Goal: Task Accomplishment & Management: Manage account settings

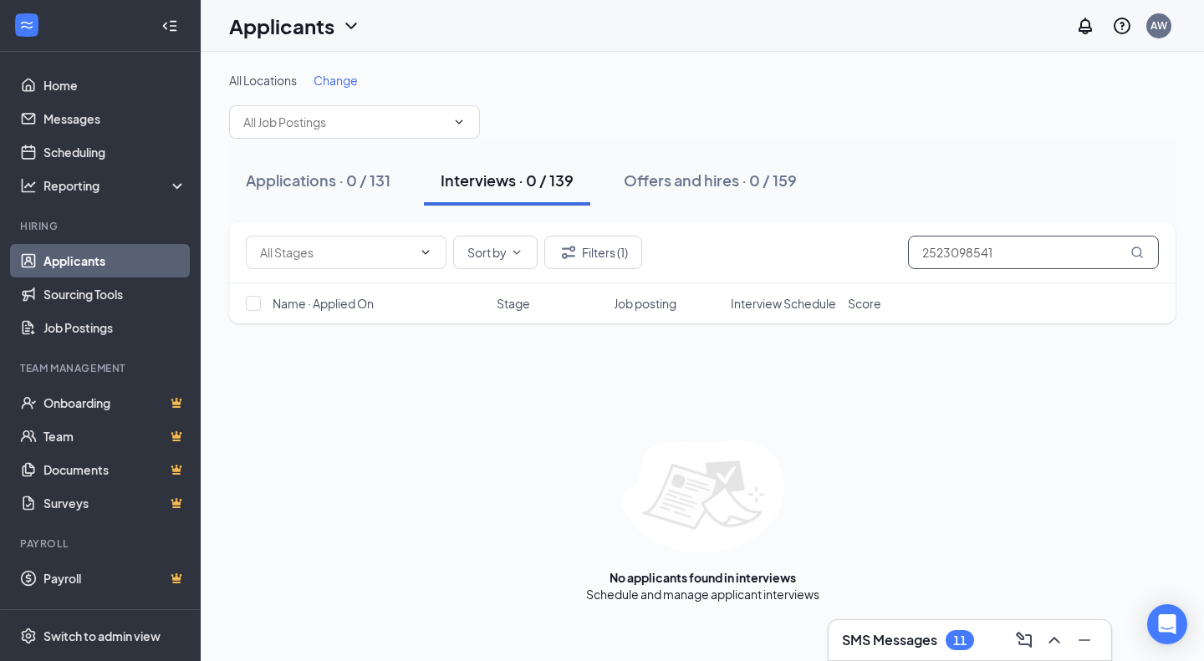
drag, startPoint x: 1018, startPoint y: 242, endPoint x: 202, endPoint y: 151, distance: 820.4
click at [202, 151] on div "All Locations Change Applications · 0 / 131 Interviews · 0 / 139 Offers and hir…" at bounding box center [702, 337] width 1003 height 571
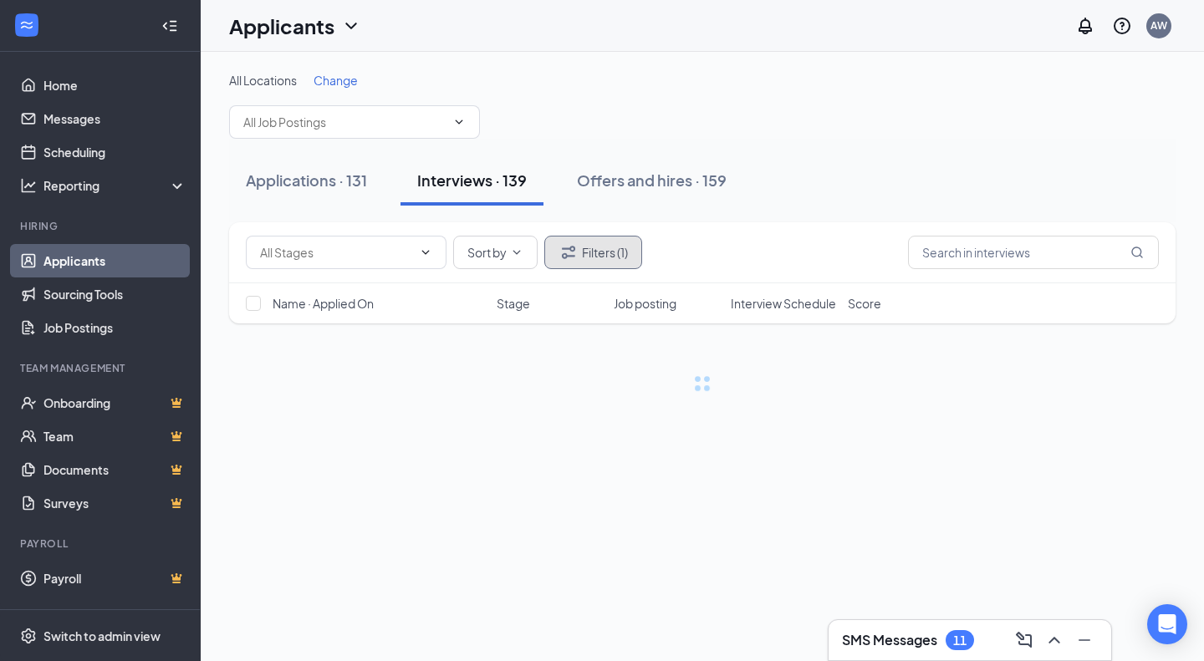
click at [594, 253] on button "Filters (1)" at bounding box center [593, 252] width 98 height 33
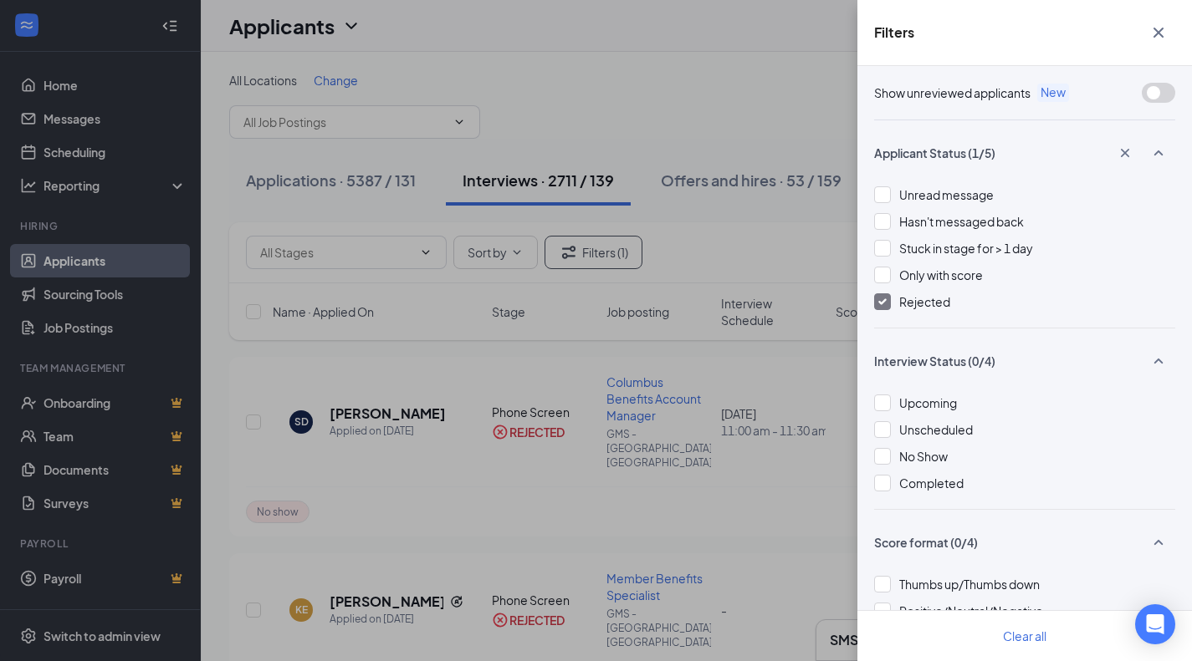
click at [895, 300] on div "Rejected" at bounding box center [1024, 302] width 301 height 18
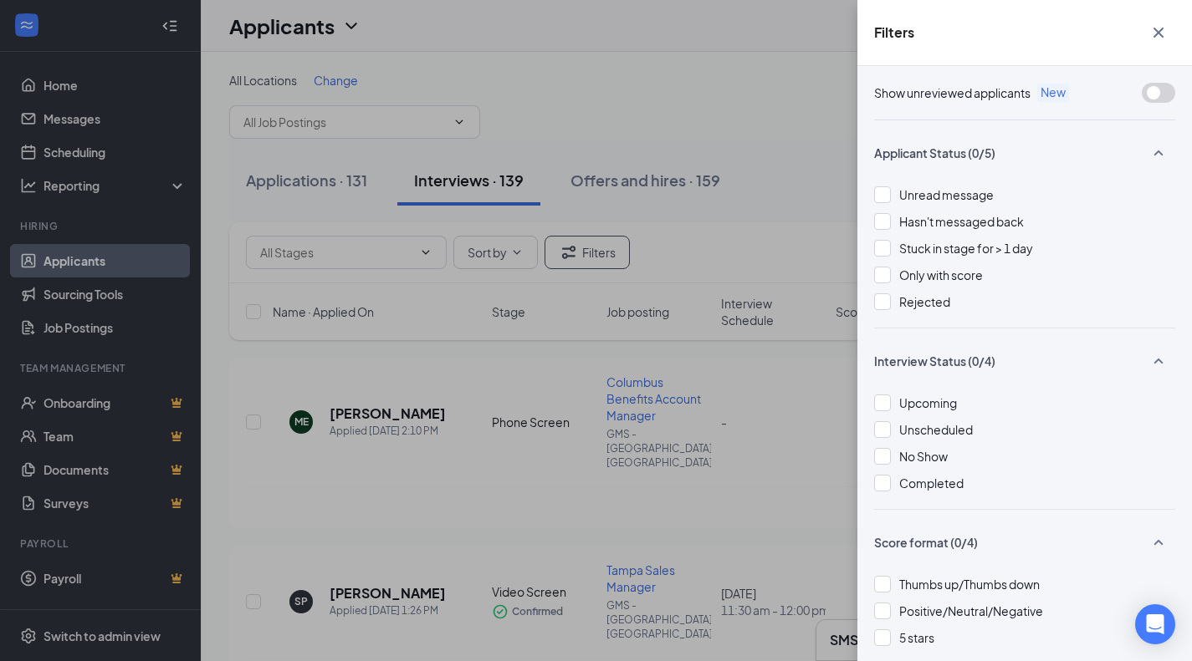
click at [1155, 16] on div "Filters" at bounding box center [1024, 33] width 334 height 66
click at [1161, 33] on icon "Cross" at bounding box center [1158, 33] width 20 height 20
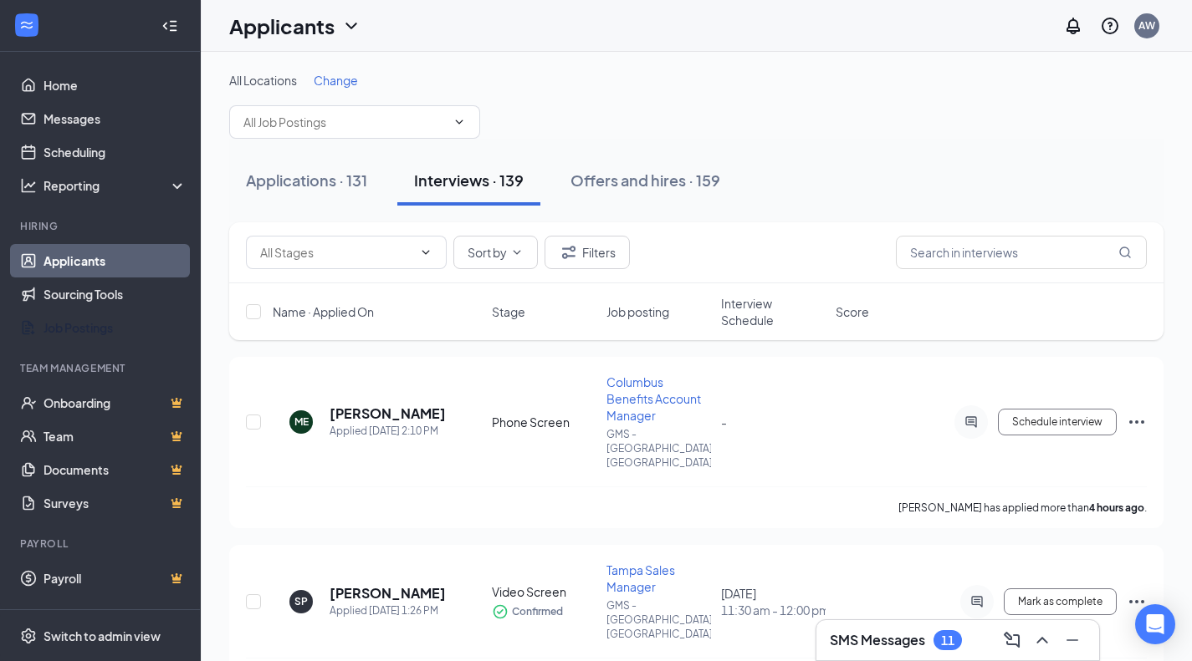
click at [112, 329] on link "Job Postings" at bounding box center [114, 327] width 143 height 33
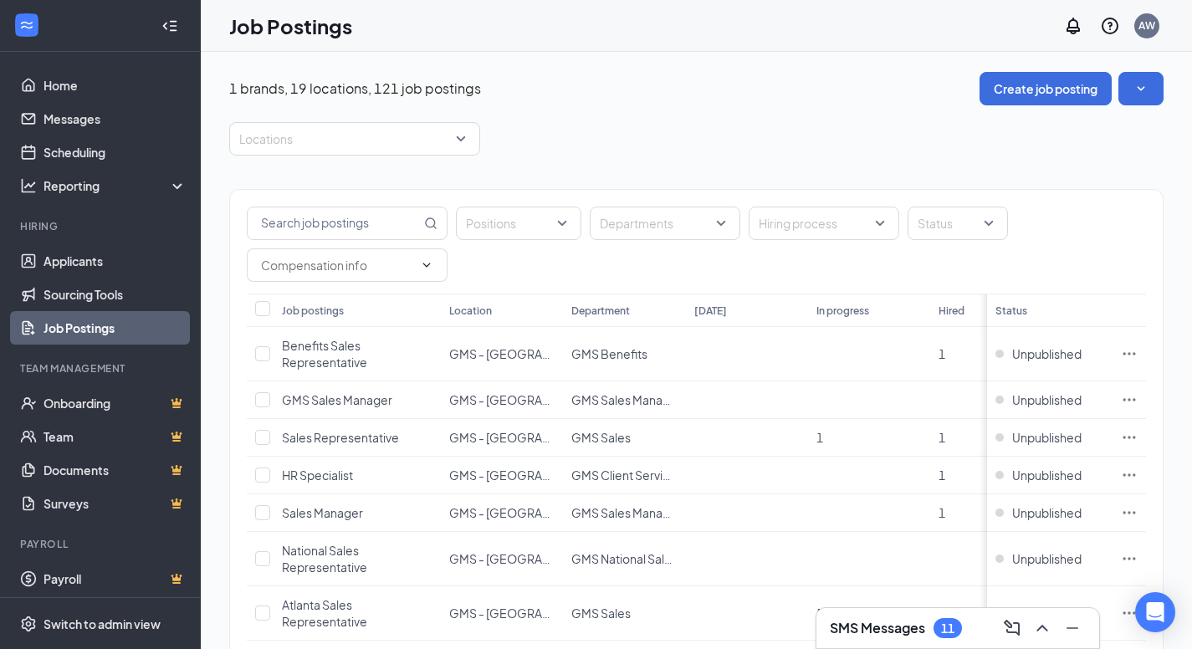
click at [307, 230] on input "text" at bounding box center [334, 223] width 173 height 32
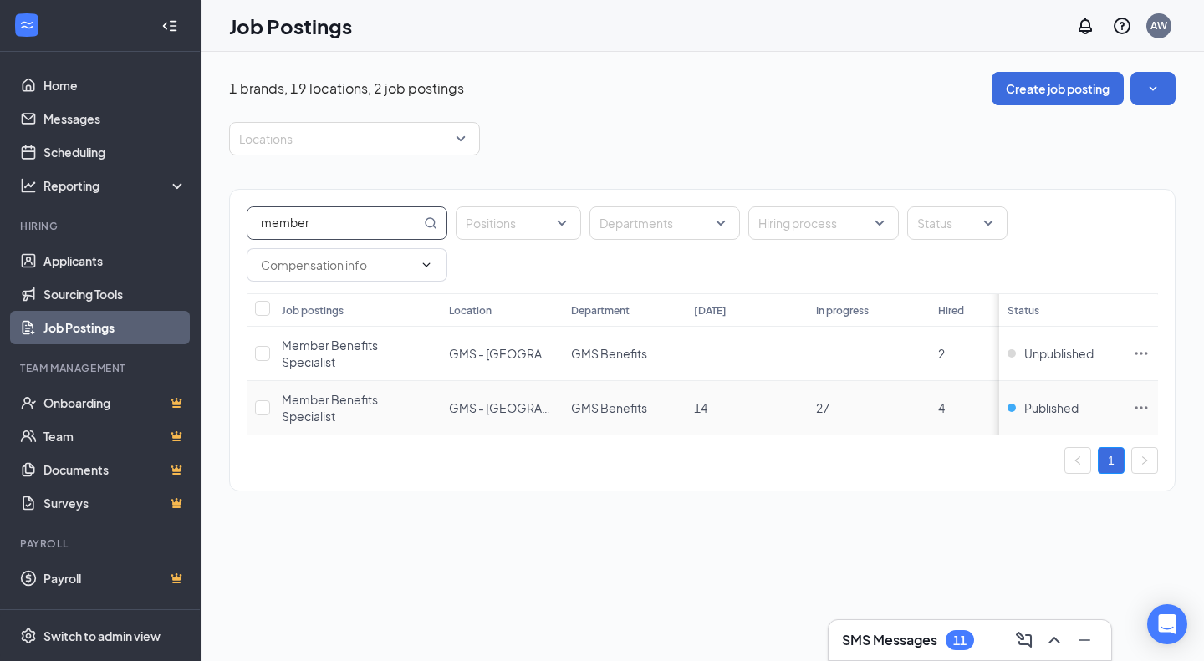
type input "member"
click at [1149, 408] on icon "Ellipses" at bounding box center [1141, 408] width 17 height 17
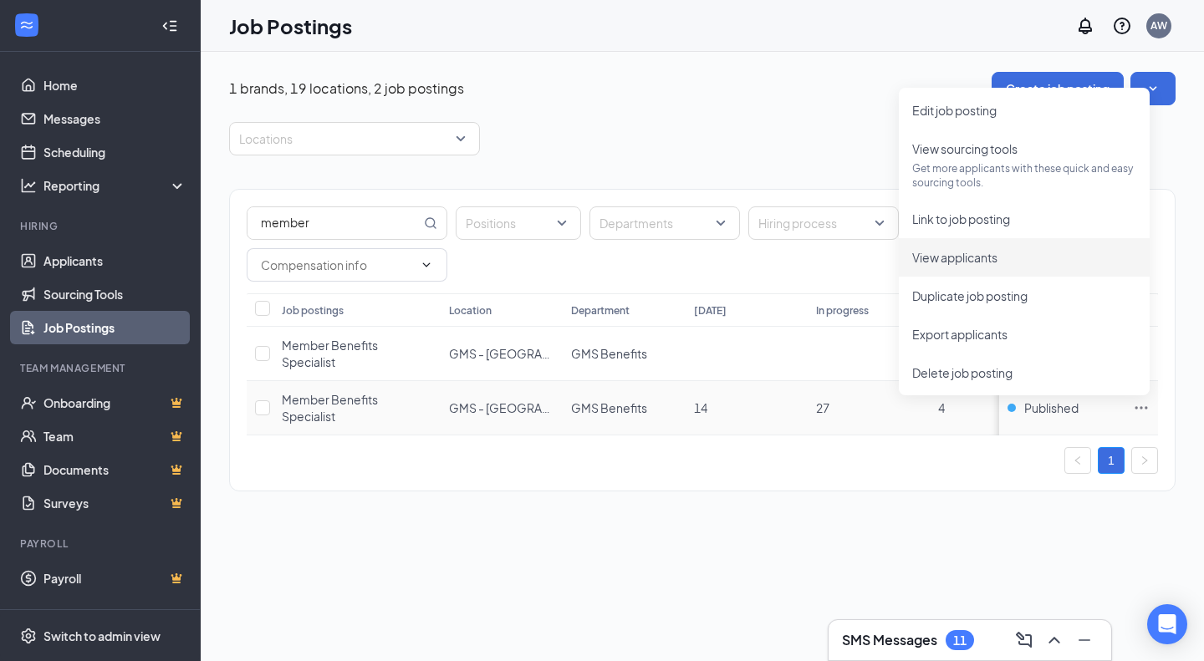
click at [1021, 261] on span "View applicants" at bounding box center [1024, 257] width 224 height 18
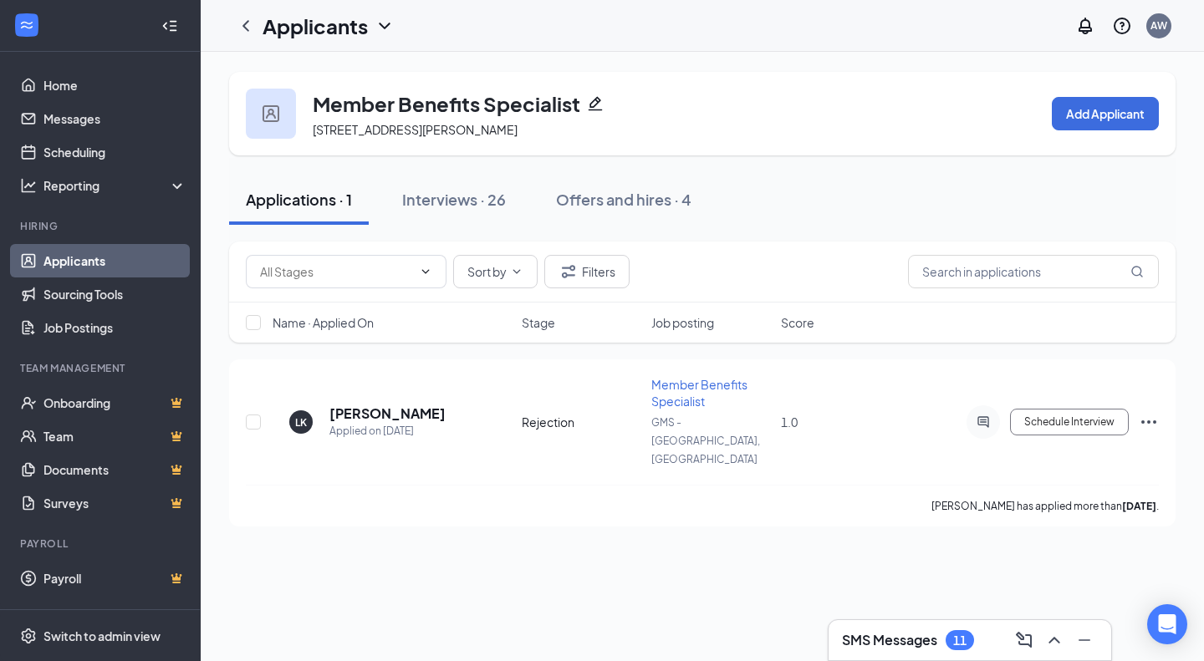
click at [485, 207] on div "Interviews · 26" at bounding box center [454, 199] width 104 height 21
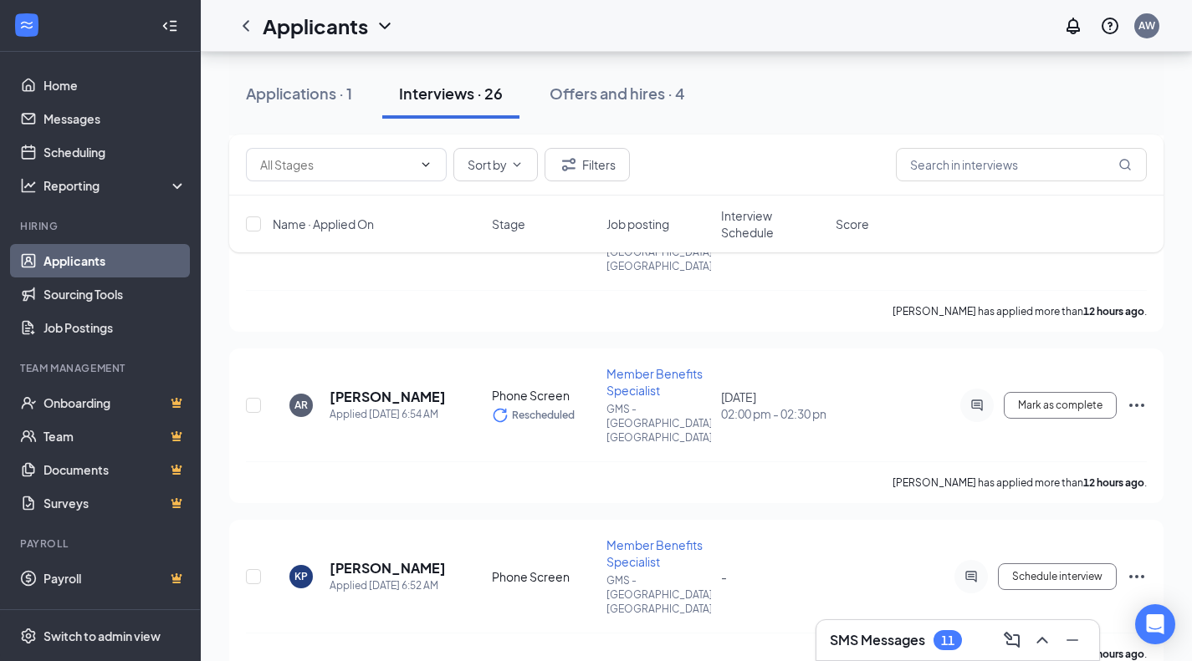
scroll to position [1906, 0]
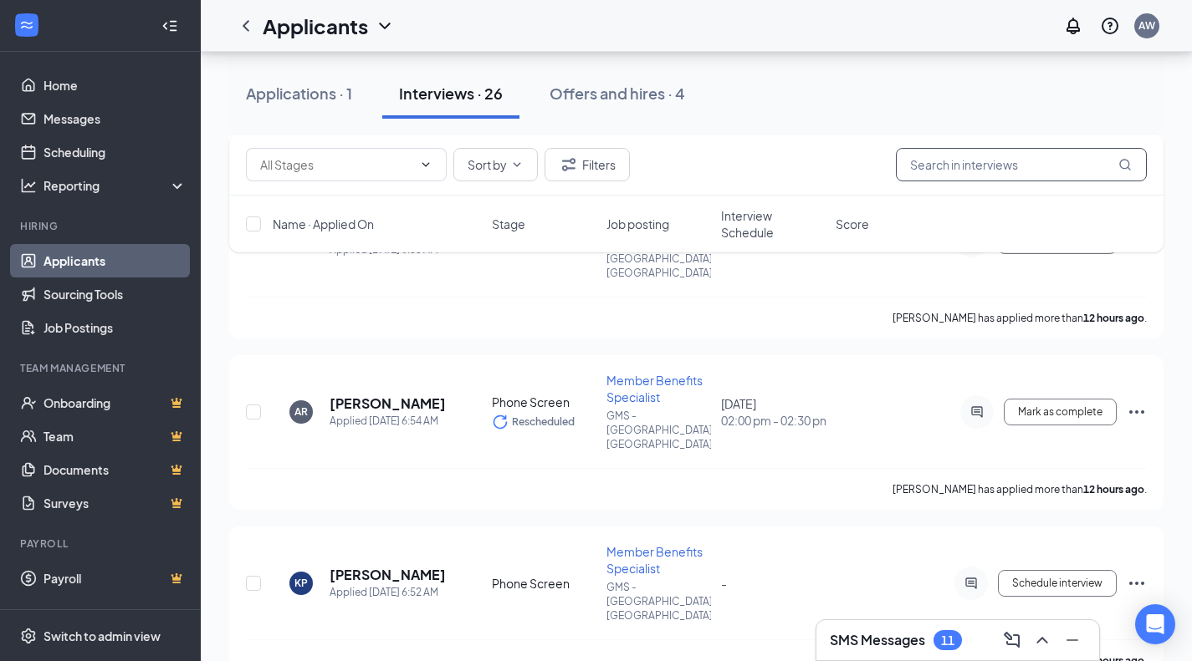
click at [996, 156] on input "text" at bounding box center [1021, 164] width 251 height 33
paste input "Mariah"
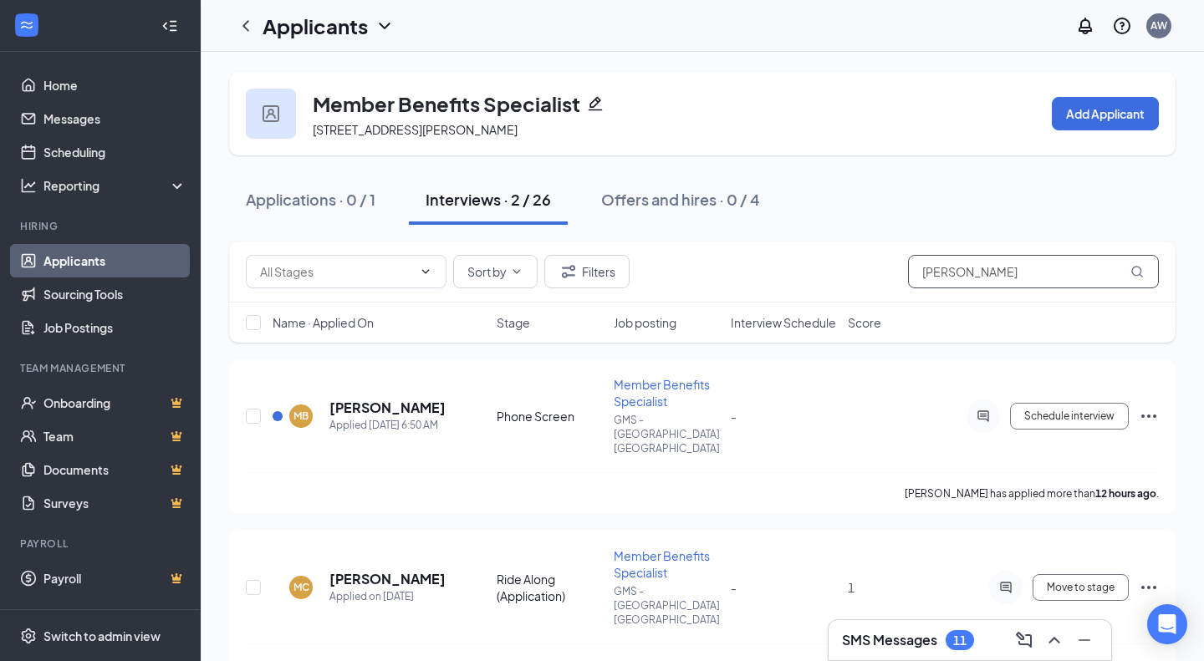
type input "Mariah"
click at [401, 570] on h5 "[PERSON_NAME]" at bounding box center [387, 579] width 116 height 18
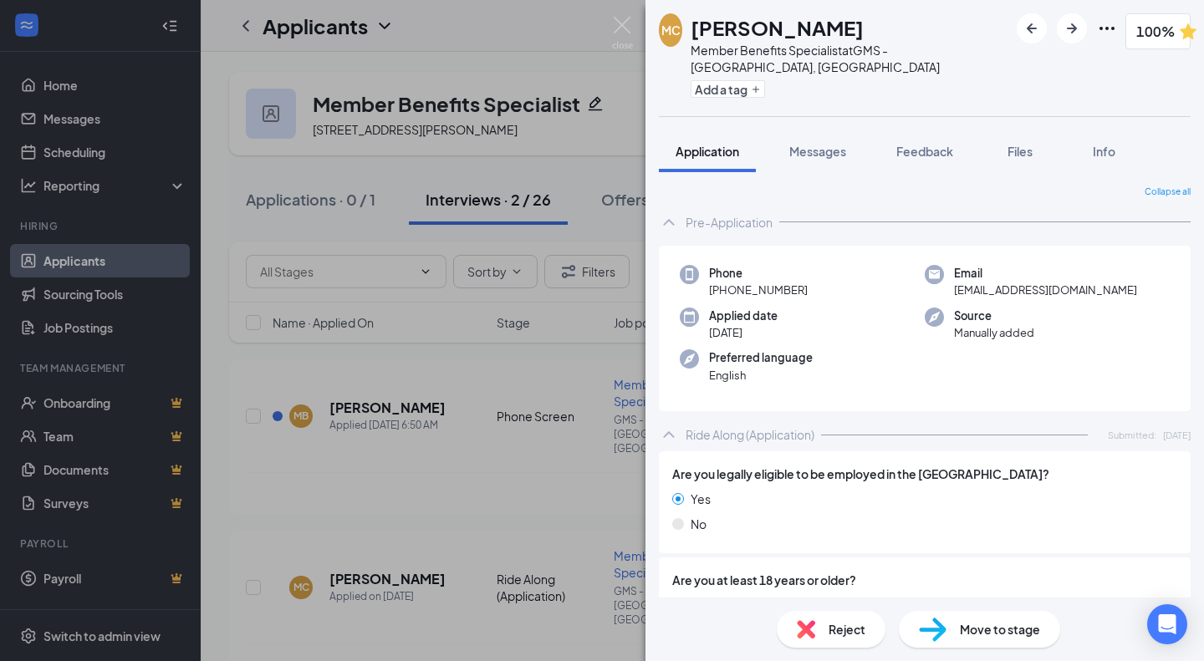
click at [987, 624] on span "Move to stage" at bounding box center [1000, 629] width 80 height 18
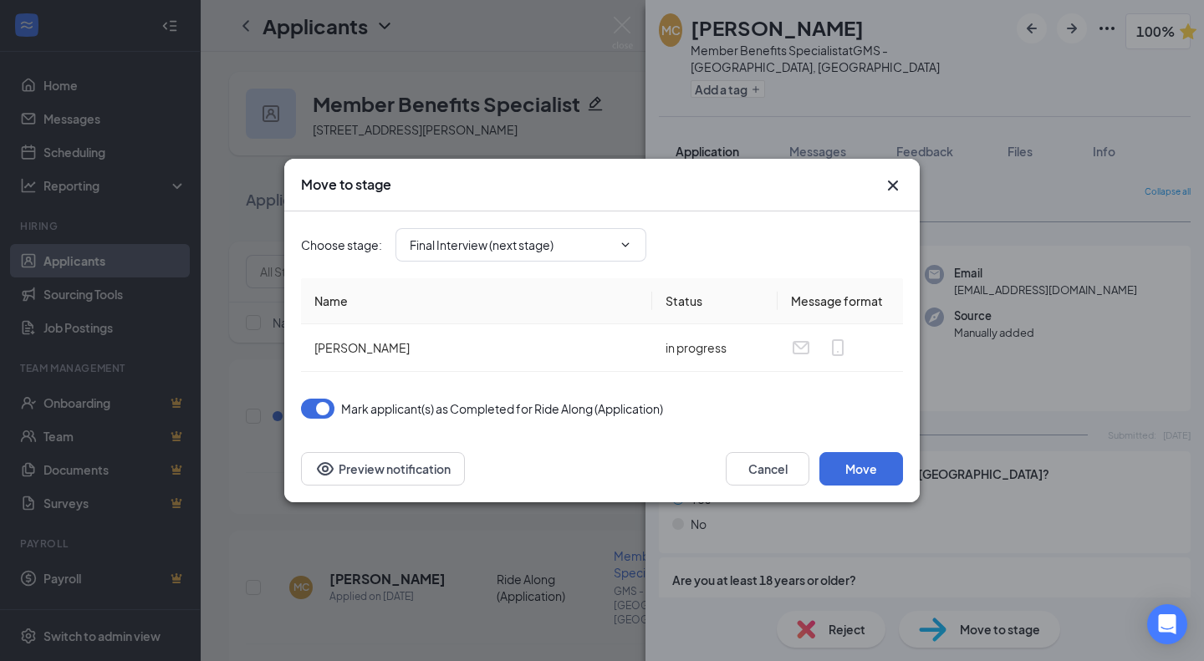
click at [560, 249] on input "Final Interview (next stage)" at bounding box center [511, 245] width 202 height 18
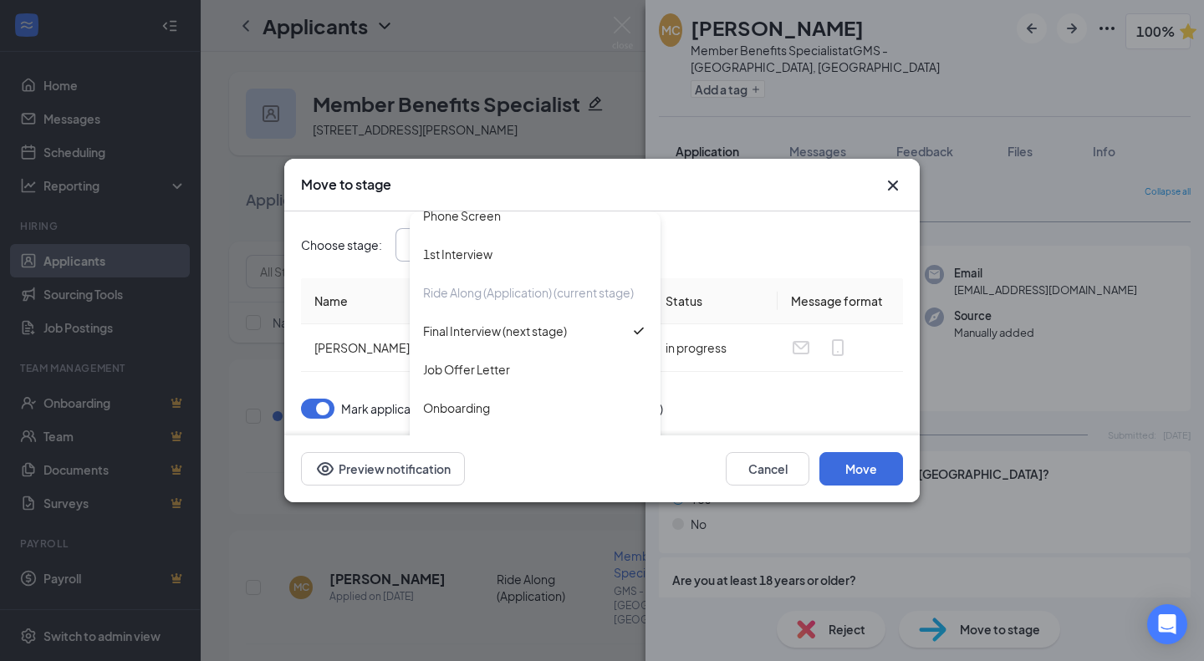
scroll to position [140, 0]
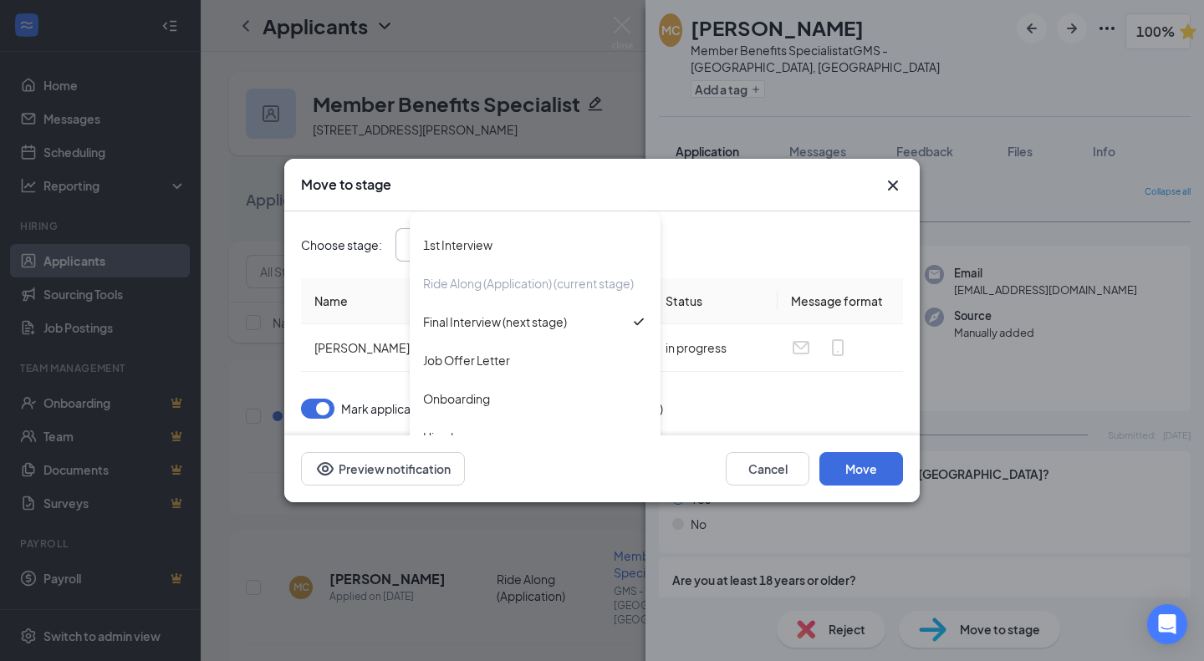
click at [528, 370] on div "Job Offer Letter" at bounding box center [535, 360] width 224 height 18
type input "Job Offer Letter"
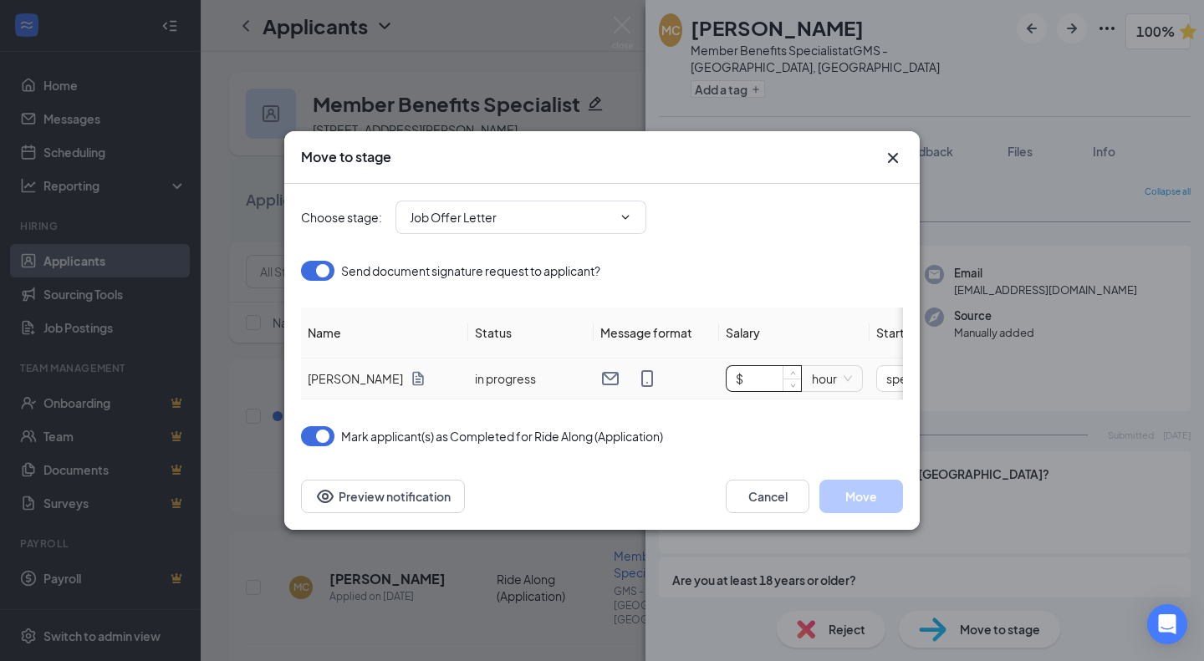
click at [748, 376] on input "$" at bounding box center [764, 378] width 74 height 25
click at [857, 365] on div "hour" at bounding box center [832, 378] width 60 height 27
type input "$ 45,000"
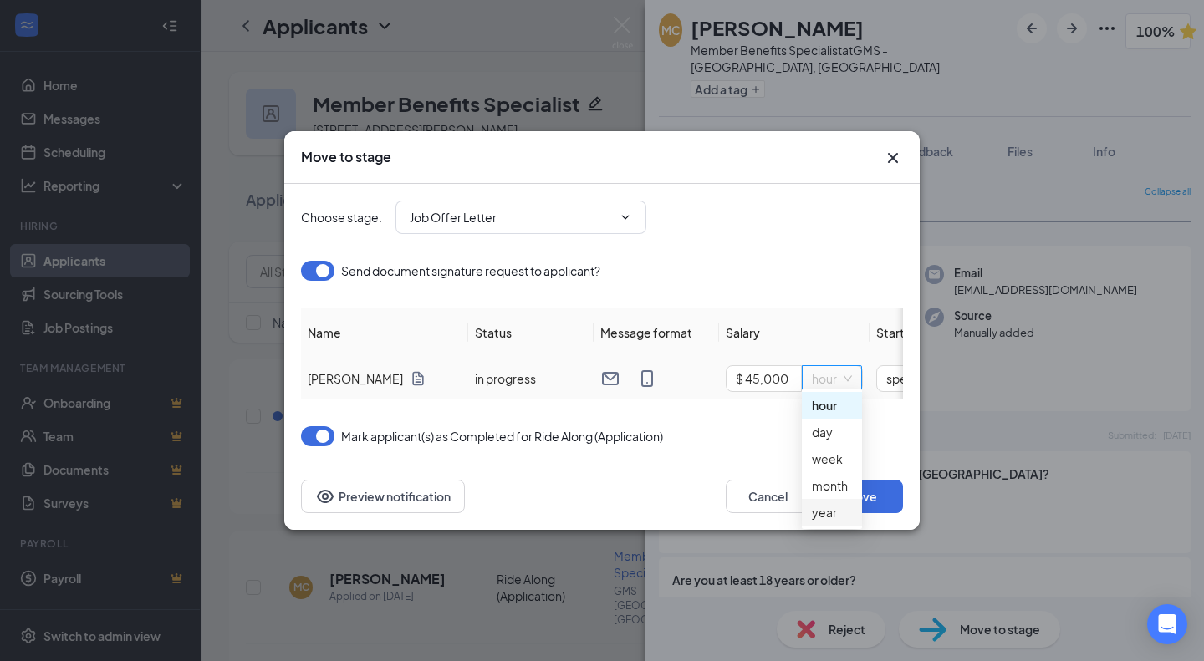
click at [832, 513] on div "year" at bounding box center [832, 512] width 40 height 18
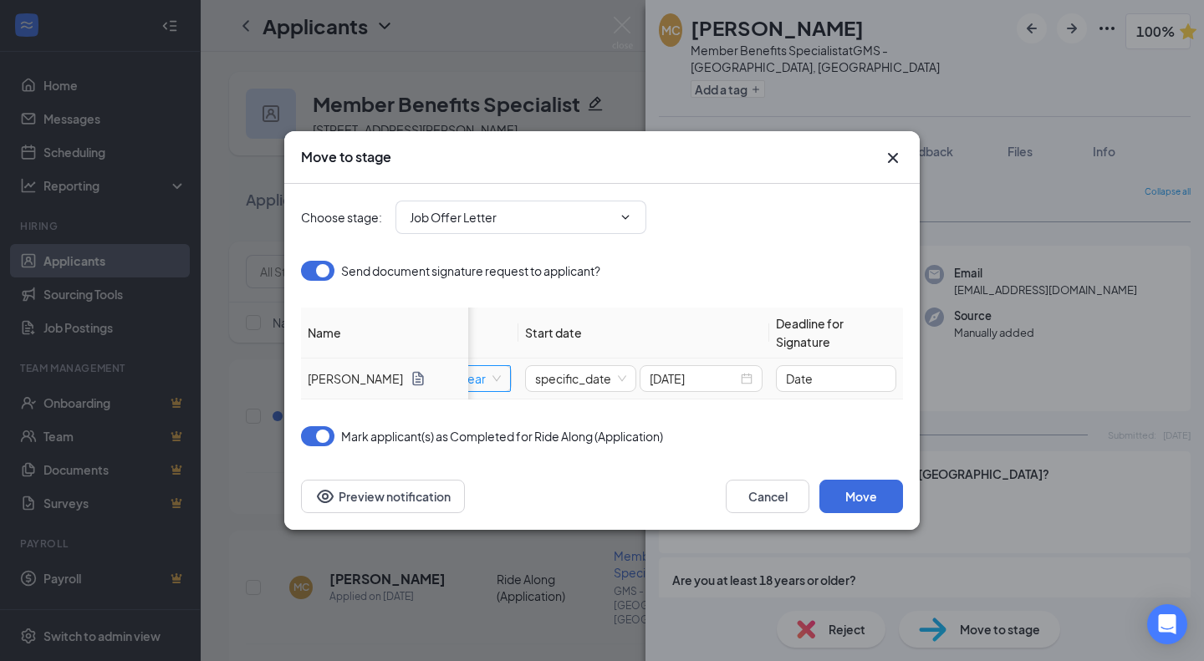
click at [702, 378] on input "Nov 4, 2024" at bounding box center [694, 379] width 88 height 18
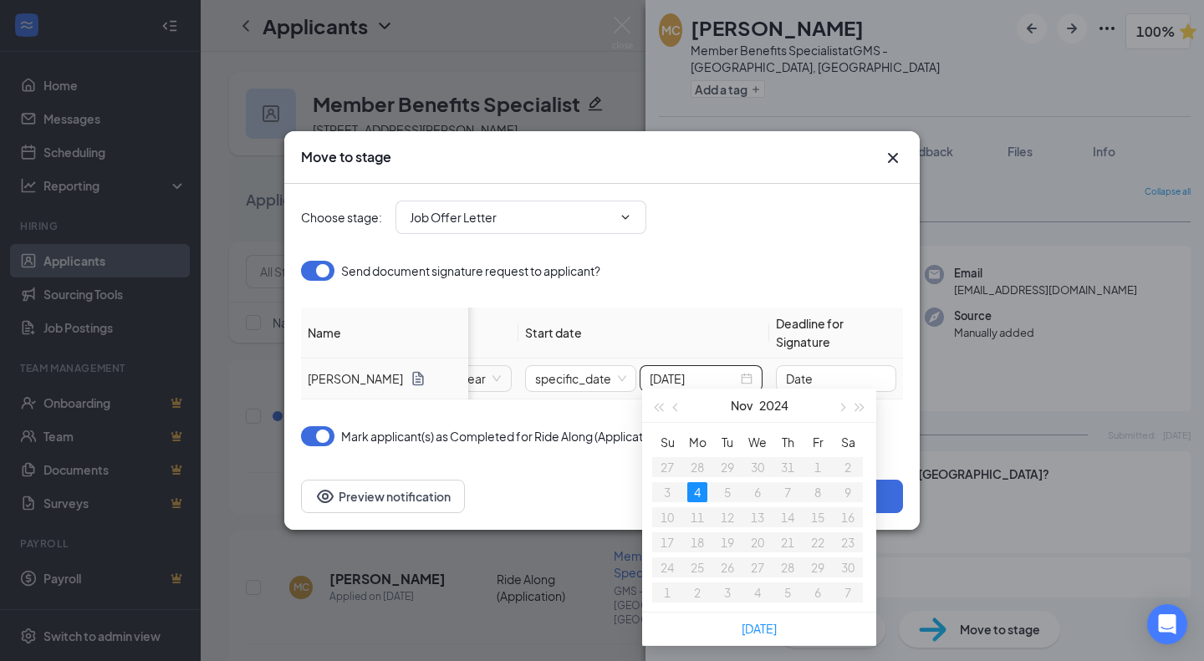
click at [846, 403] on button "button" at bounding box center [841, 405] width 18 height 33
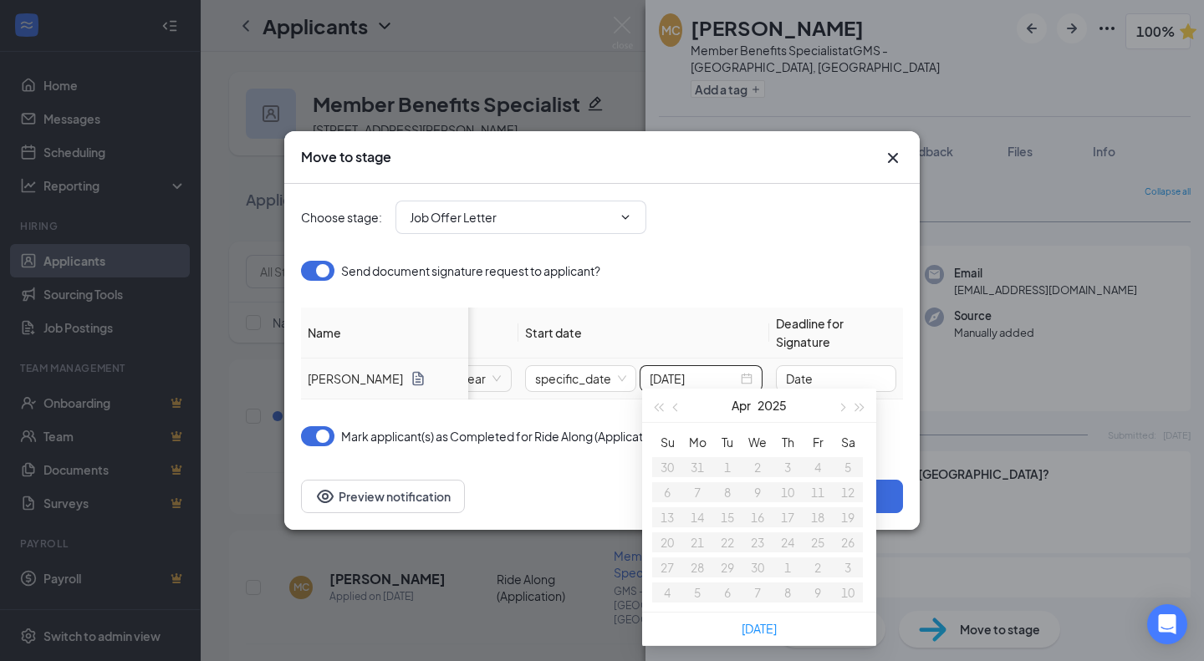
click at [846, 403] on button "button" at bounding box center [841, 405] width 18 height 33
click at [840, 403] on button "button" at bounding box center [841, 405] width 18 height 33
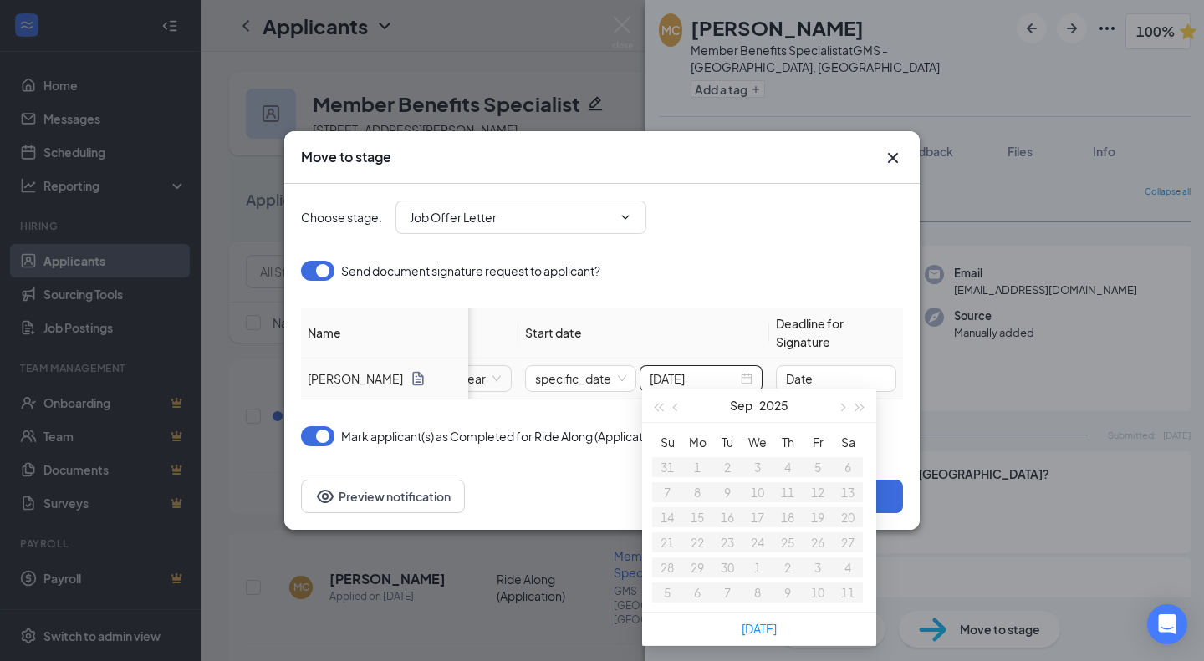
click at [840, 403] on button "button" at bounding box center [841, 405] width 18 height 33
type input "Oct 17, 2025"
click at [808, 520] on div "17" at bounding box center [818, 518] width 20 height 20
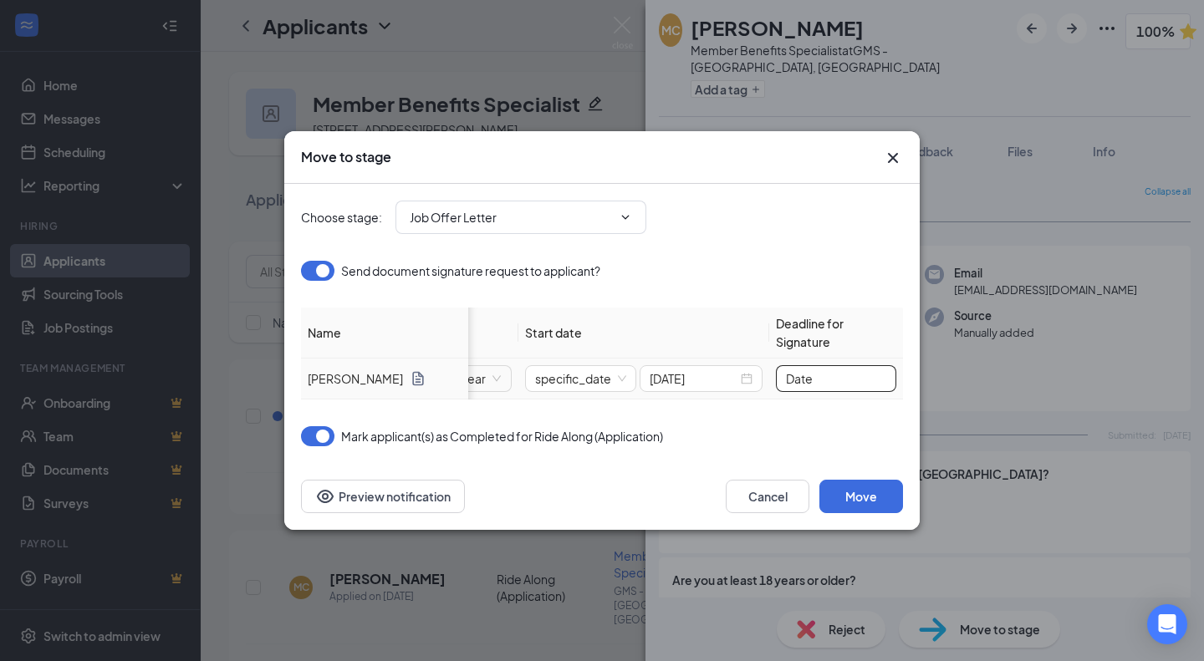
drag, startPoint x: 833, startPoint y: 372, endPoint x: 610, endPoint y: 349, distance: 224.5
click at [610, 349] on table "Name Status Message format Salary Start date Deadline for Signature Mariah Carb…" at bounding box center [426, 354] width 953 height 92
type input "11/3/2025"
click at [850, 505] on button "Move" at bounding box center [861, 496] width 84 height 33
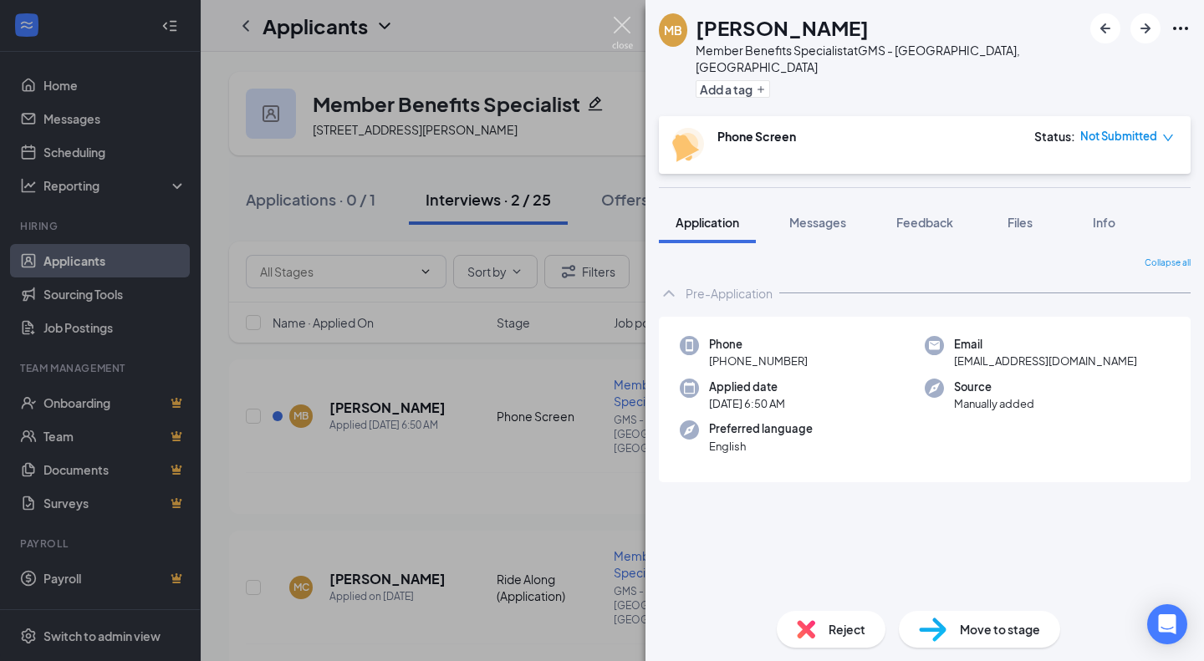
click at [630, 25] on img at bounding box center [622, 33] width 21 height 33
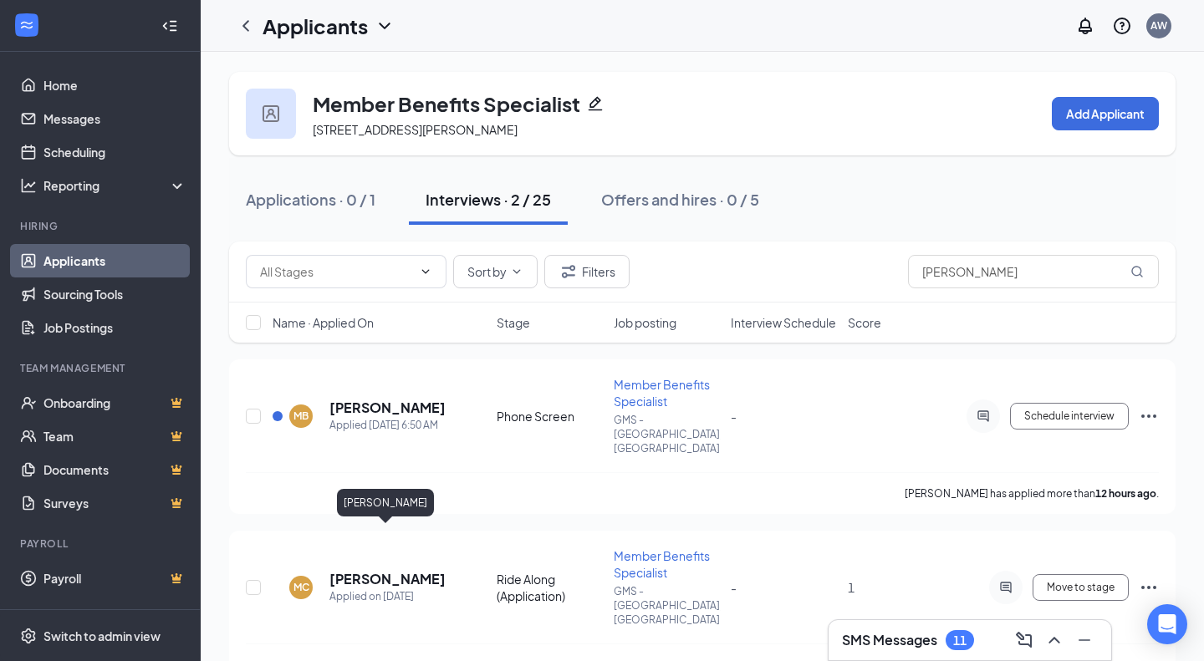
click at [358, 570] on h5 "[PERSON_NAME]" at bounding box center [387, 579] width 116 height 18
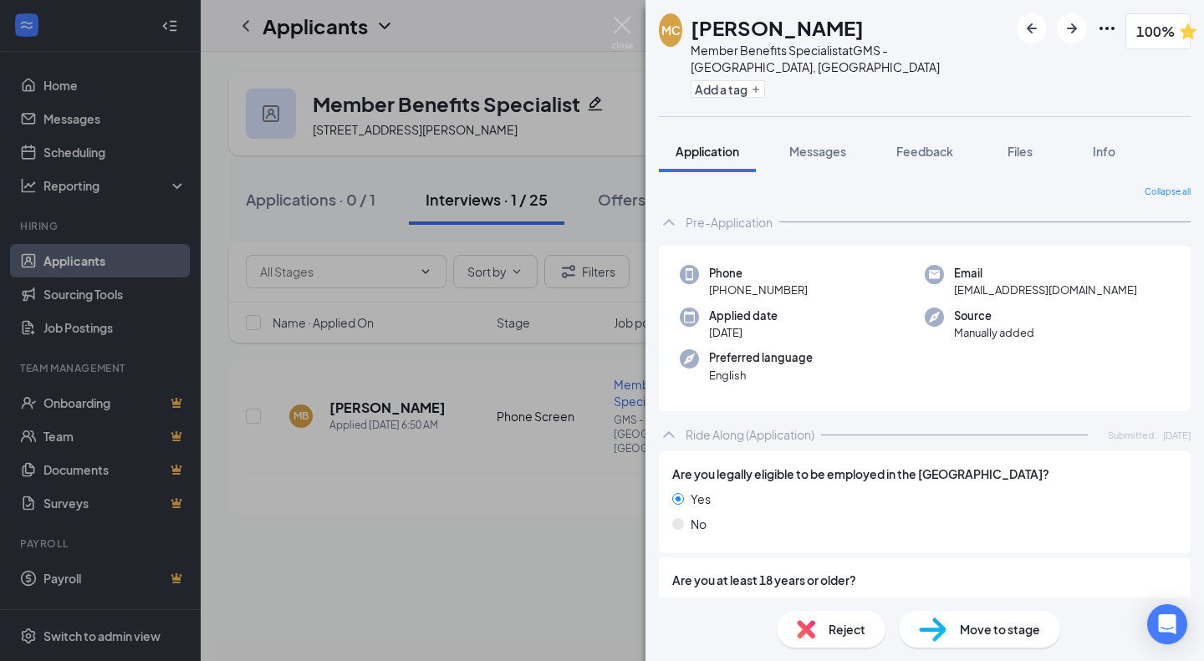
click at [1025, 282] on span "[EMAIL_ADDRESS][DOMAIN_NAME]" at bounding box center [1045, 290] width 183 height 17
copy span "[EMAIL_ADDRESS][DOMAIN_NAME]"
click at [615, 18] on img at bounding box center [622, 33] width 21 height 33
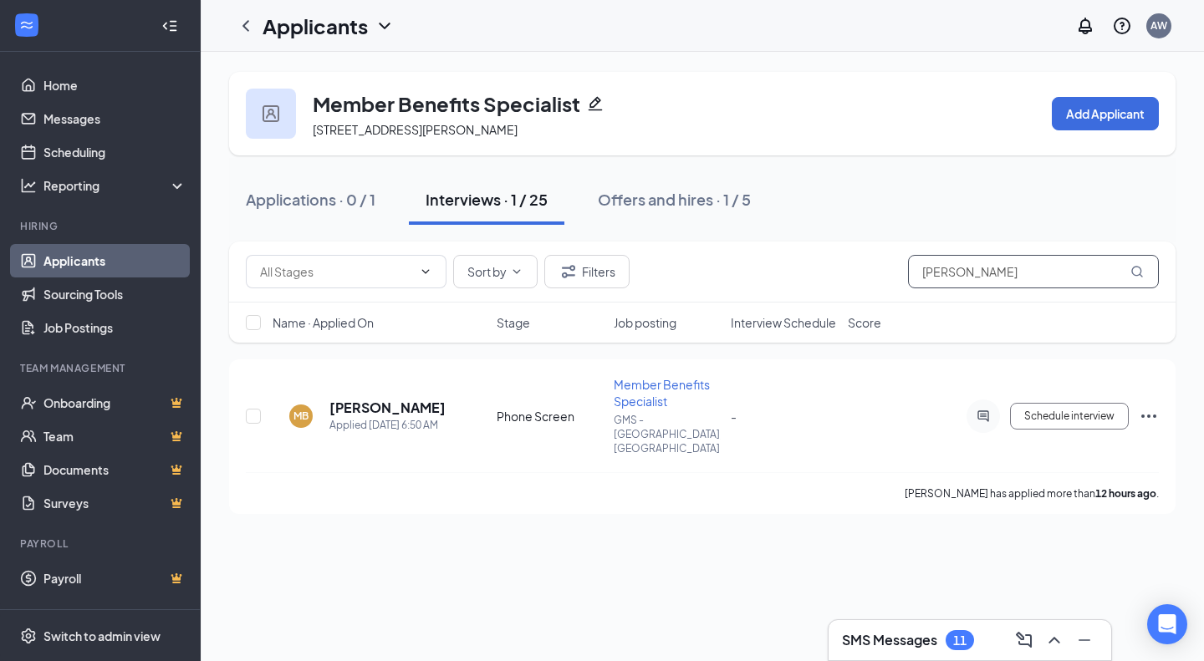
click at [953, 274] on input "Mariah" at bounding box center [1033, 271] width 251 height 33
paste input "Elaine"
type input "Elaine"
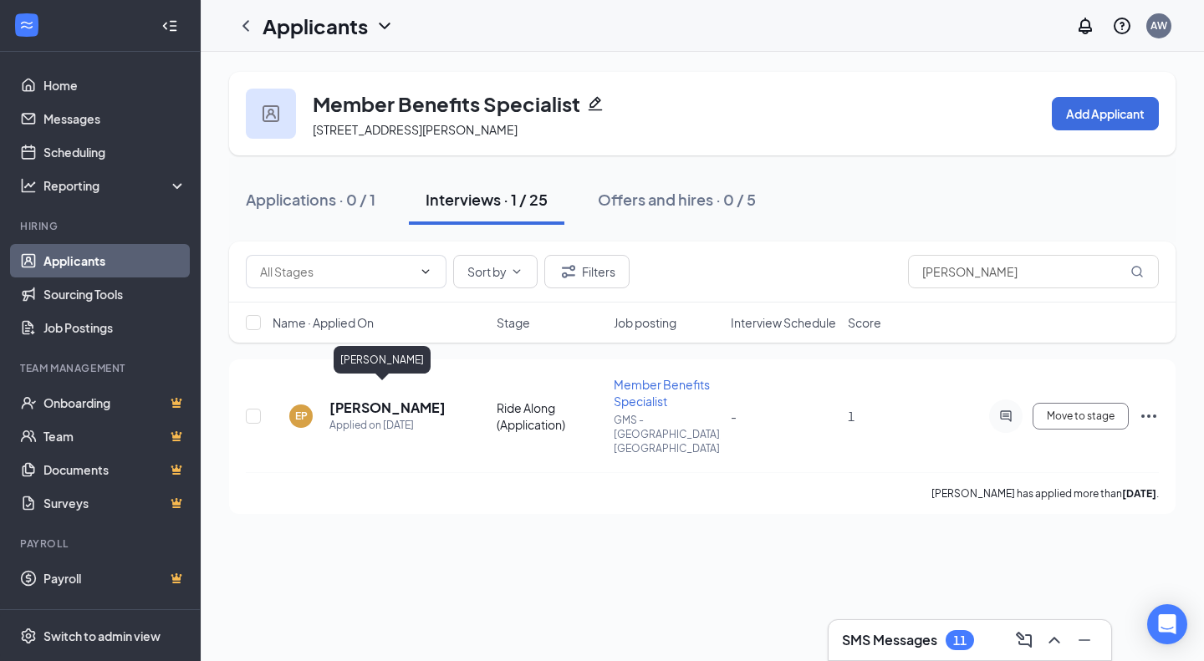
click at [348, 399] on h5 "Elaine Picou" at bounding box center [387, 408] width 116 height 18
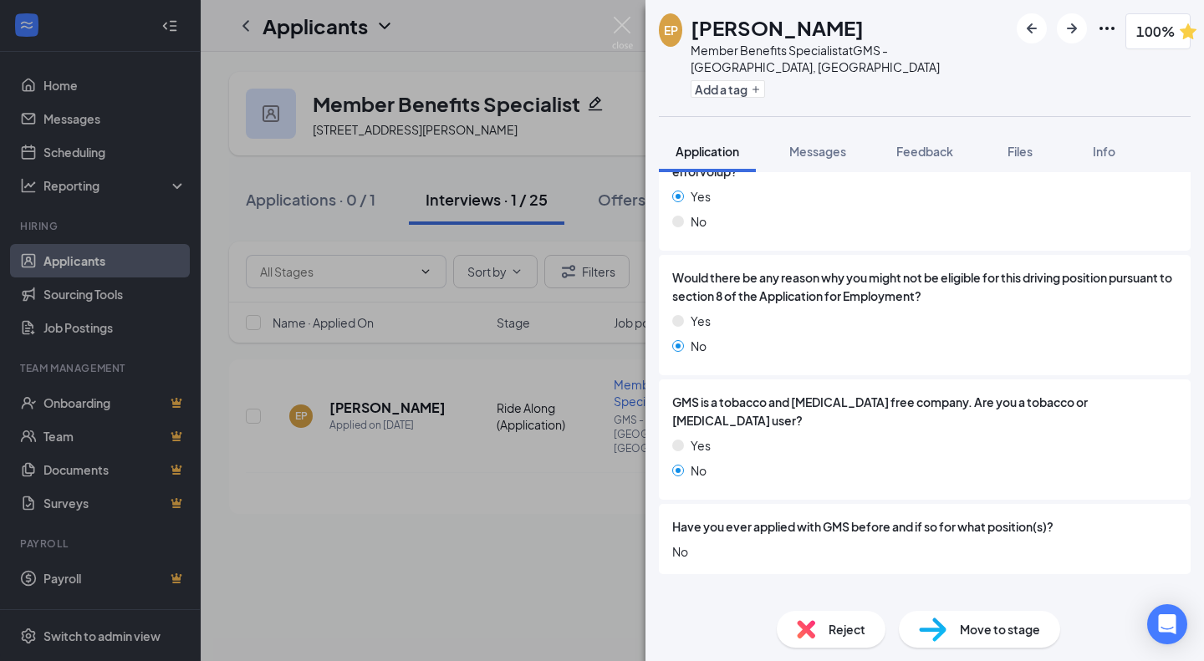
scroll to position [2054, 0]
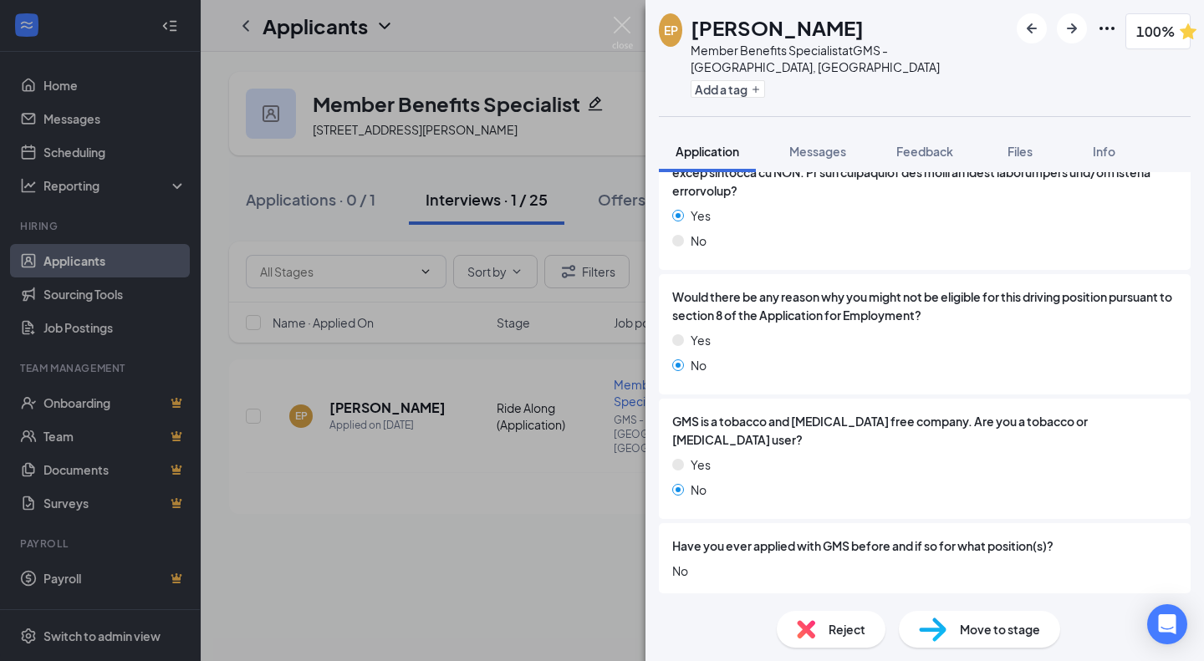
click at [1007, 631] on span "Move to stage" at bounding box center [1000, 629] width 80 height 18
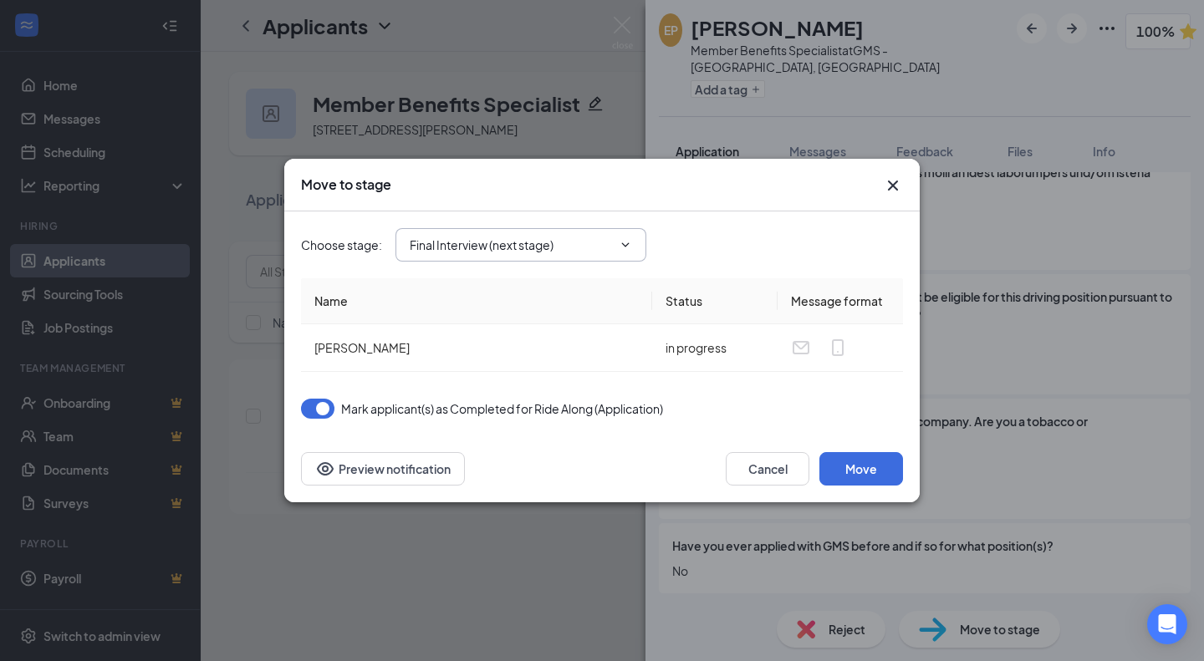
click at [505, 250] on input "Final Interview (next stage)" at bounding box center [511, 245] width 202 height 18
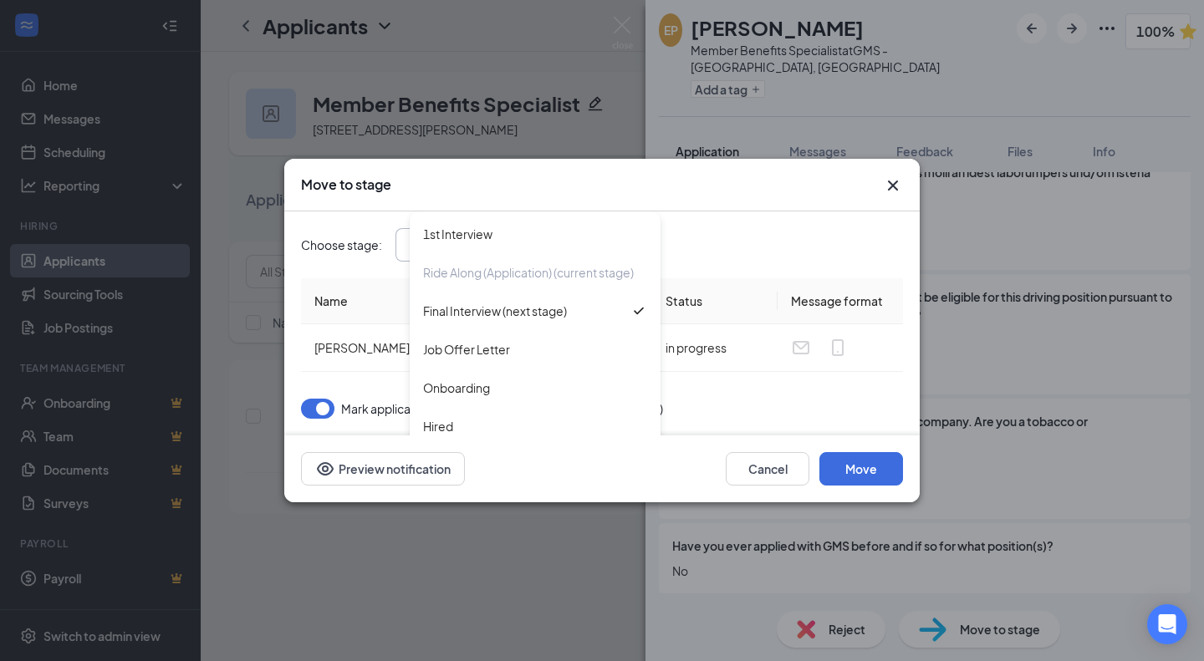
scroll to position [151, 0]
click at [499, 358] on div "Job Offer Letter" at bounding box center [466, 348] width 87 height 18
type input "Job Offer Letter"
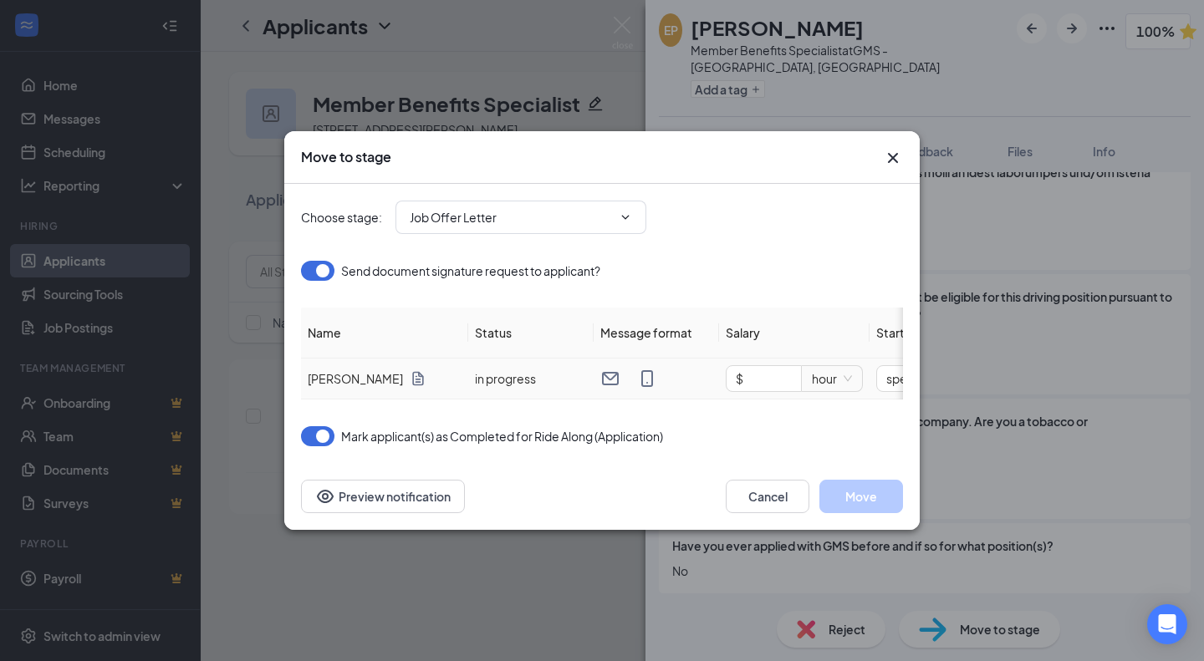
click at [745, 374] on input "$" at bounding box center [764, 378] width 74 height 25
click at [814, 375] on span "hour" at bounding box center [832, 378] width 40 height 25
type input "$ 45,000"
click at [831, 515] on div "year" at bounding box center [832, 512] width 40 height 18
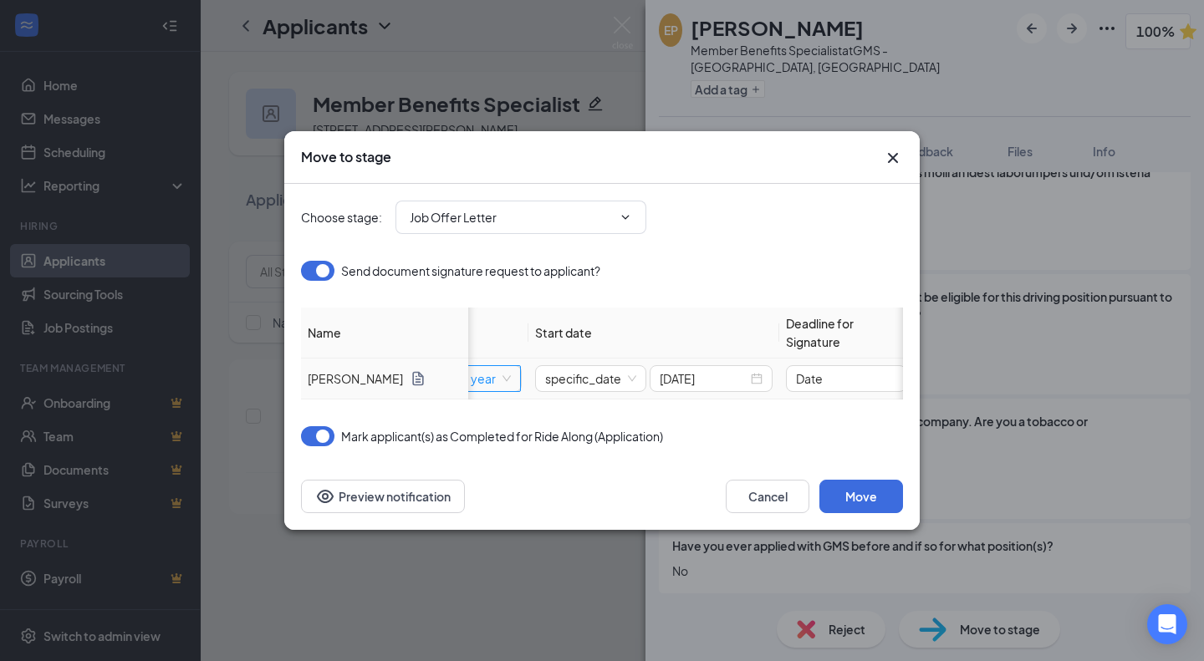
scroll to position [0, 342]
click at [716, 374] on input "Nov 4, 2024" at bounding box center [703, 379] width 88 height 18
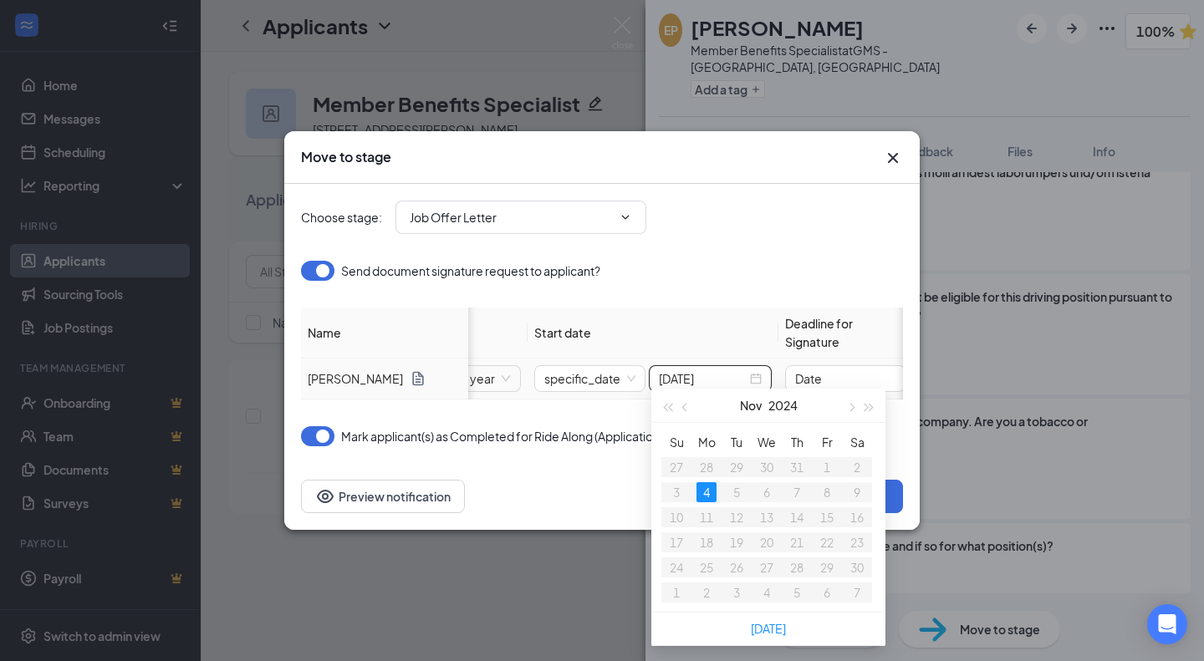
click at [870, 401] on button "button" at bounding box center [869, 405] width 18 height 33
click at [692, 400] on button "button" at bounding box center [685, 405] width 18 height 33
type input "Oct 17, 2025"
click at [829, 519] on div "17" at bounding box center [827, 518] width 20 height 20
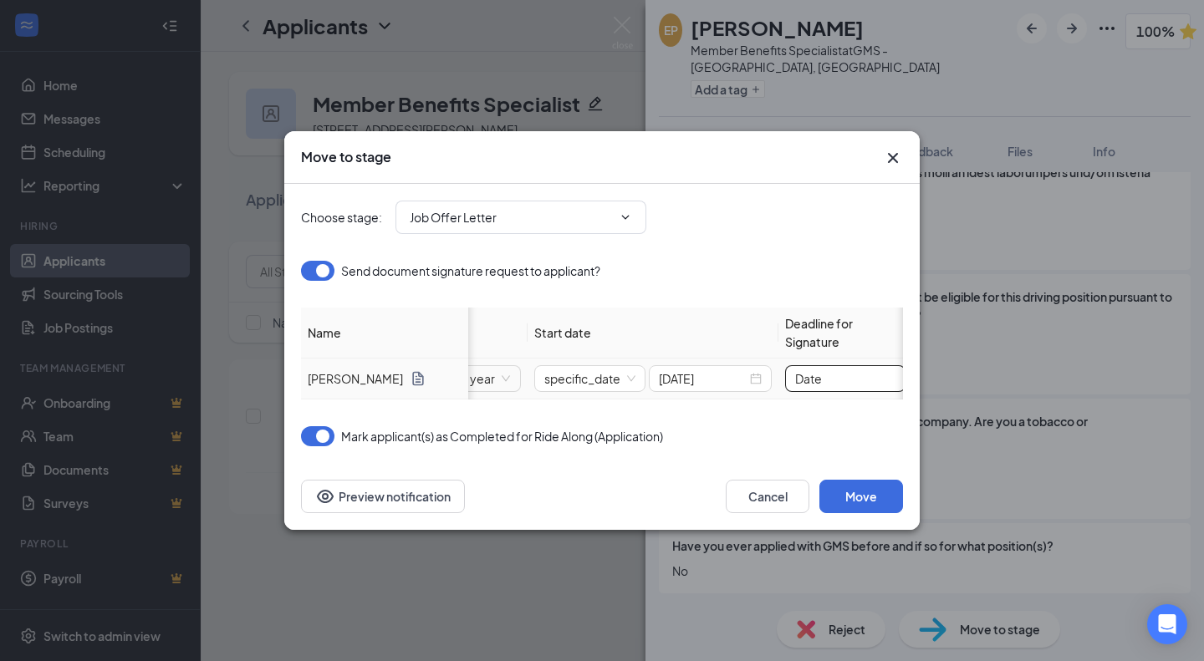
drag, startPoint x: 843, startPoint y: 370, endPoint x: 595, endPoint y: 387, distance: 249.0
click at [595, 387] on tr "Elaine Picou in progress $ 45,000 year specific_date Oct 17, 2025 Date" at bounding box center [435, 379] width 953 height 41
type input "11/3/2025"
click at [893, 155] on icon "Cross" at bounding box center [893, 158] width 20 height 20
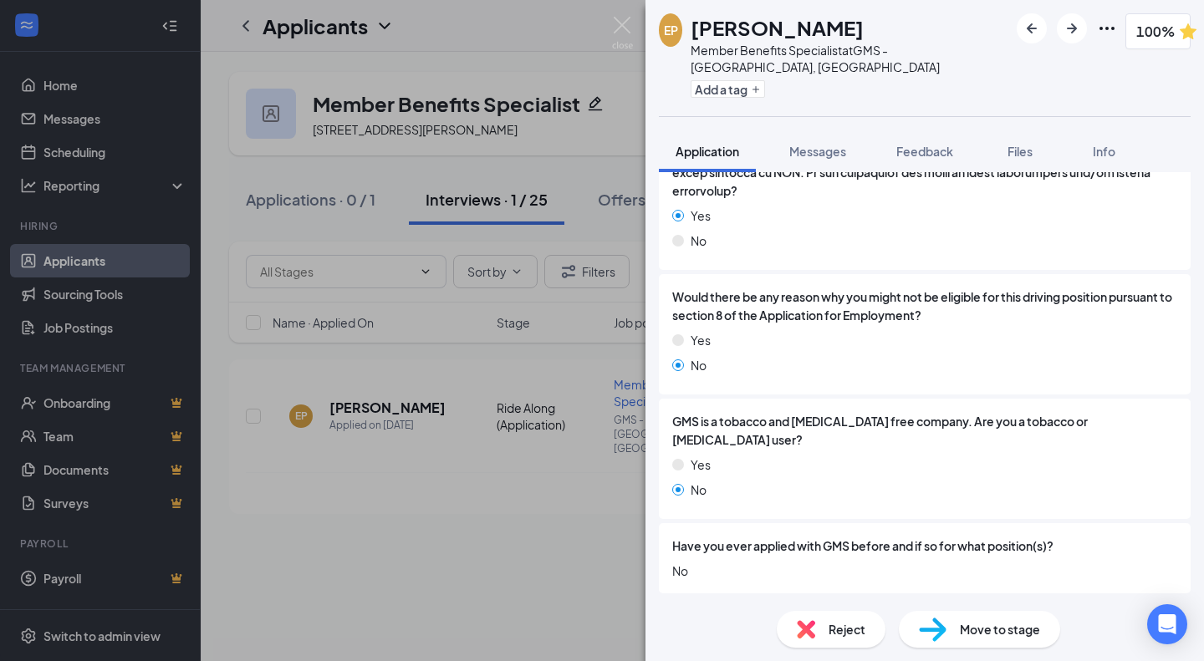
click at [625, 24] on img at bounding box center [622, 33] width 21 height 33
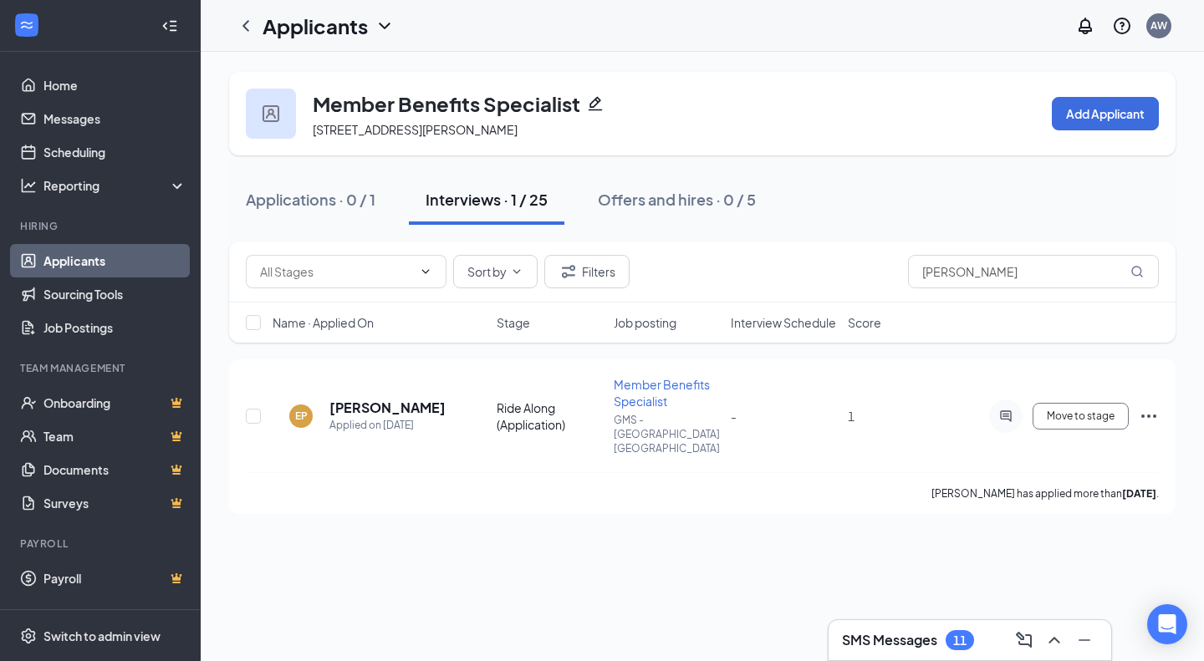
drag, startPoint x: 966, startPoint y: 294, endPoint x: 931, endPoint y: 258, distance: 50.9
click at [895, 270] on div "Sort by Filters Elaine" at bounding box center [702, 272] width 947 height 61
click at [951, 266] on input "Elaine" at bounding box center [1033, 271] width 251 height 33
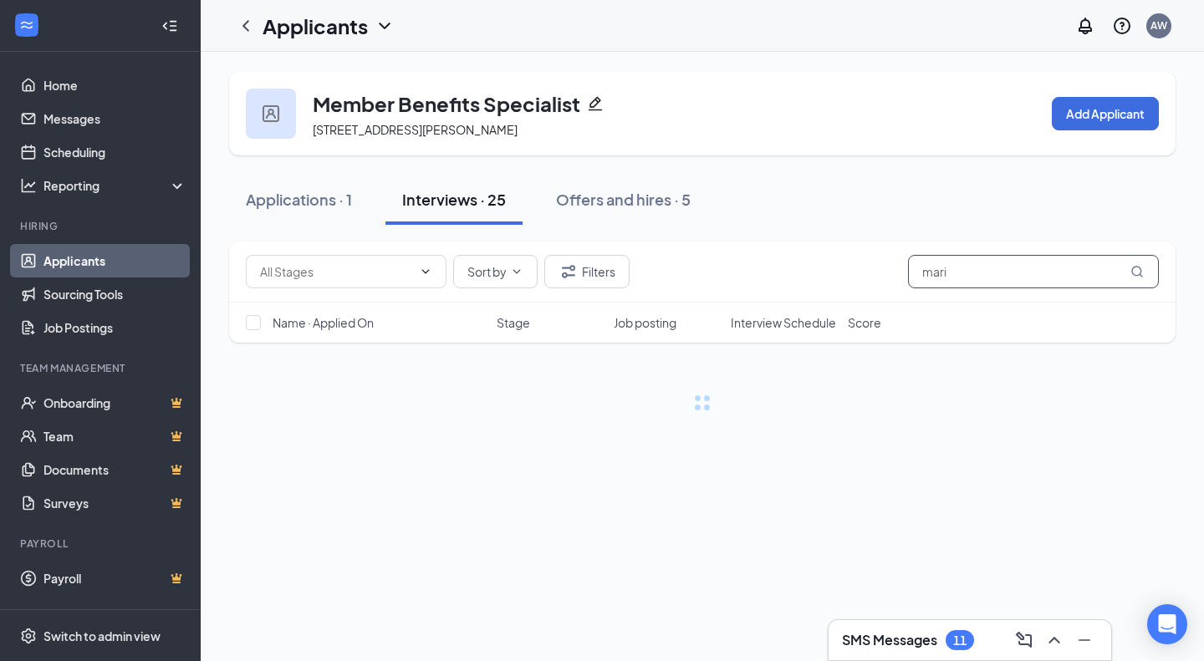
type input "mari"
click at [614, 197] on div "Offers and hires · 5" at bounding box center [623, 199] width 135 height 21
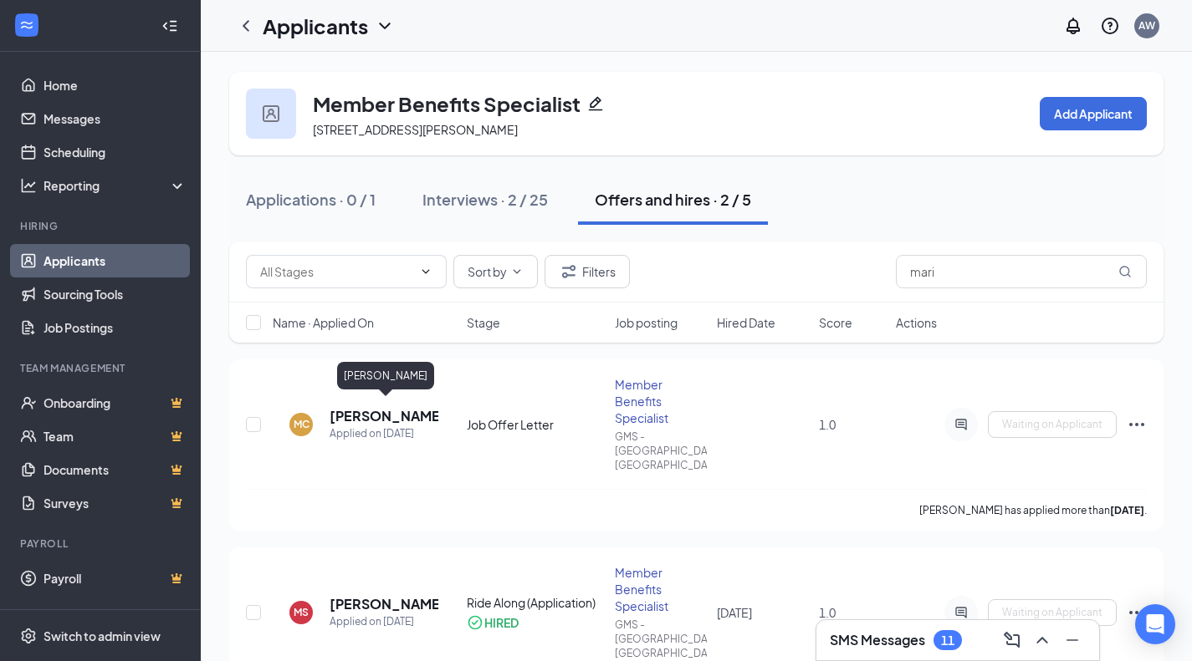
click at [365, 411] on h5 "[PERSON_NAME]" at bounding box center [383, 416] width 109 height 18
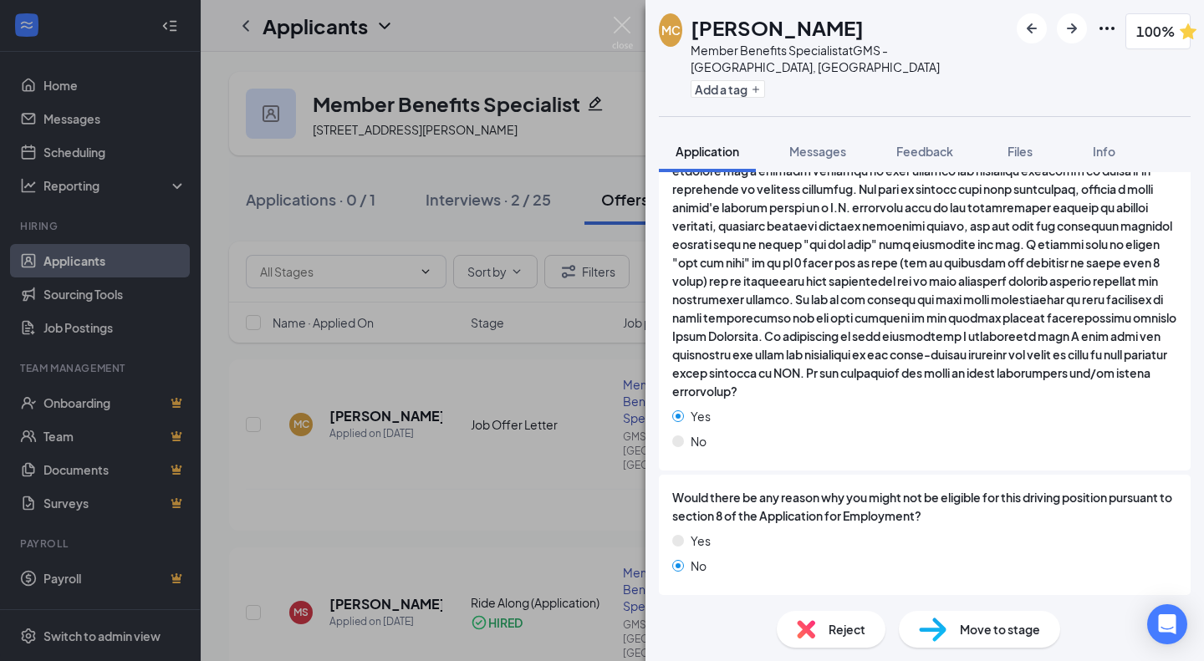
scroll to position [2088, 0]
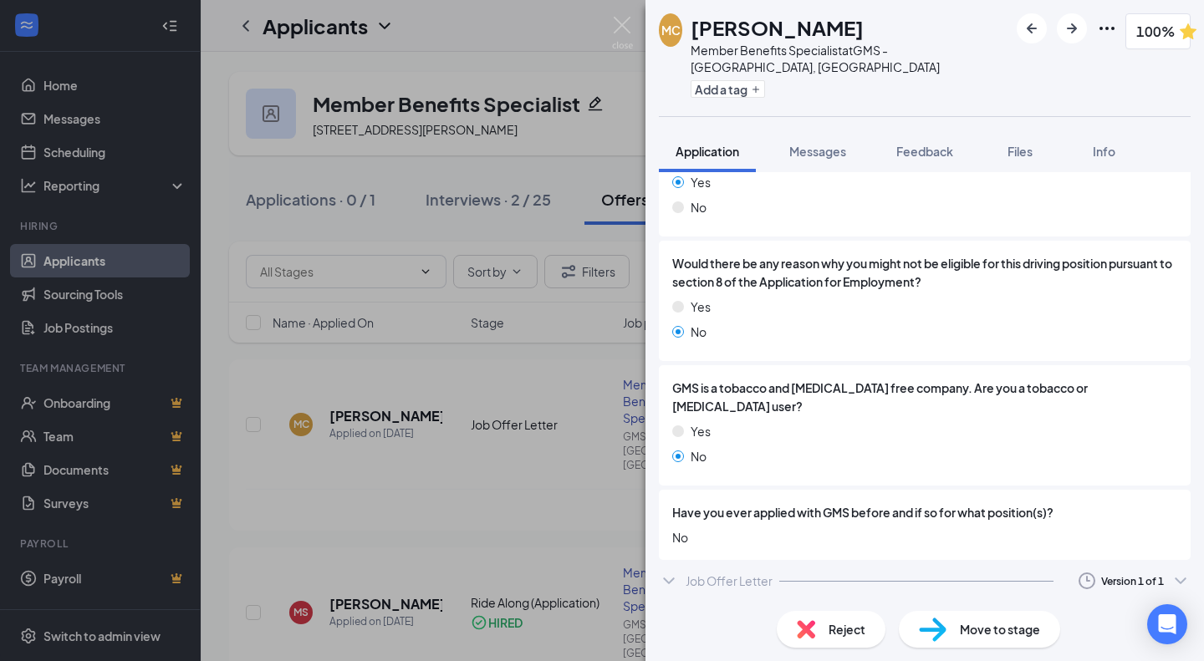
click at [743, 594] on div "Job Offer Letter Version 1 of 1" at bounding box center [925, 580] width 532 height 33
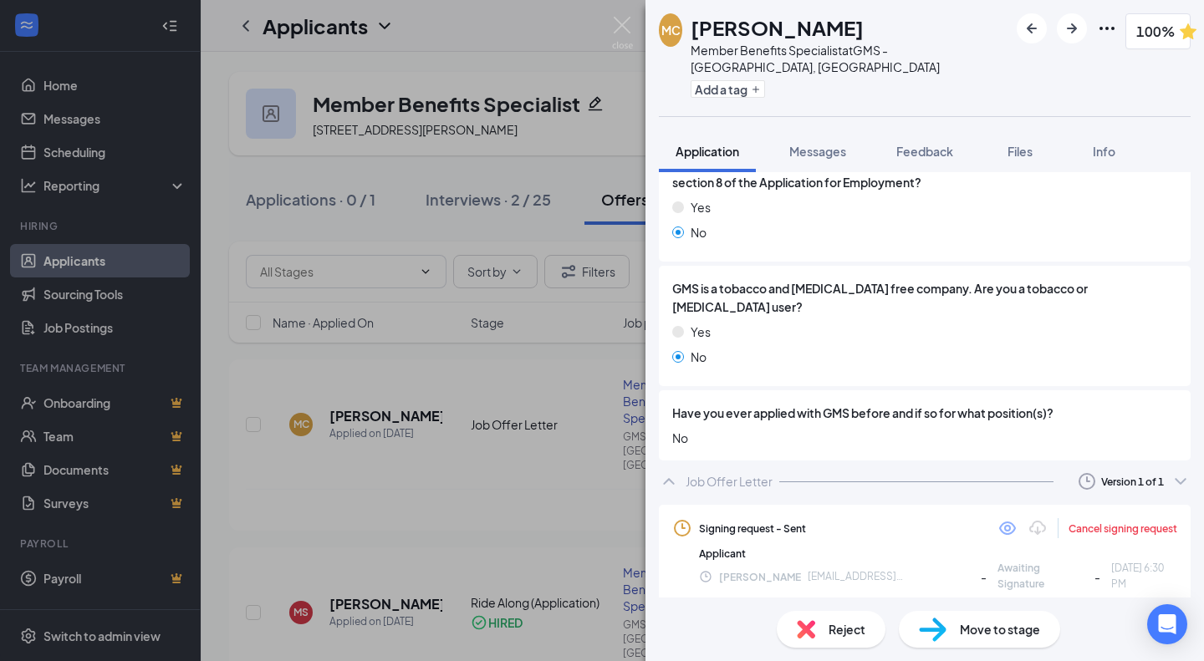
scroll to position [2188, 0]
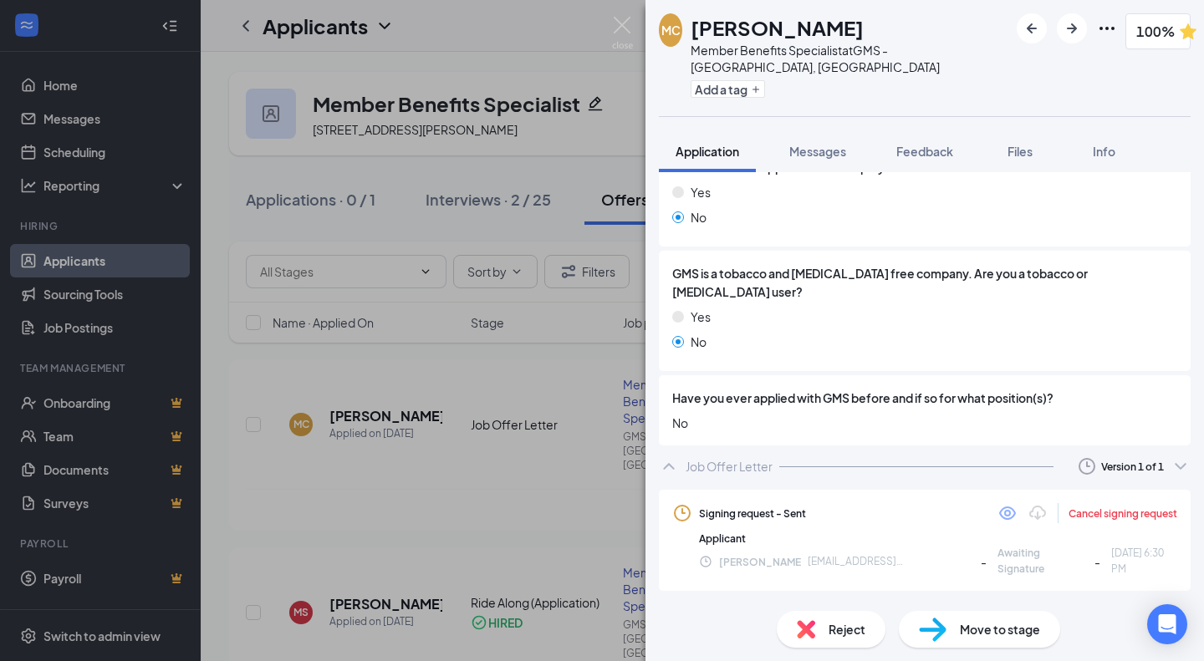
click at [1110, 521] on div "Cancel signing request" at bounding box center [1123, 514] width 109 height 14
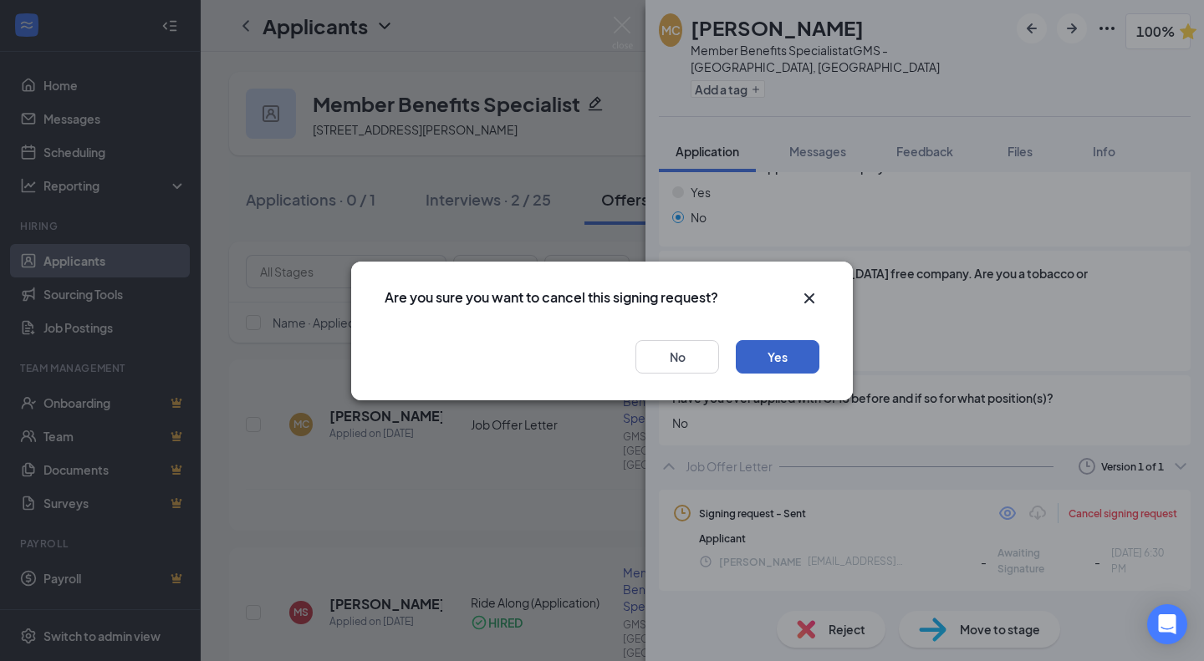
click at [762, 349] on button "Yes" at bounding box center [778, 356] width 84 height 33
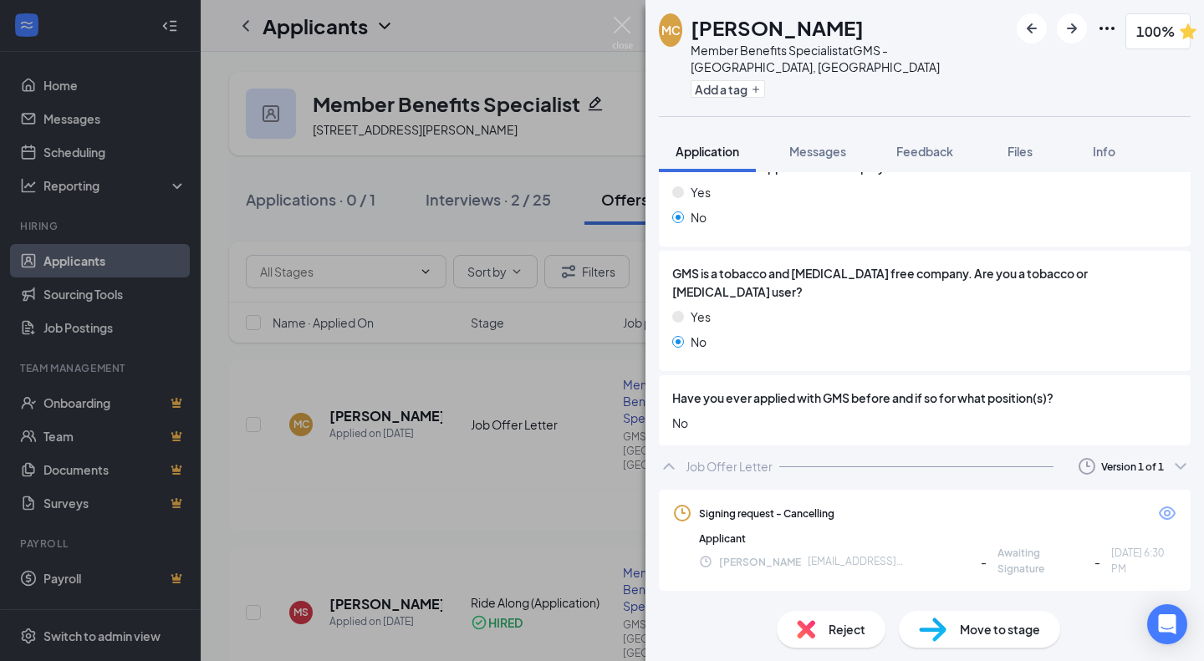
click at [938, 620] on img at bounding box center [933, 630] width 28 height 24
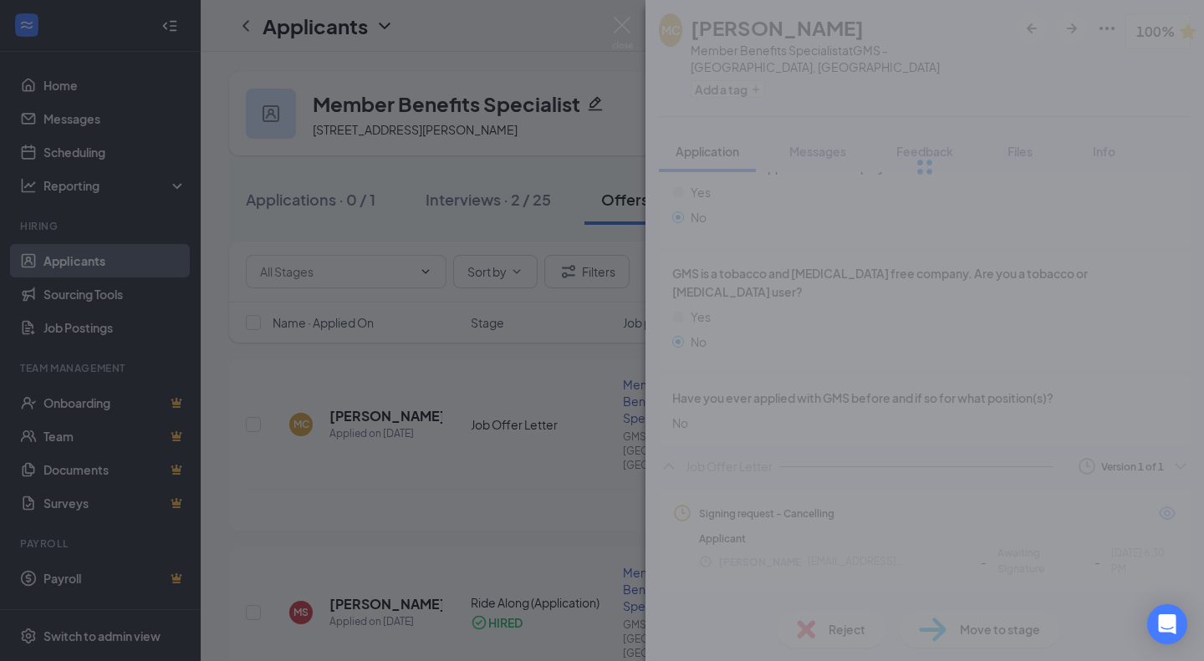
scroll to position [2182, 0]
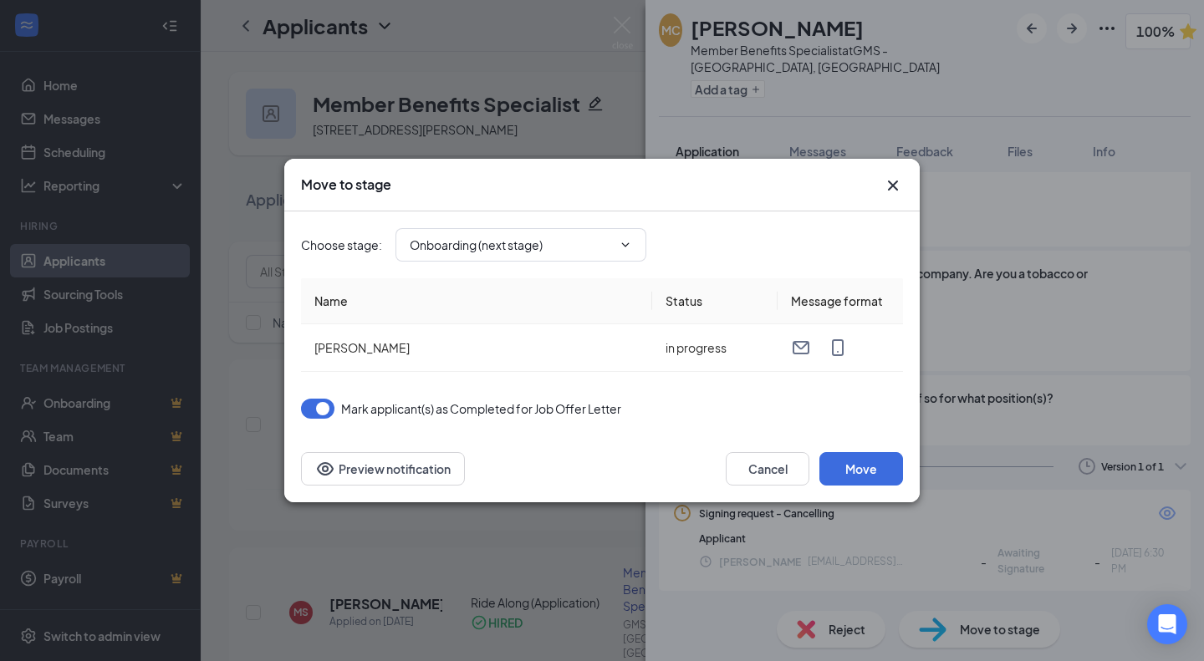
click at [559, 232] on span "Onboarding (next stage)" at bounding box center [521, 244] width 251 height 33
click at [462, 243] on input "Onboarding (next stage)" at bounding box center [511, 245] width 202 height 18
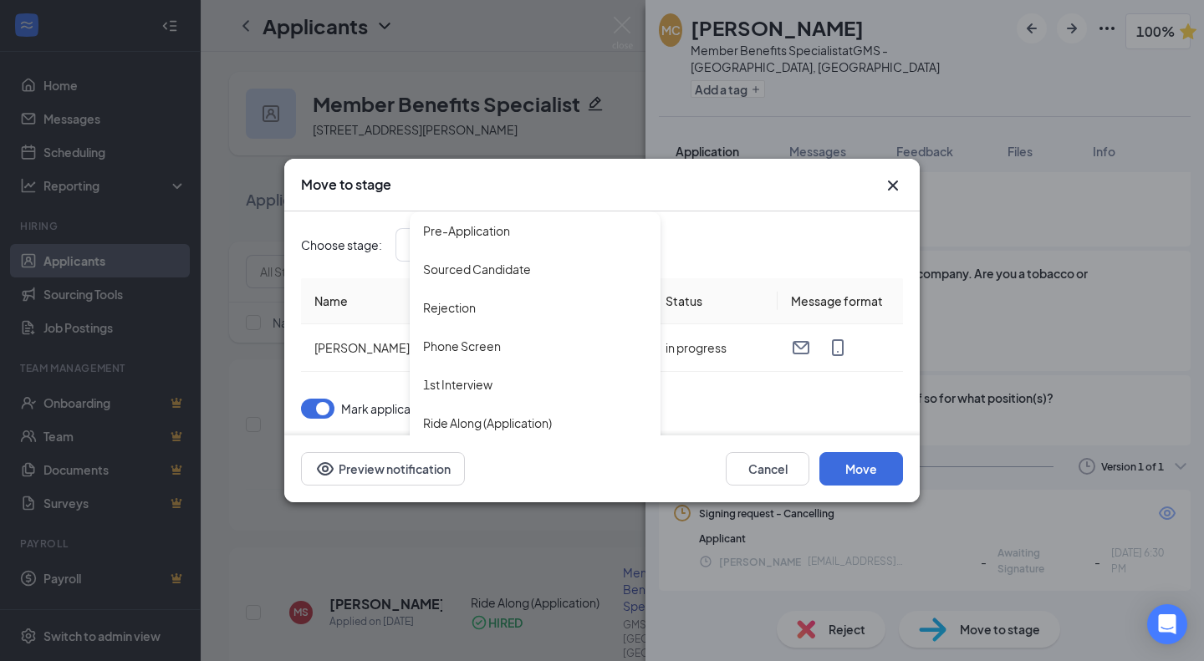
click at [477, 281] on div "Sourced Candidate" at bounding box center [535, 269] width 251 height 38
type input "Sourced Candidate"
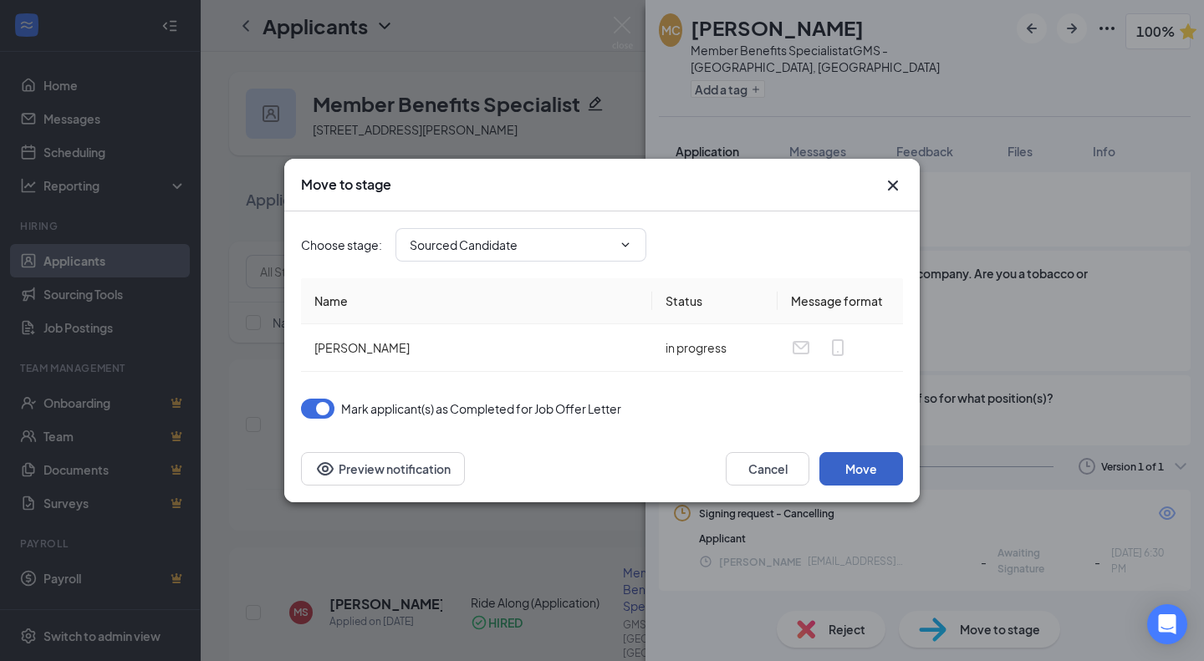
click at [864, 471] on button "Move" at bounding box center [861, 468] width 84 height 33
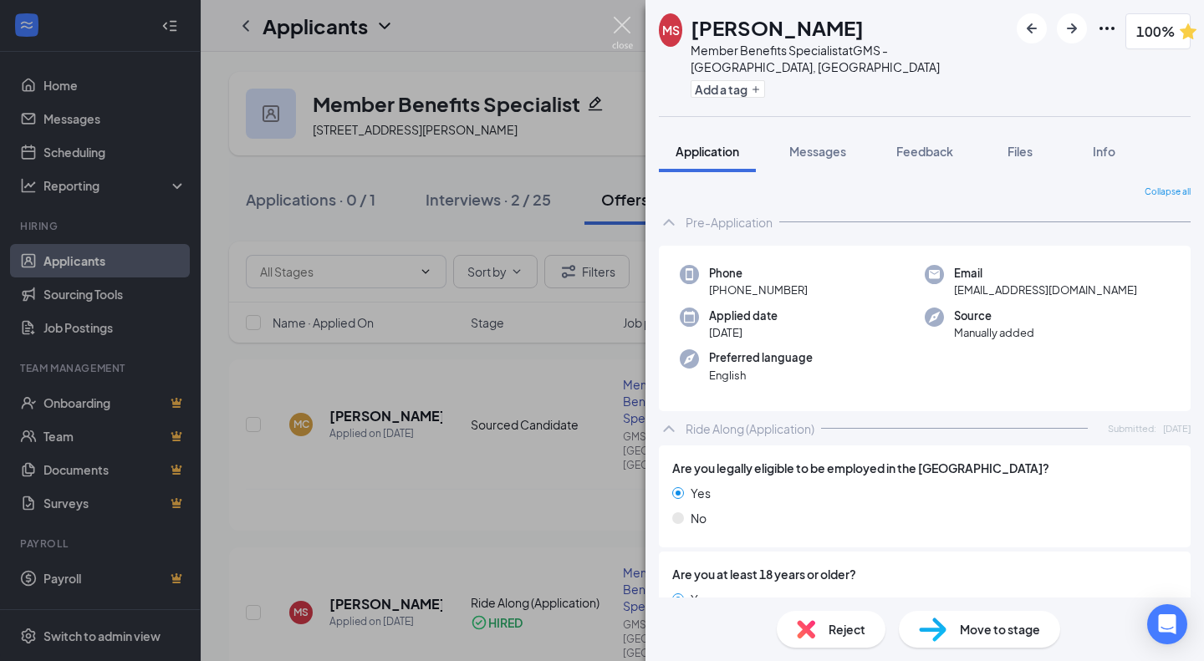
click at [621, 18] on img at bounding box center [622, 33] width 21 height 33
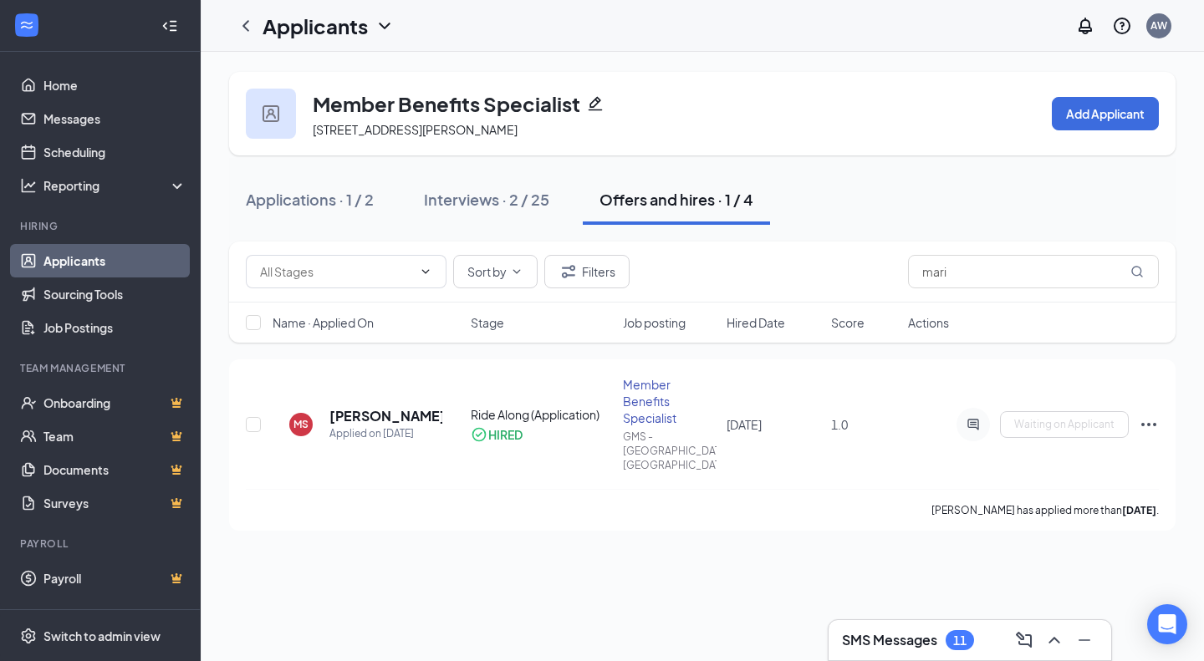
click at [467, 207] on div "Interviews · 2 / 25" at bounding box center [486, 199] width 125 height 21
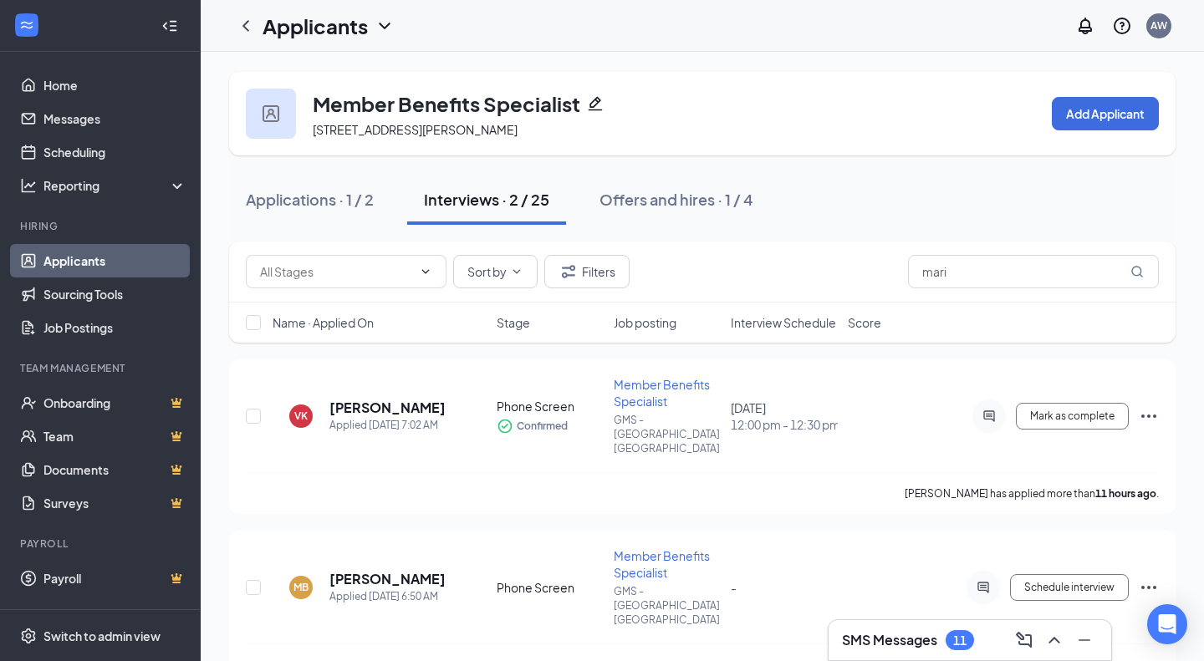
click at [326, 207] on div "Applications · 1 / 2" at bounding box center [310, 199] width 128 height 21
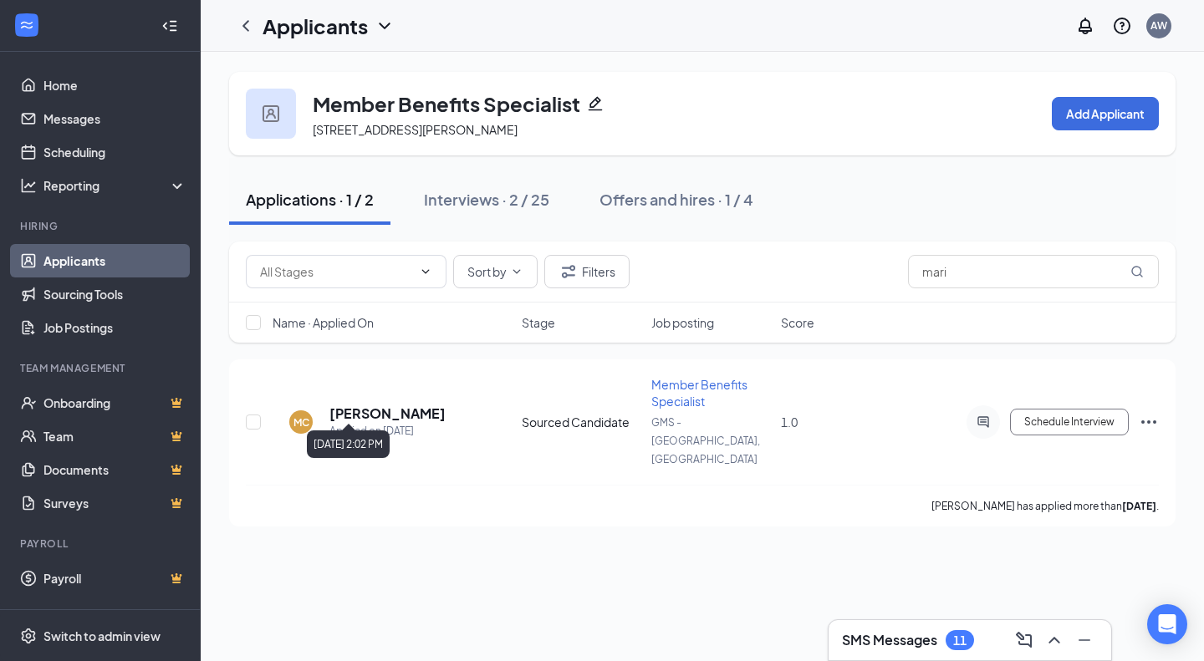
click at [341, 405] on h5 "[PERSON_NAME]" at bounding box center [387, 414] width 116 height 18
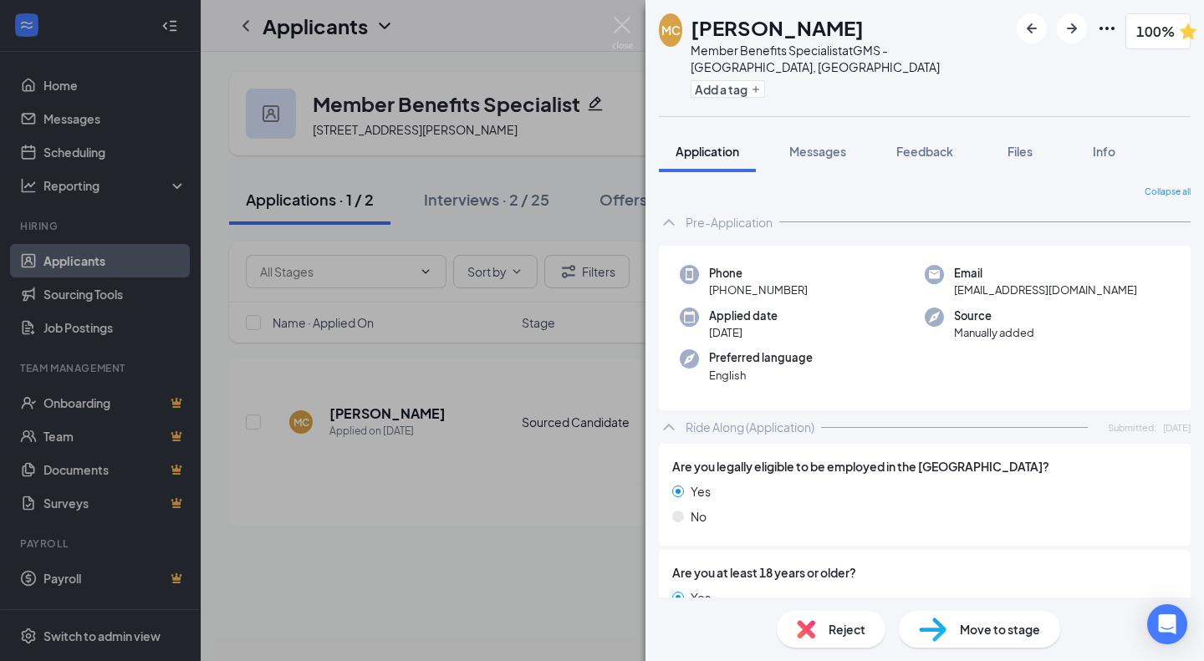
click at [985, 635] on span "Move to stage" at bounding box center [1000, 629] width 80 height 18
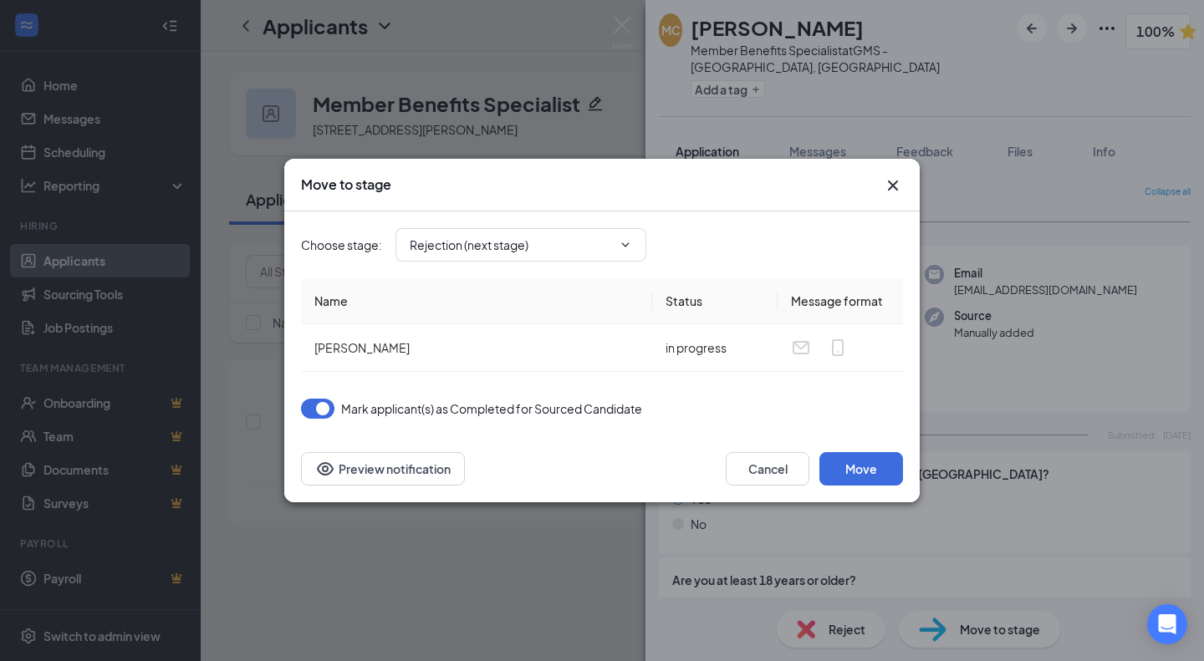
click at [553, 258] on span "Rejection (next stage)" at bounding box center [521, 244] width 251 height 33
click at [533, 251] on input "Rejection (next stage)" at bounding box center [511, 245] width 202 height 18
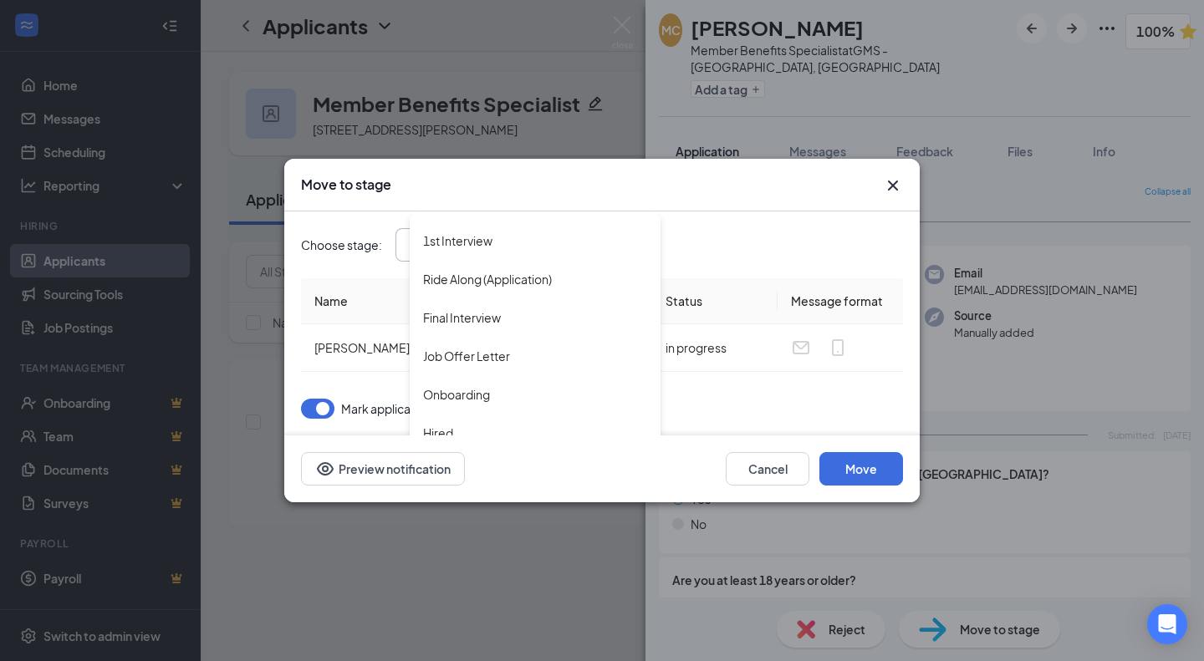
scroll to position [145, 0]
click at [498, 362] on div "Job Offer Letter" at bounding box center [466, 354] width 87 height 18
type input "Job Offer Letter"
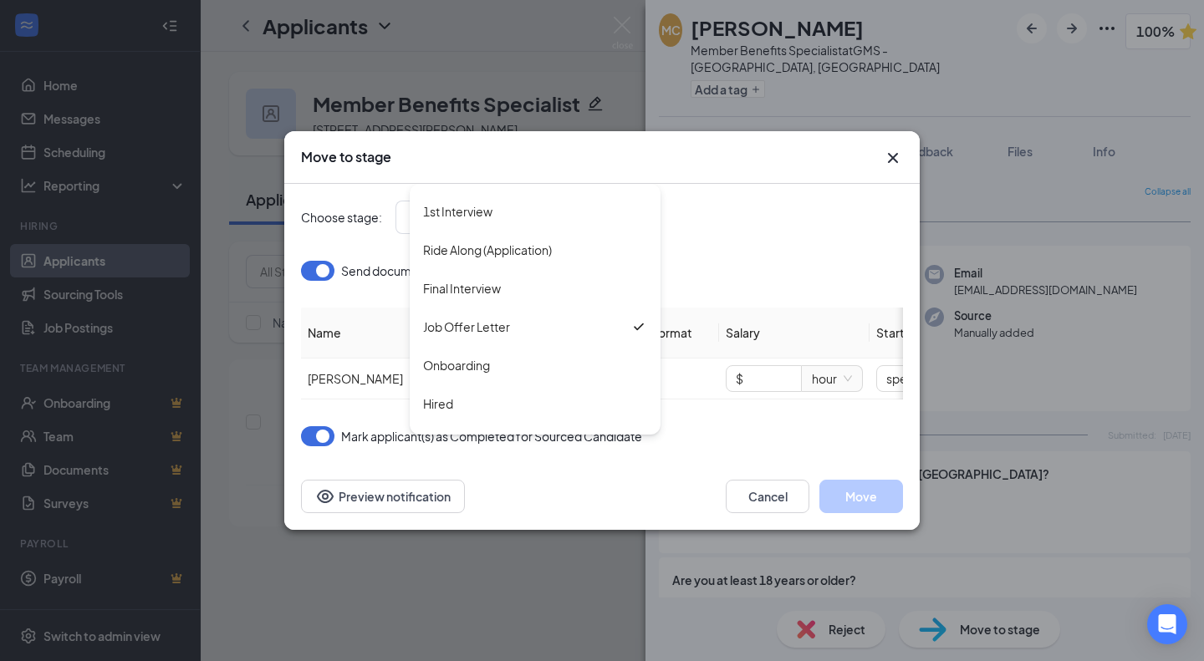
type input "Nov 4, 2024"
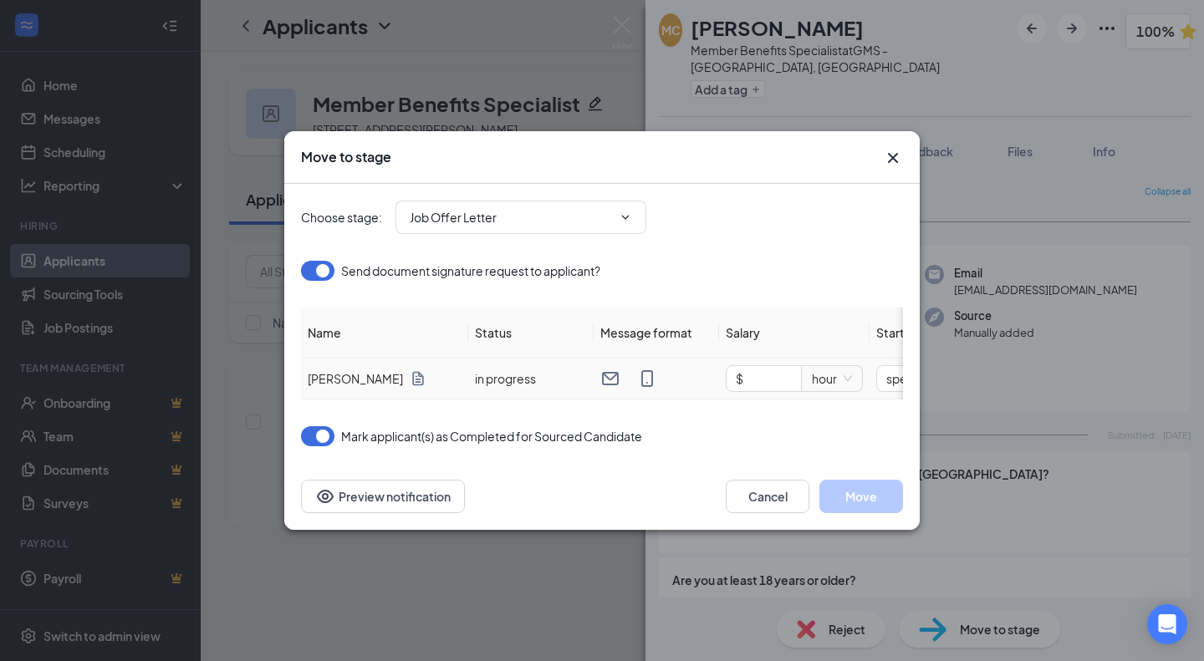
click at [746, 367] on input "$" at bounding box center [764, 378] width 74 height 25
click at [831, 367] on span "hour" at bounding box center [832, 378] width 40 height 25
type input "$ 45,000"
click at [835, 508] on div "year" at bounding box center [832, 512] width 40 height 18
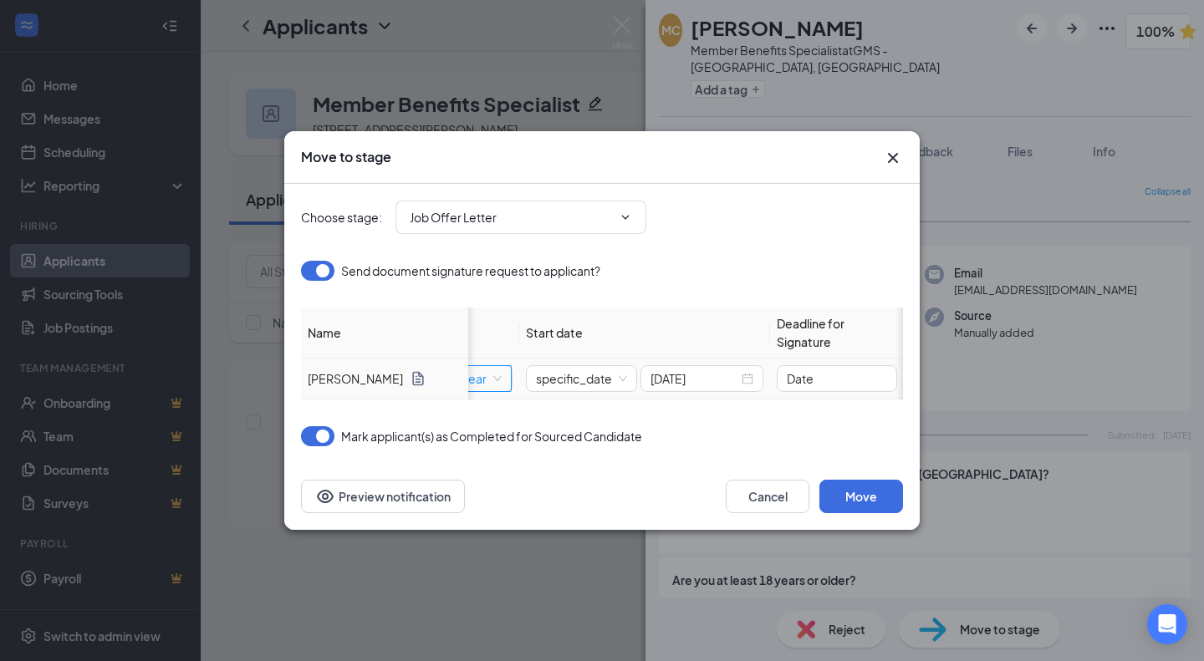
scroll to position [0, 351]
drag, startPoint x: 829, startPoint y: 376, endPoint x: 621, endPoint y: 375, distance: 208.2
click at [621, 375] on tr "Mariah Carbone in progress $ 45,000 year year specific_date Nov 4, 2024 Date" at bounding box center [426, 379] width 953 height 41
type input "10/17/2025"
click at [697, 377] on input "Nov 4, 2024" at bounding box center [694, 379] width 88 height 18
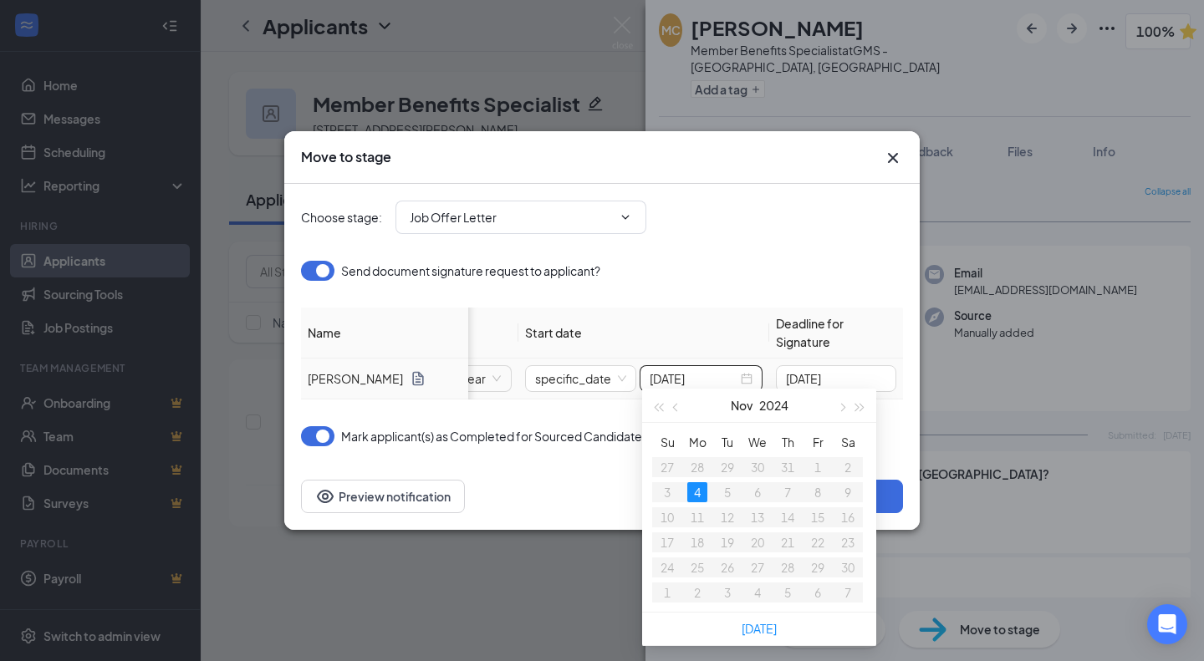
click at [863, 415] on button "button" at bounding box center [860, 405] width 18 height 33
click at [671, 407] on button "button" at bounding box center [676, 405] width 18 height 33
type input "Nov 3, 2025"
click at [700, 587] on div "3" at bounding box center [697, 593] width 20 height 20
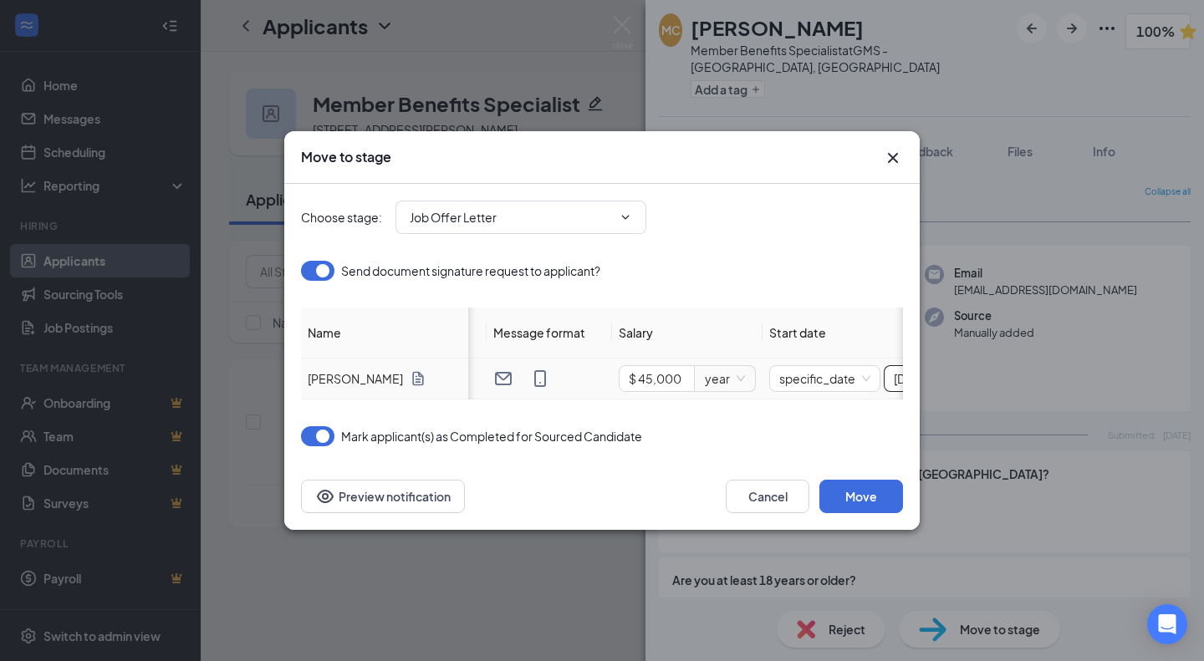
scroll to position [0, 0]
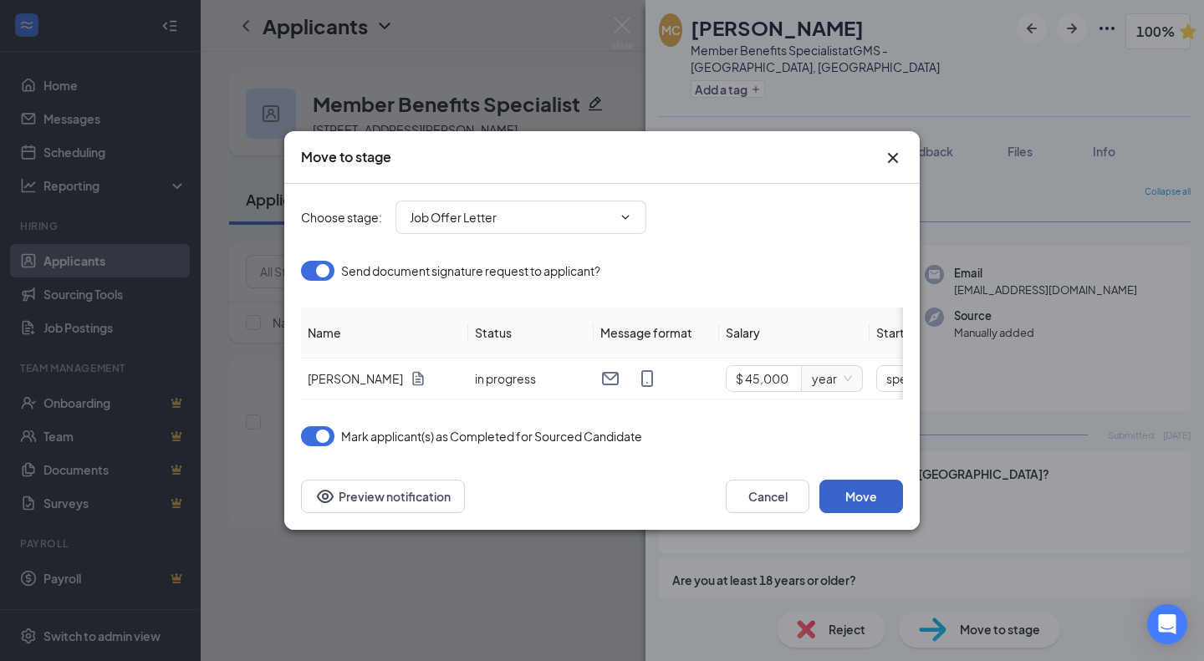
click at [837, 504] on button "Move" at bounding box center [861, 496] width 84 height 33
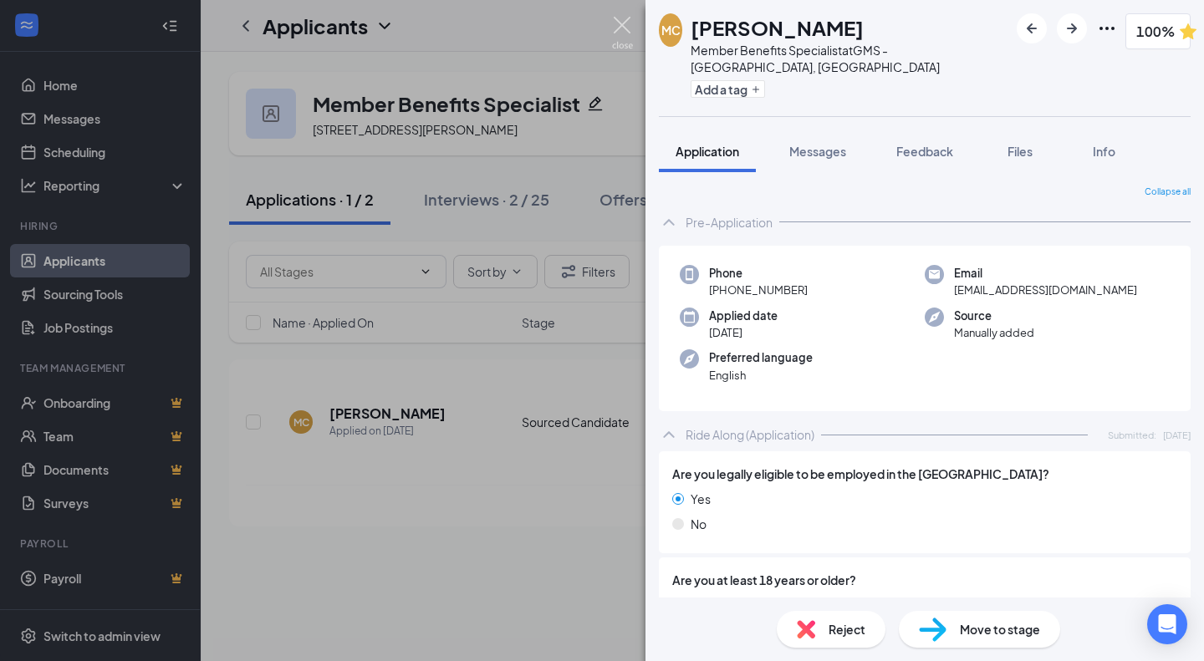
click at [624, 22] on img at bounding box center [622, 33] width 21 height 33
click at [624, 22] on div "Applicants AW" at bounding box center [702, 26] width 1003 height 52
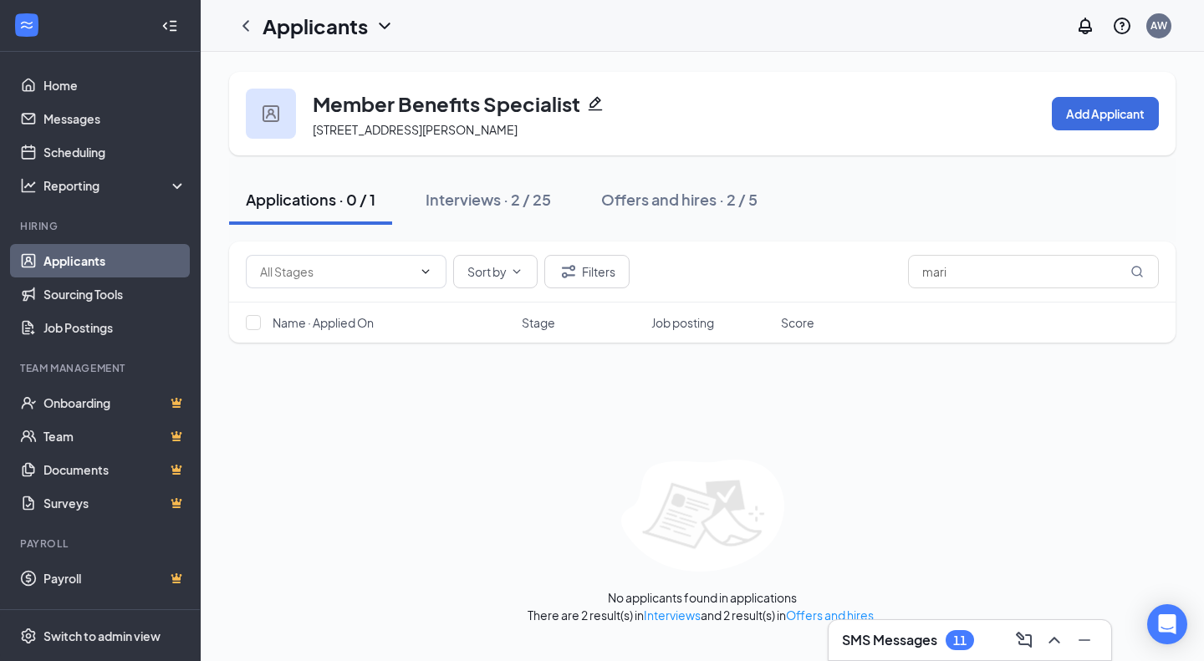
click at [522, 202] on div "Interviews · 2 / 25" at bounding box center [488, 199] width 125 height 21
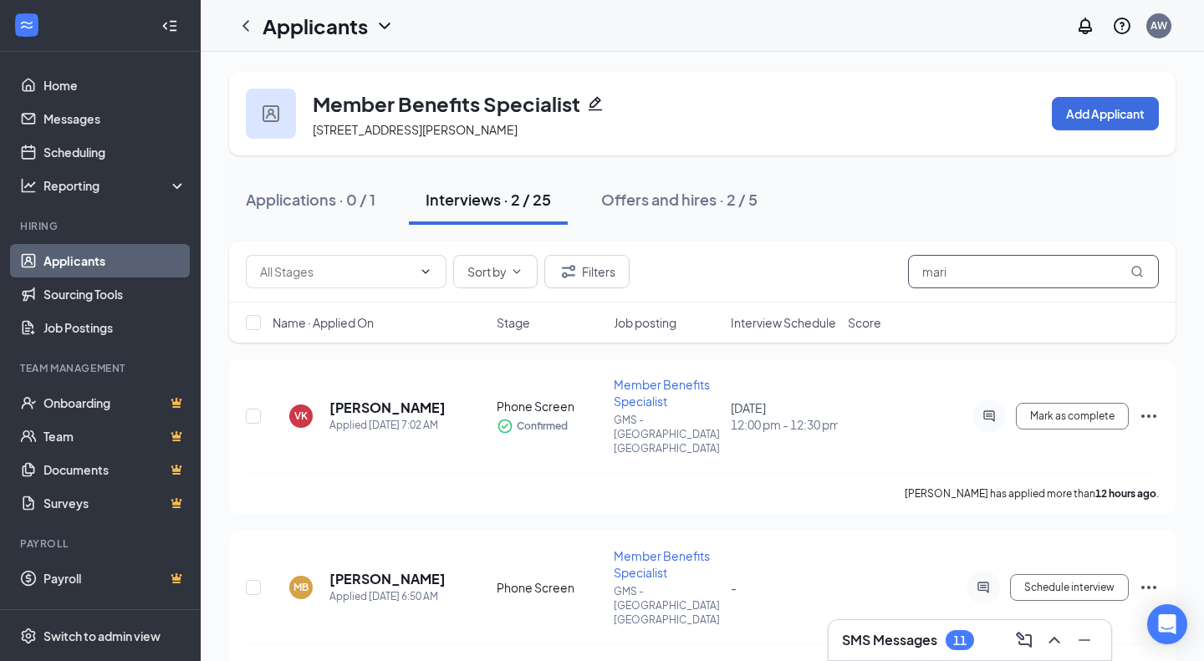
drag, startPoint x: 1024, startPoint y: 265, endPoint x: 758, endPoint y: 237, distance: 267.4
click at [758, 237] on div "Member Benefits Specialist 3750 Timberlake Dr, Richfield, OH 44286, USA Add App…" at bounding box center [702, 379] width 947 height 614
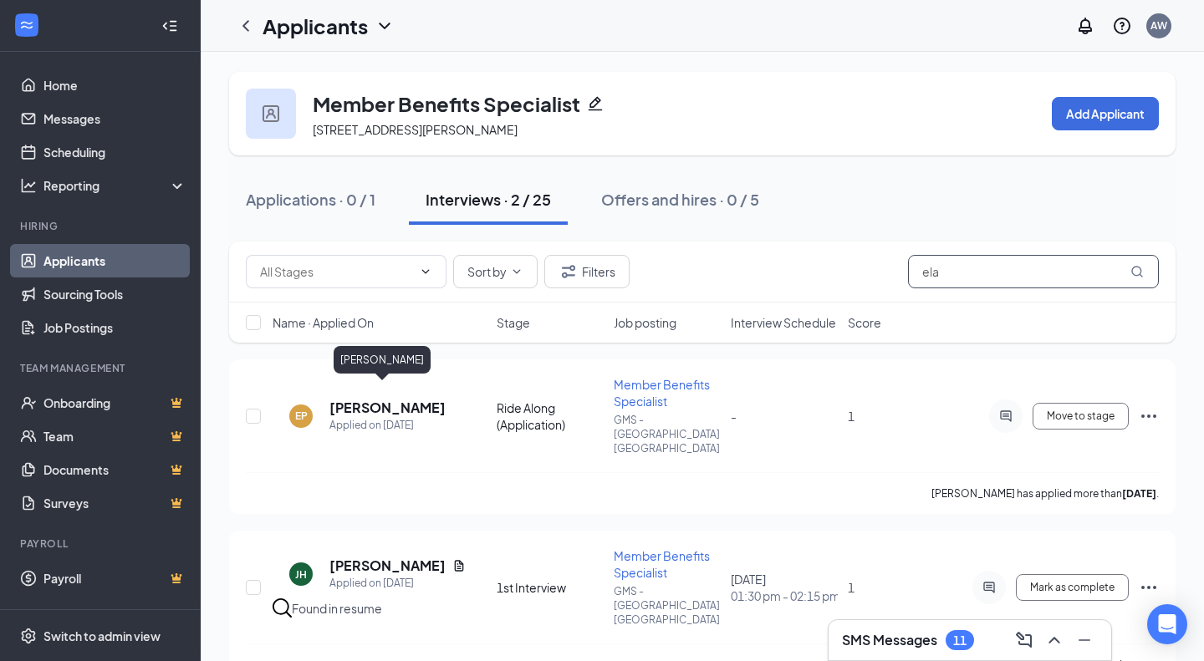
type input "ela"
click at [343, 399] on h5 "Elaine Picou" at bounding box center [387, 408] width 116 height 18
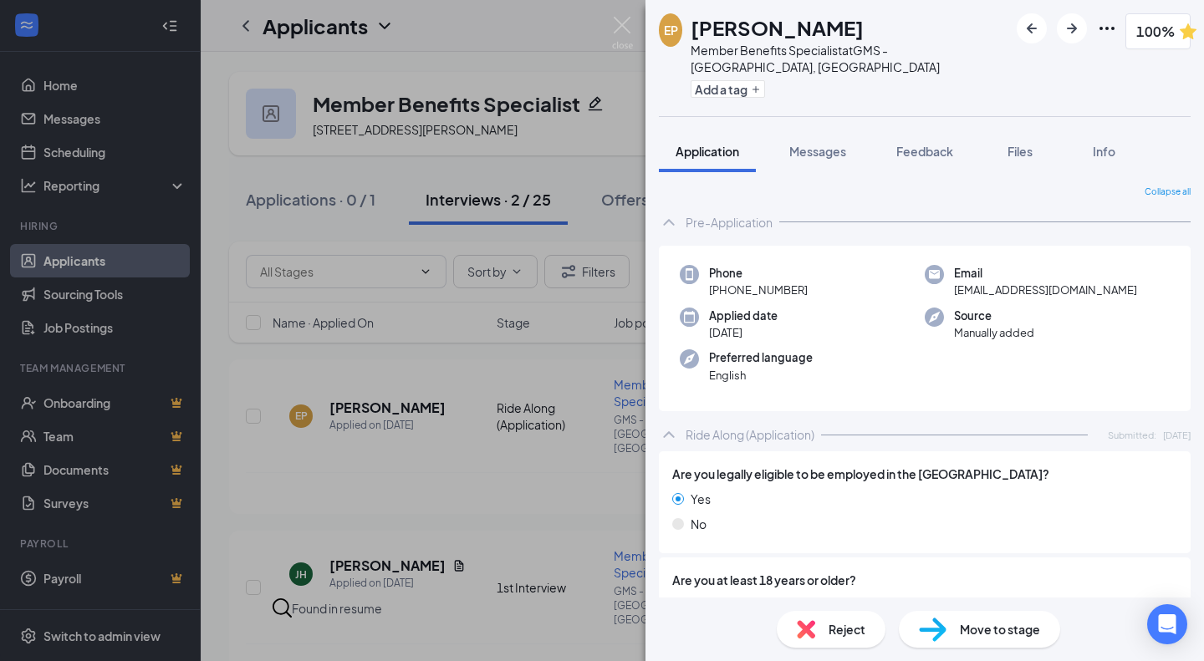
click at [907, 144] on span "Feedback" at bounding box center [924, 151] width 57 height 15
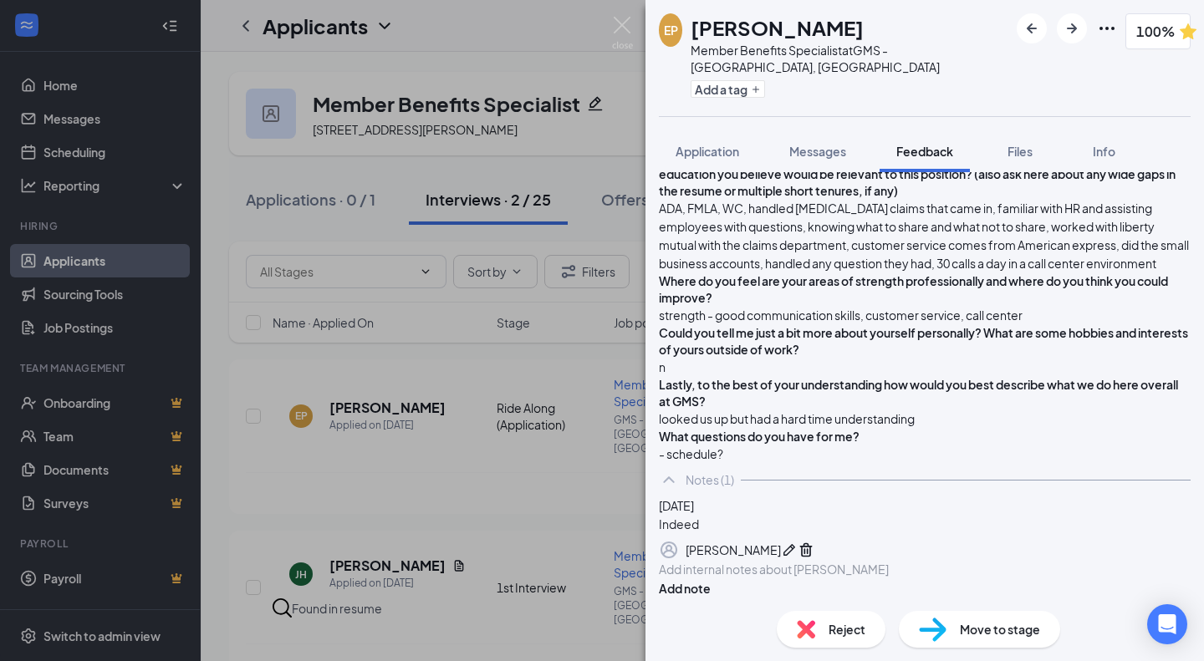
scroll to position [722, 0]
click at [957, 631] on div "Move to stage" at bounding box center [979, 629] width 161 height 37
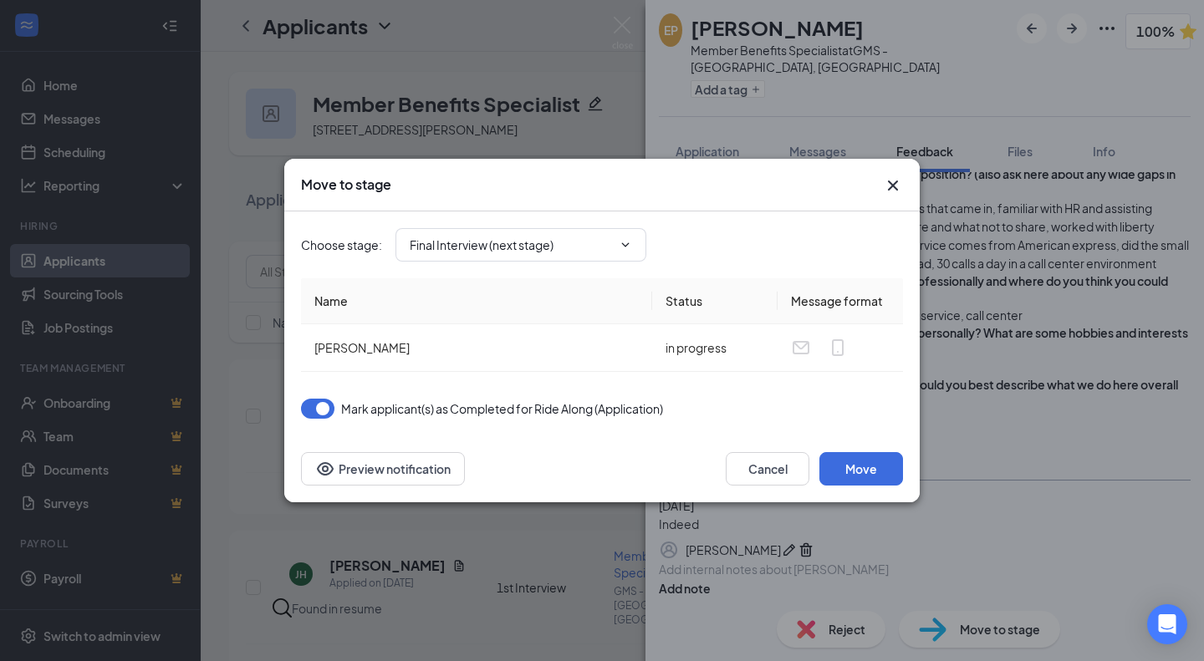
click at [487, 253] on input "Final Interview (next stage)" at bounding box center [511, 245] width 202 height 18
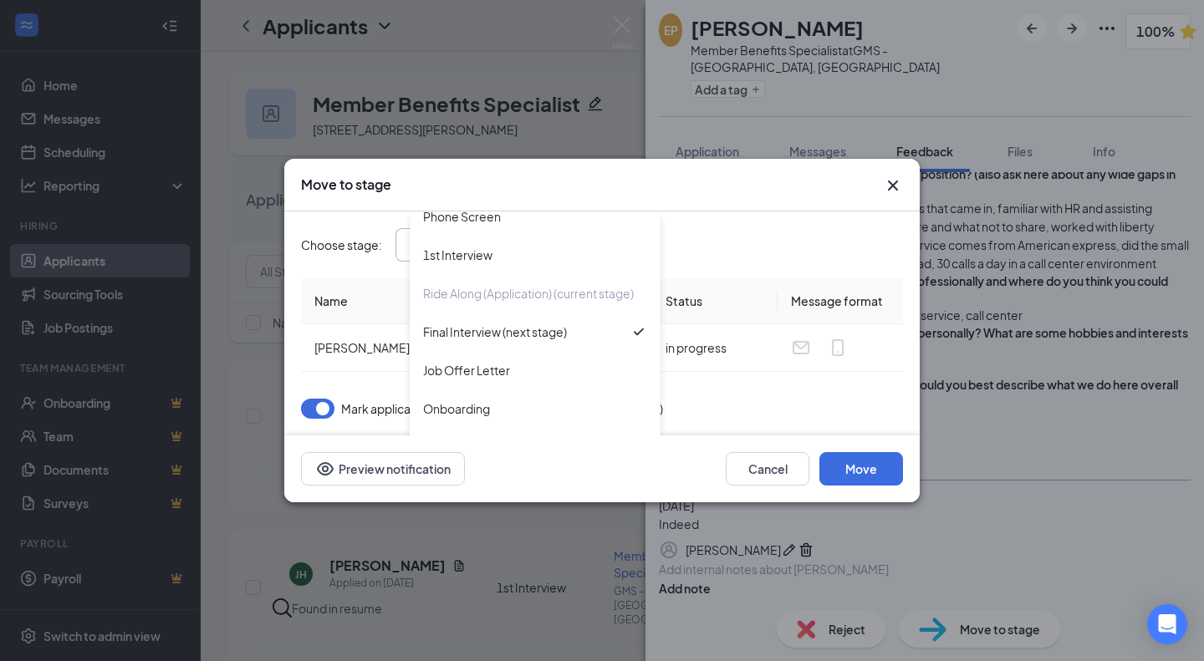
scroll to position [158, 0]
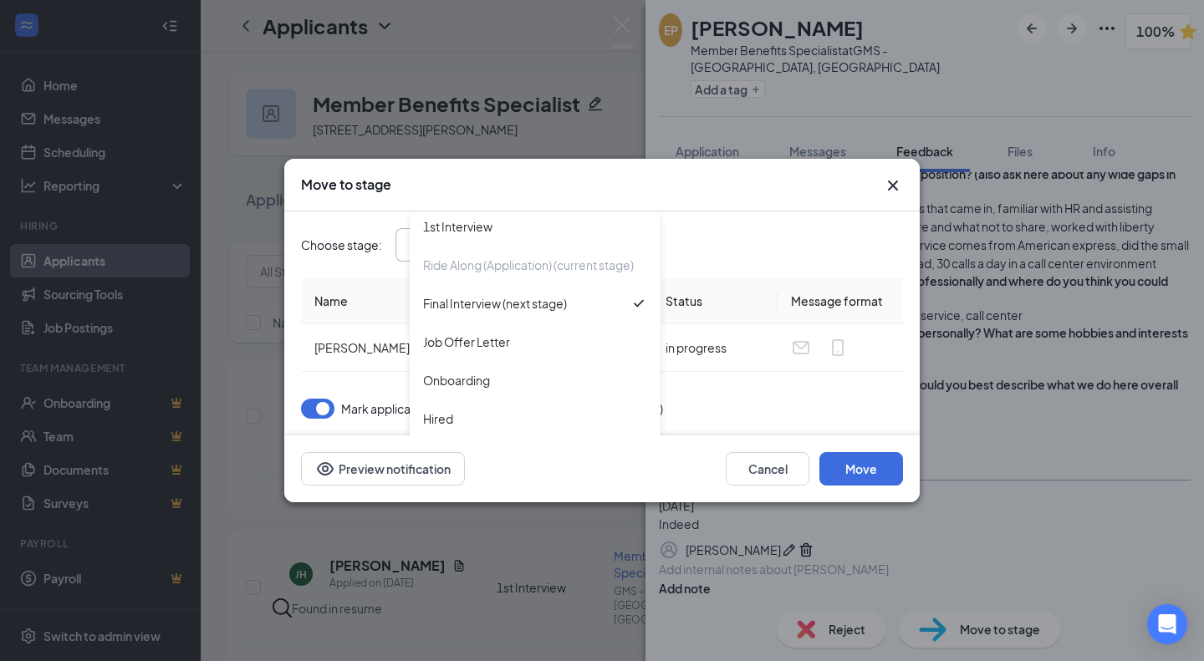
click at [477, 361] on div "Job Offer Letter" at bounding box center [535, 342] width 251 height 38
type input "Job Offer Letter"
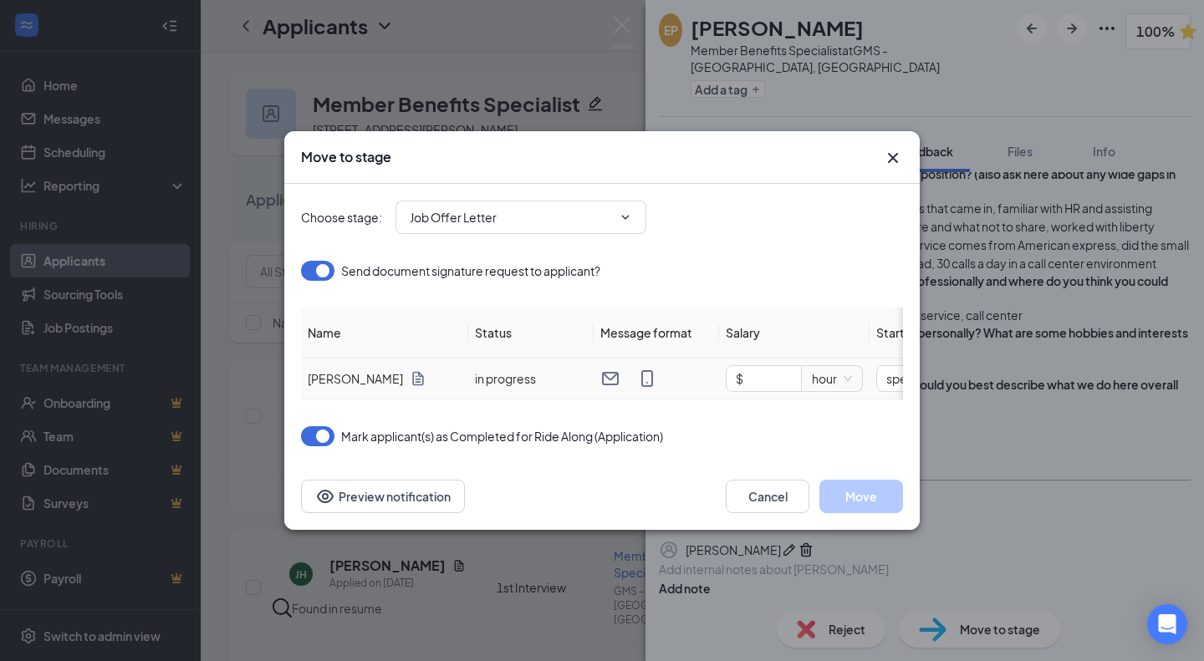
click at [745, 370] on input "$" at bounding box center [764, 378] width 74 height 25
click at [809, 370] on div "hour" at bounding box center [832, 378] width 60 height 27
type input "$ 45,000"
drag, startPoint x: 824, startPoint y: 503, endPoint x: 739, endPoint y: 316, distance: 205.0
click at [739, 316] on th "Salary" at bounding box center [794, 333] width 151 height 51
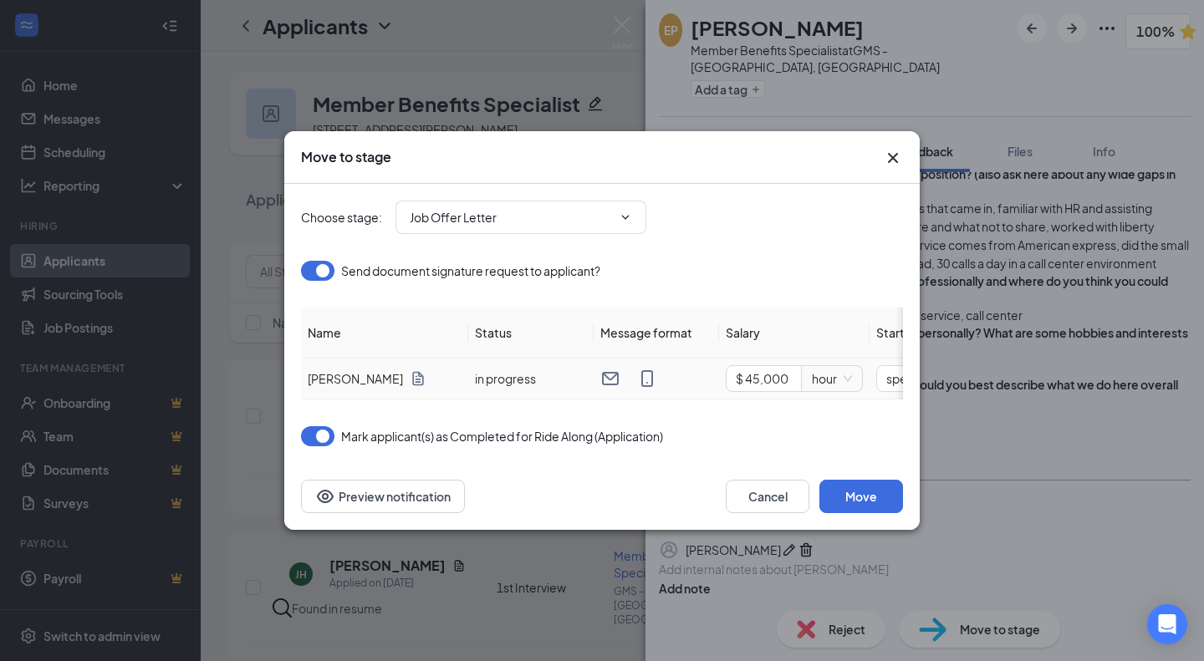
click at [827, 366] on span "hour" at bounding box center [832, 378] width 40 height 25
click at [832, 518] on div "year" at bounding box center [832, 512] width 40 height 18
click at [774, 373] on input "Nov 4, 2024" at bounding box center [774, 379] width 88 height 18
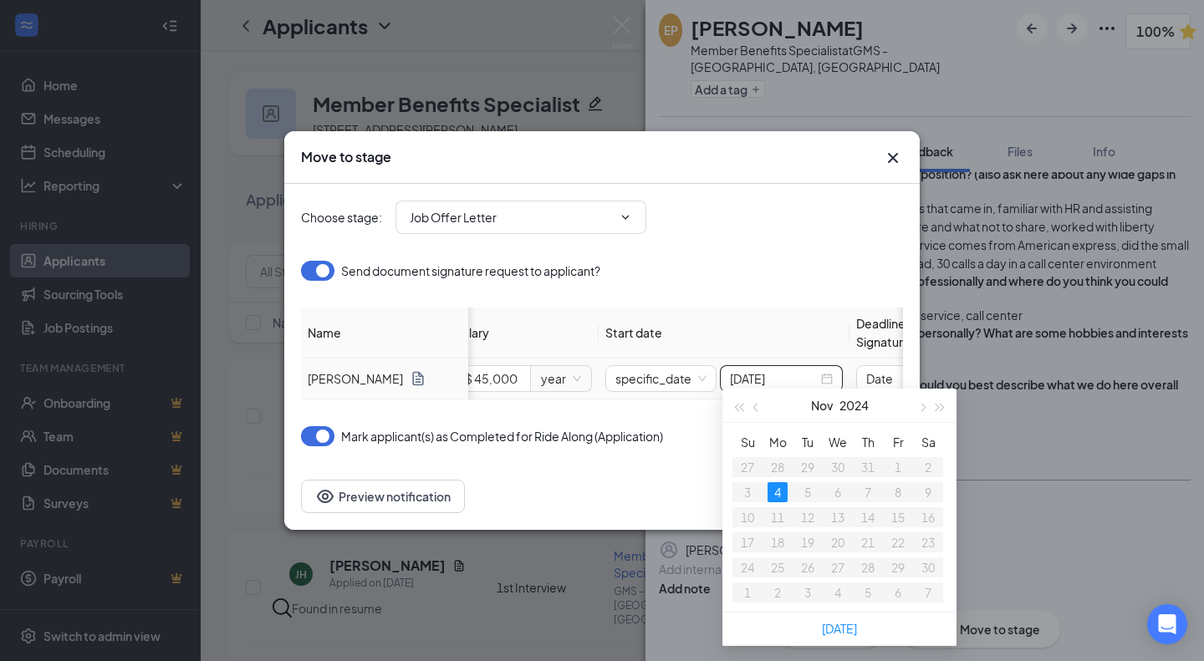
click at [944, 402] on button "button" at bounding box center [940, 405] width 18 height 33
type input "Nov 3, 2025"
click at [781, 492] on div "3" at bounding box center [778, 492] width 20 height 20
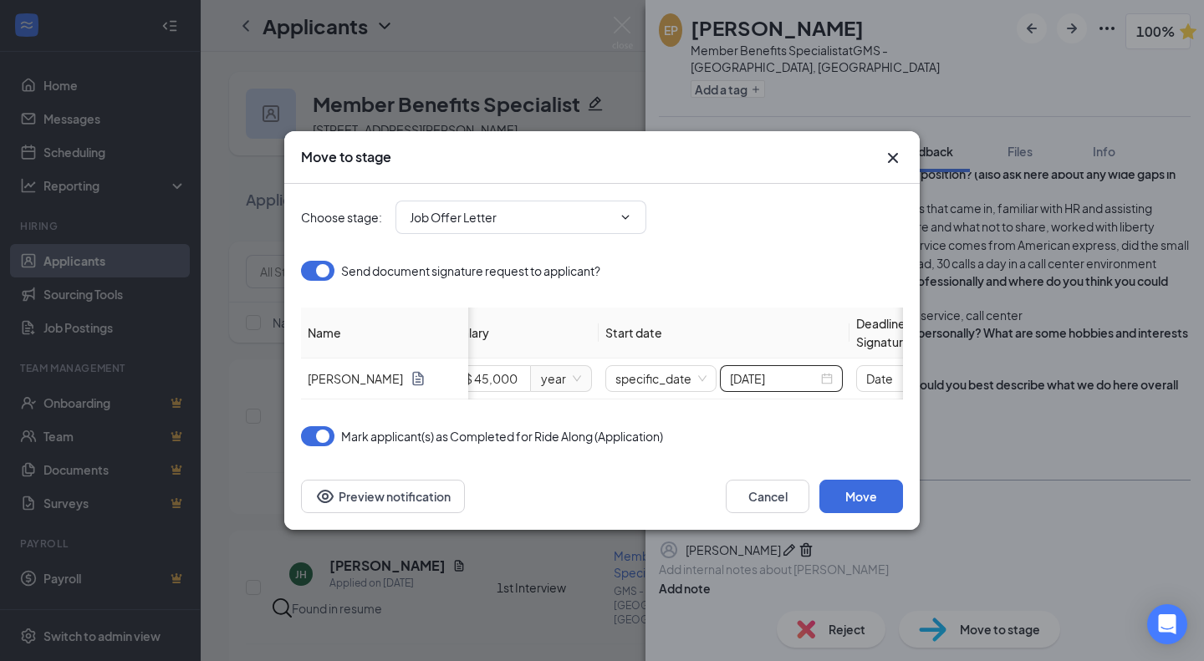
click at [795, 286] on div "Send document signature request to applicant?" at bounding box center [602, 279] width 602 height 57
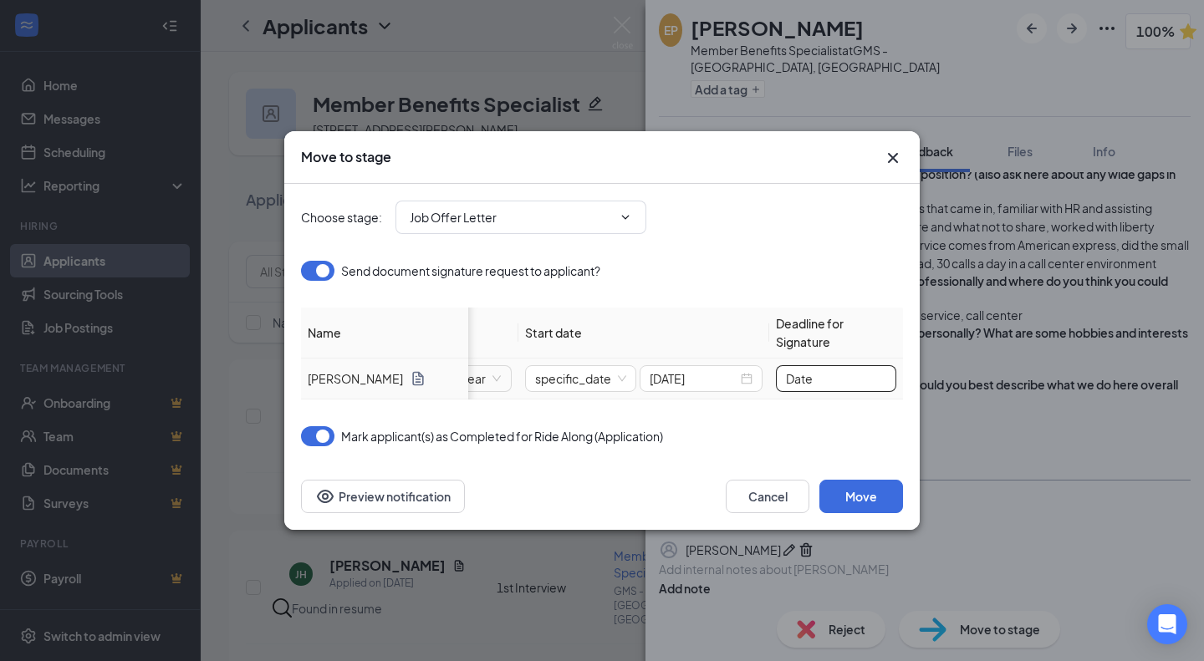
drag, startPoint x: 816, startPoint y: 380, endPoint x: 608, endPoint y: 347, distance: 210.9
click at [608, 347] on table "Name Status Message format Salary Start date Deadline for Signature Elaine Pico…" at bounding box center [426, 354] width 953 height 92
type input "10/17/2025"
click at [877, 498] on button "Move" at bounding box center [861, 496] width 84 height 33
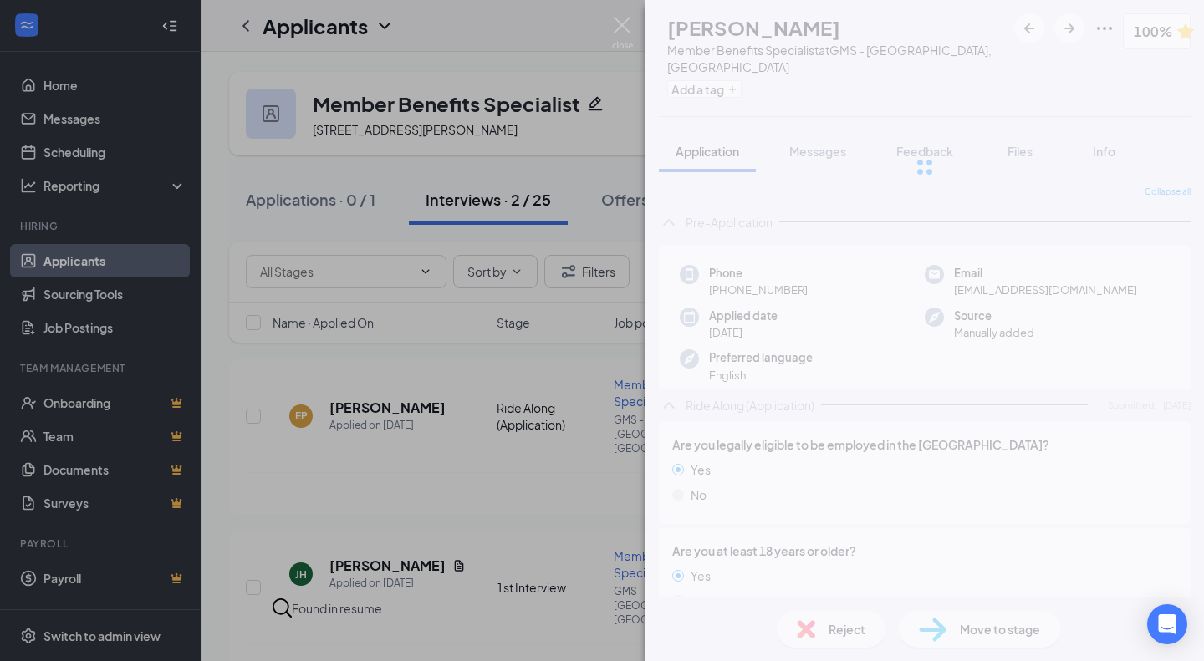
click at [712, 144] on div at bounding box center [925, 167] width 559 height 334
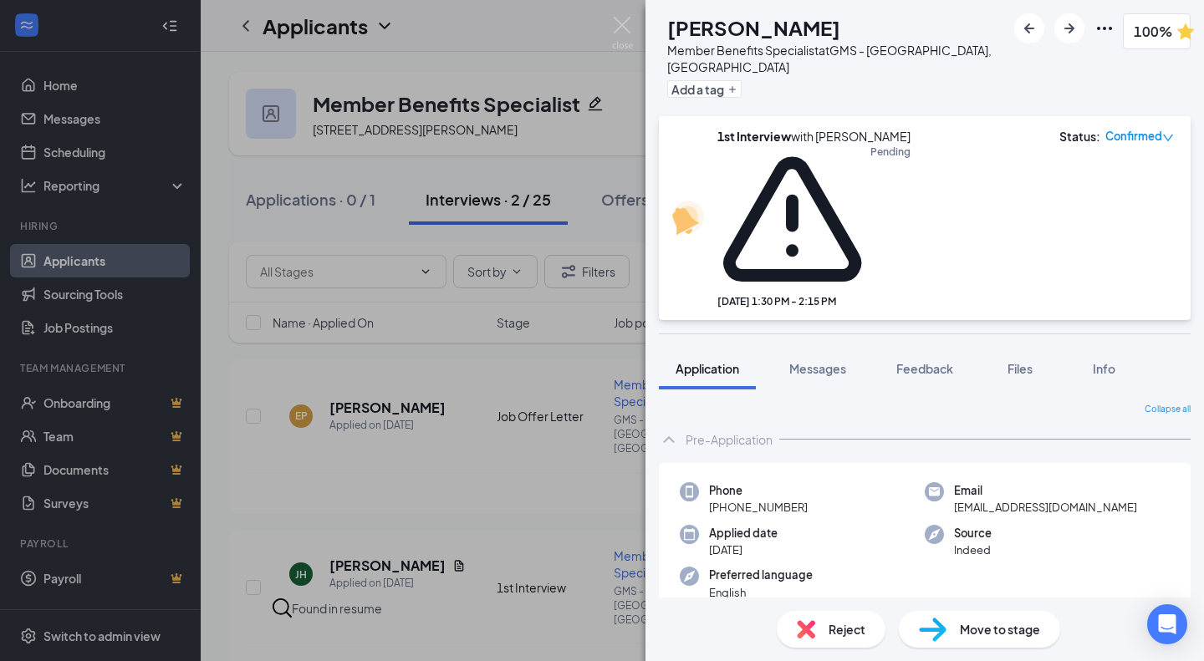
click at [634, 26] on div "JH Janelle Hampton Member Benefits Specialist at GMS - Richfield, OH Add a tag …" at bounding box center [602, 330] width 1204 height 661
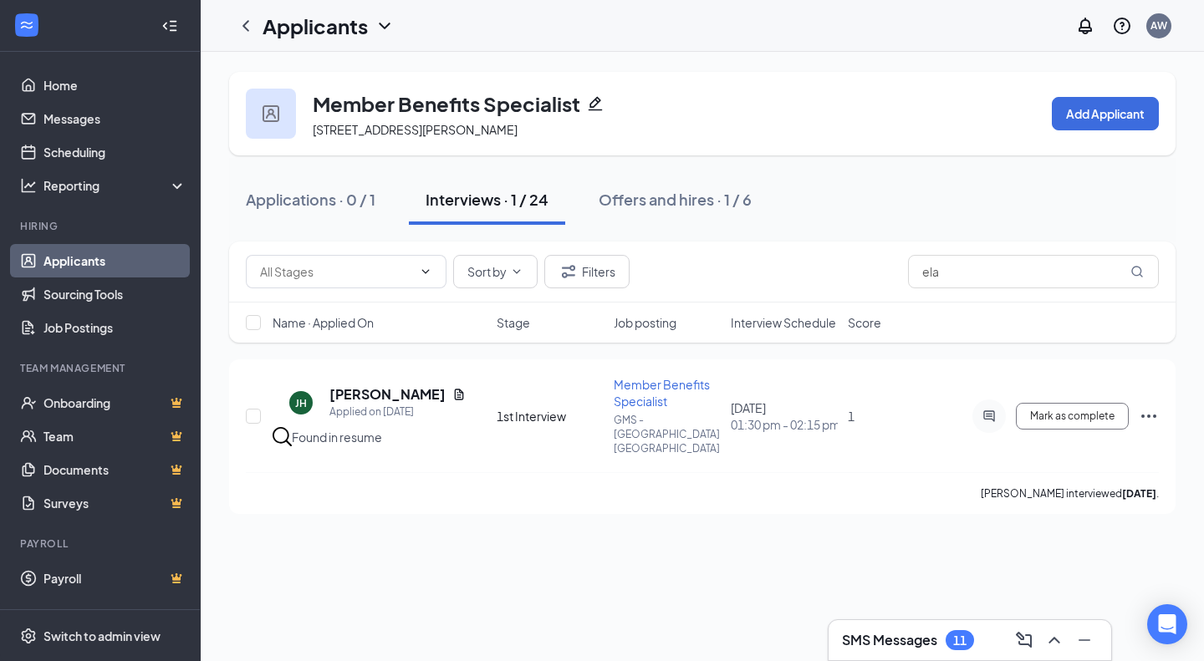
click at [718, 191] on div "Offers and hires · 1 / 6" at bounding box center [675, 199] width 153 height 21
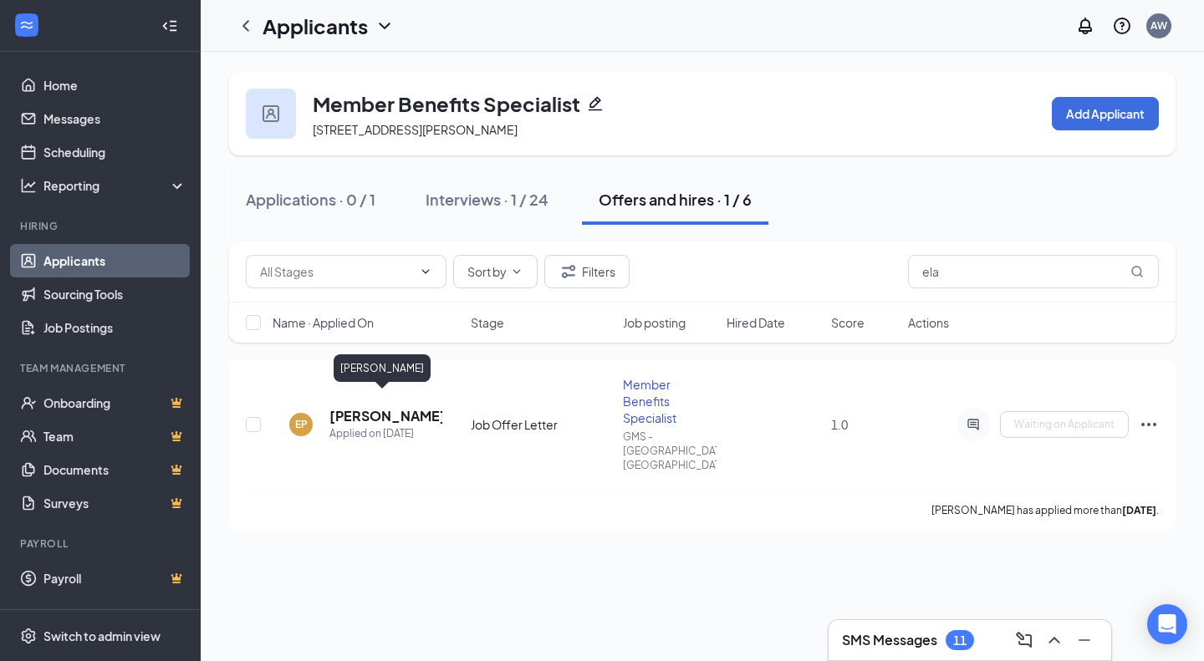
click at [362, 407] on h5 "Elaine Picou" at bounding box center [385, 416] width 113 height 18
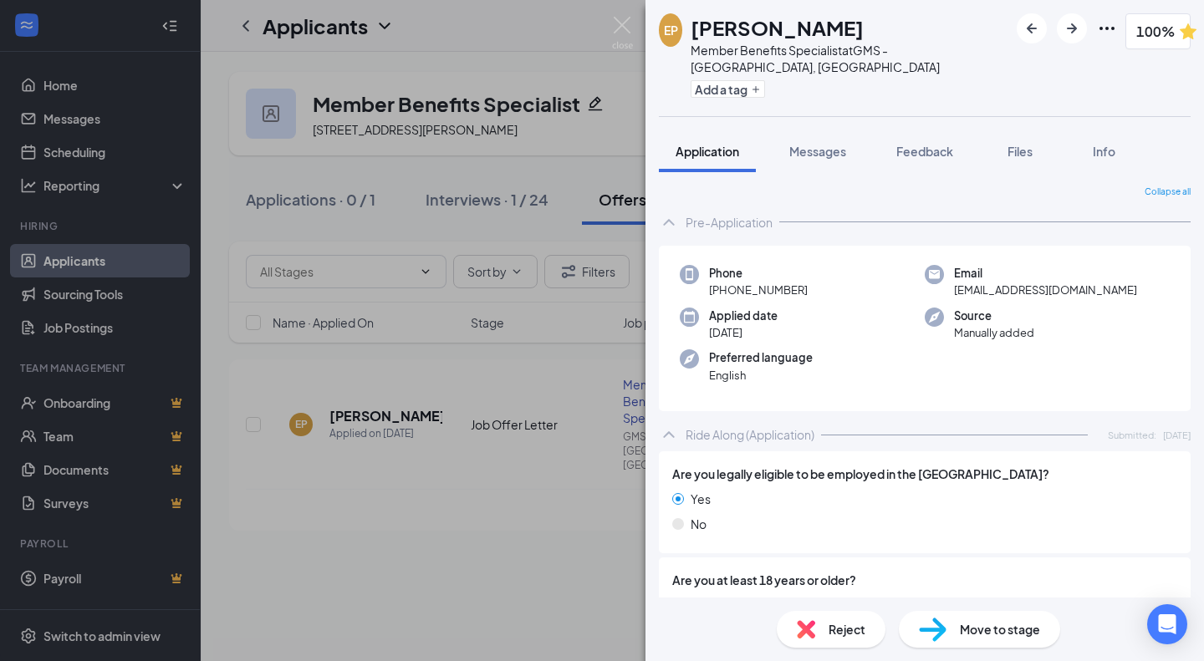
click at [1039, 282] on span "em7picou6@msn.com" at bounding box center [1045, 290] width 183 height 17
copy span "em7picou6@msn.com"
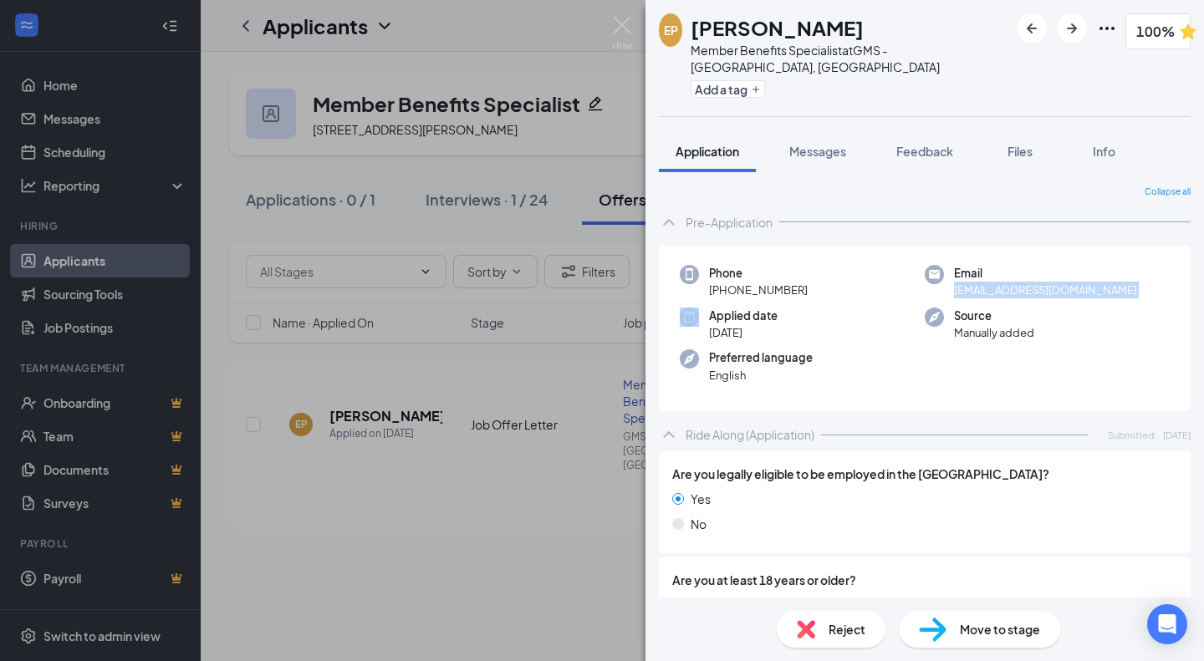
click at [741, 21] on h1 "Elaine Picou" at bounding box center [777, 27] width 173 height 28
copy h1 "Elaine Picou"
click at [1012, 282] on span "em7picou6@msn.com" at bounding box center [1045, 290] width 183 height 17
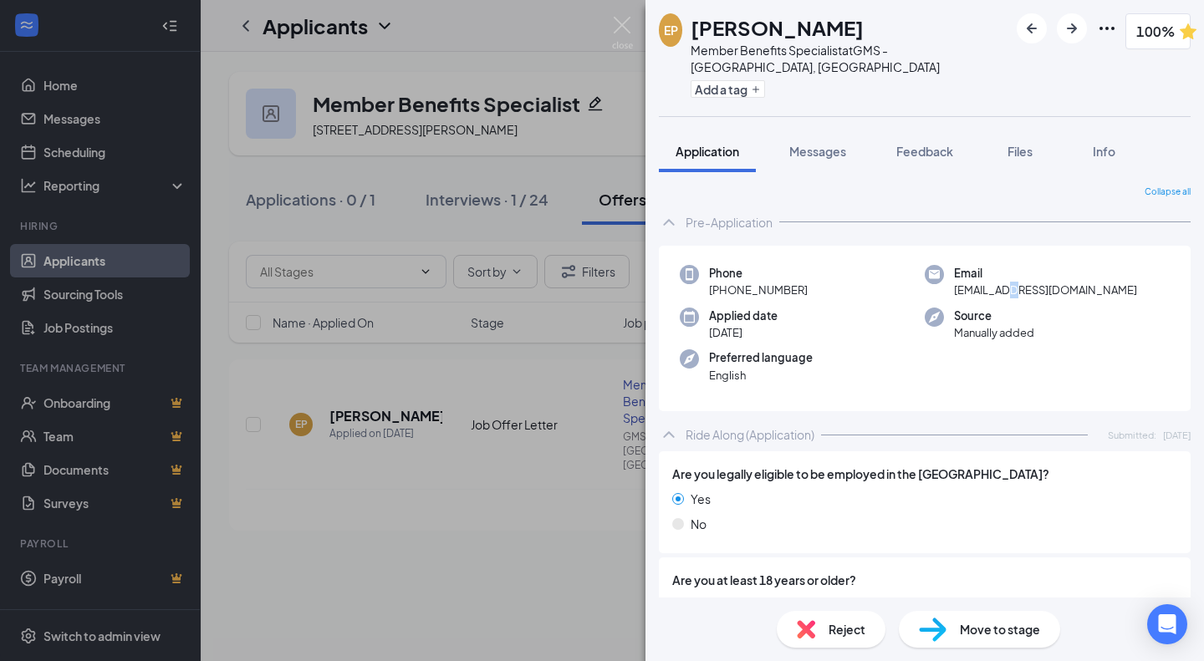
click at [1012, 282] on span "em7picou6@msn.com" at bounding box center [1045, 290] width 183 height 17
copy span "em7picou6@msn.com"
click at [626, 25] on img at bounding box center [622, 33] width 21 height 33
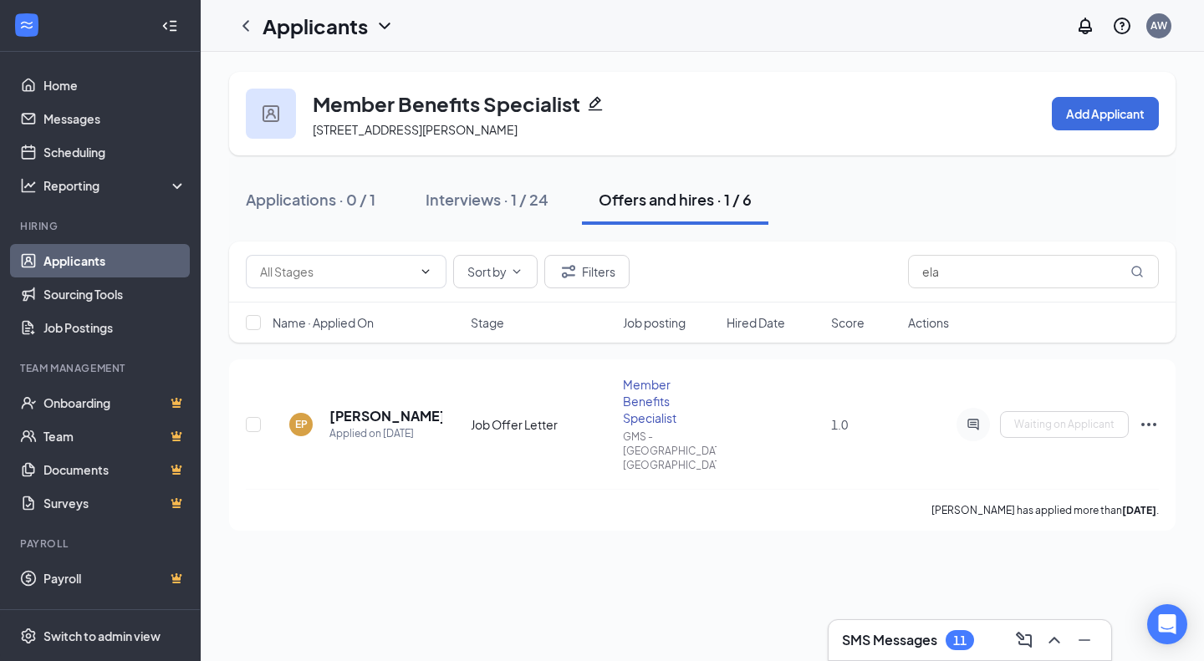
click at [1173, 33] on div "AW" at bounding box center [1122, 25] width 107 height 33
click at [1150, 22] on div "AW" at bounding box center [1158, 25] width 25 height 25
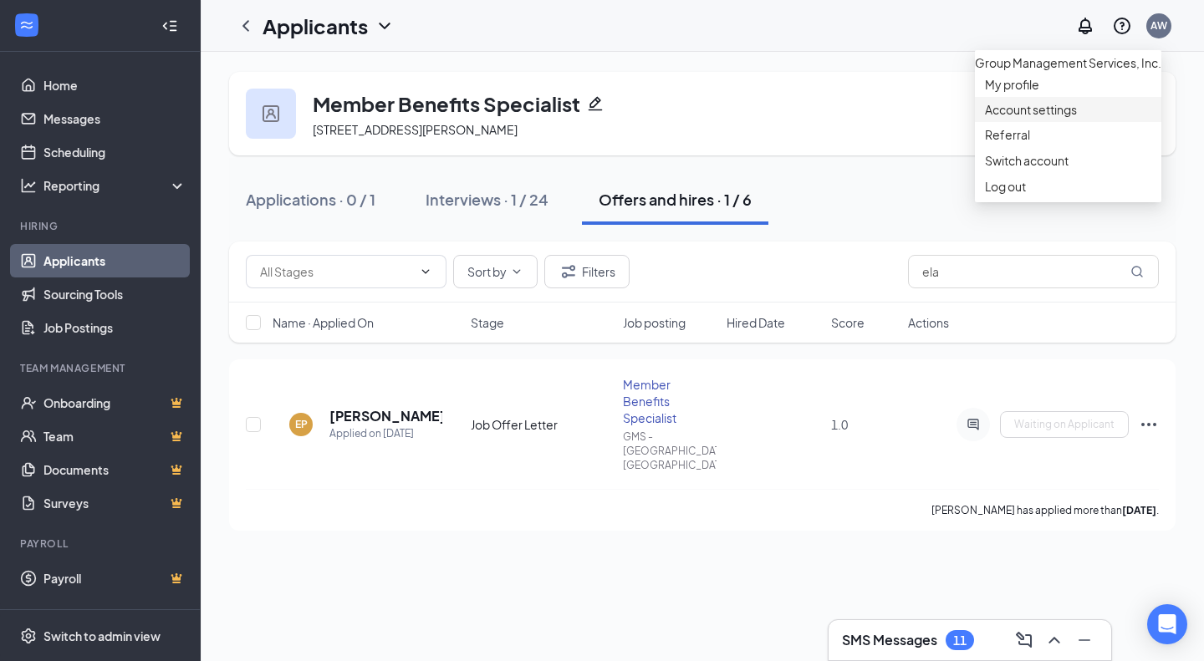
click at [1025, 118] on link "Account settings" at bounding box center [1068, 109] width 166 height 17
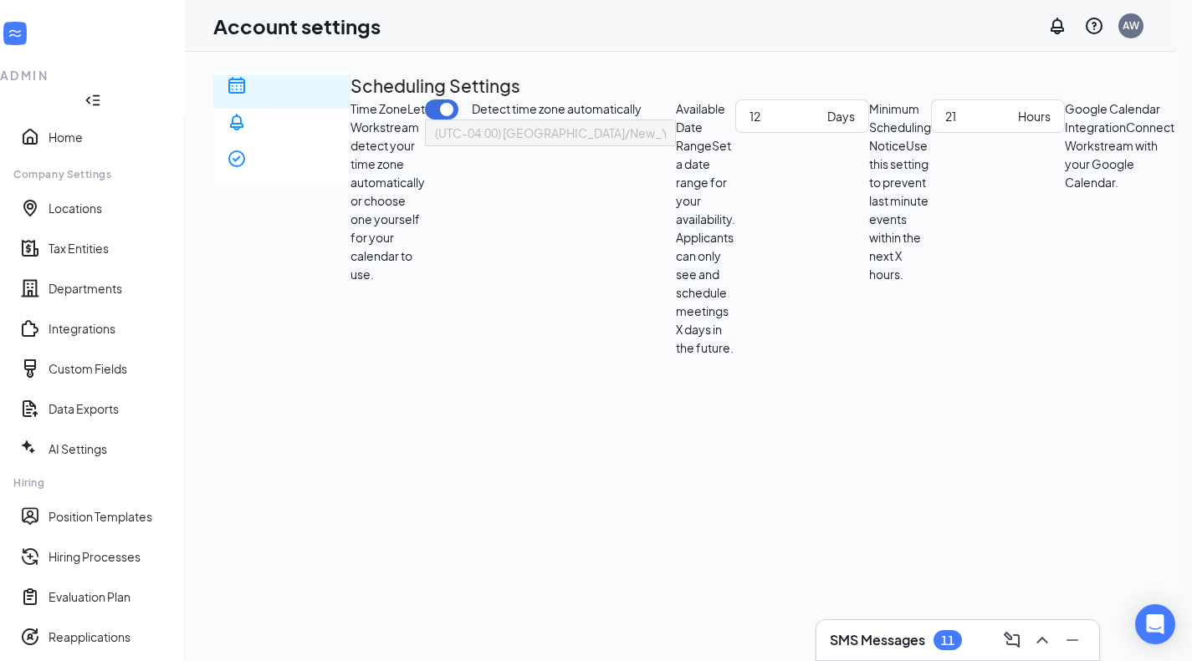
click at [945, 125] on input "21" at bounding box center [978, 116] width 66 height 18
click at [945, 125] on input "22" at bounding box center [978, 116] width 66 height 18
click at [945, 125] on input "23" at bounding box center [978, 116] width 66 height 18
type input "24"
click at [945, 125] on input "24" at bounding box center [978, 116] width 66 height 18
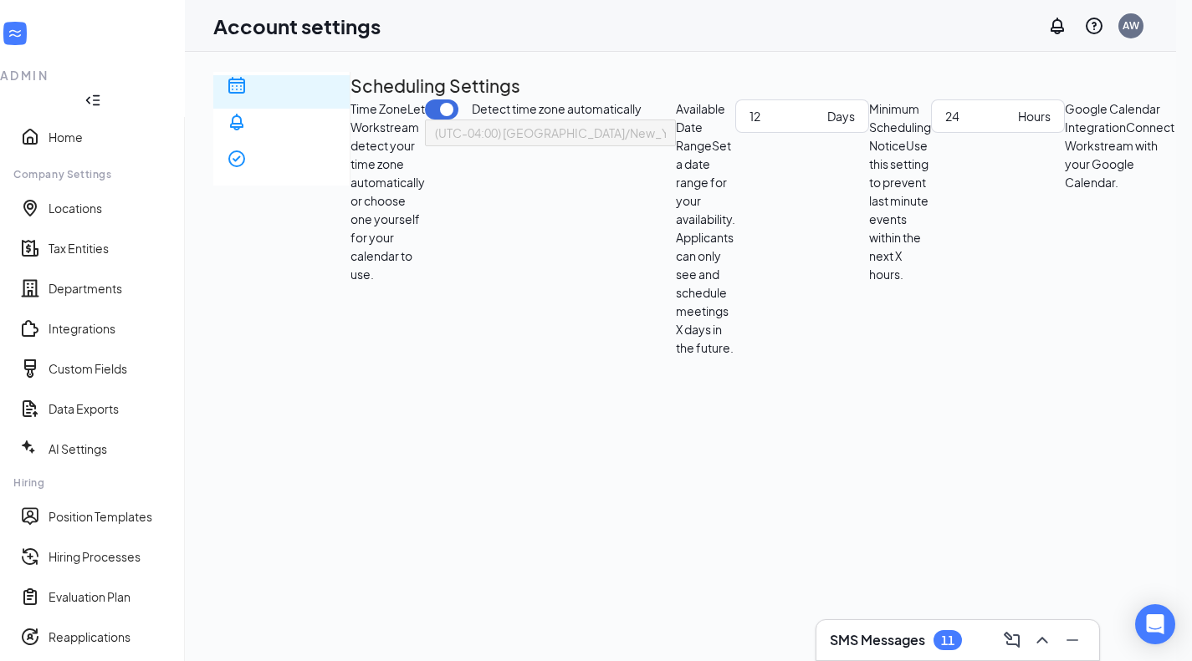
click at [1086, 284] on div "Scheduling Notification settings E-verify quiz Scheduling Settings Time Zone Le…" at bounding box center [1062, 289] width 1698 height 434
click at [778, 125] on input "11" at bounding box center [784, 116] width 71 height 18
click at [778, 125] on input "10" at bounding box center [784, 116] width 71 height 18
click at [778, 125] on input "9" at bounding box center [784, 116] width 71 height 18
click at [778, 125] on input "8" at bounding box center [784, 116] width 71 height 18
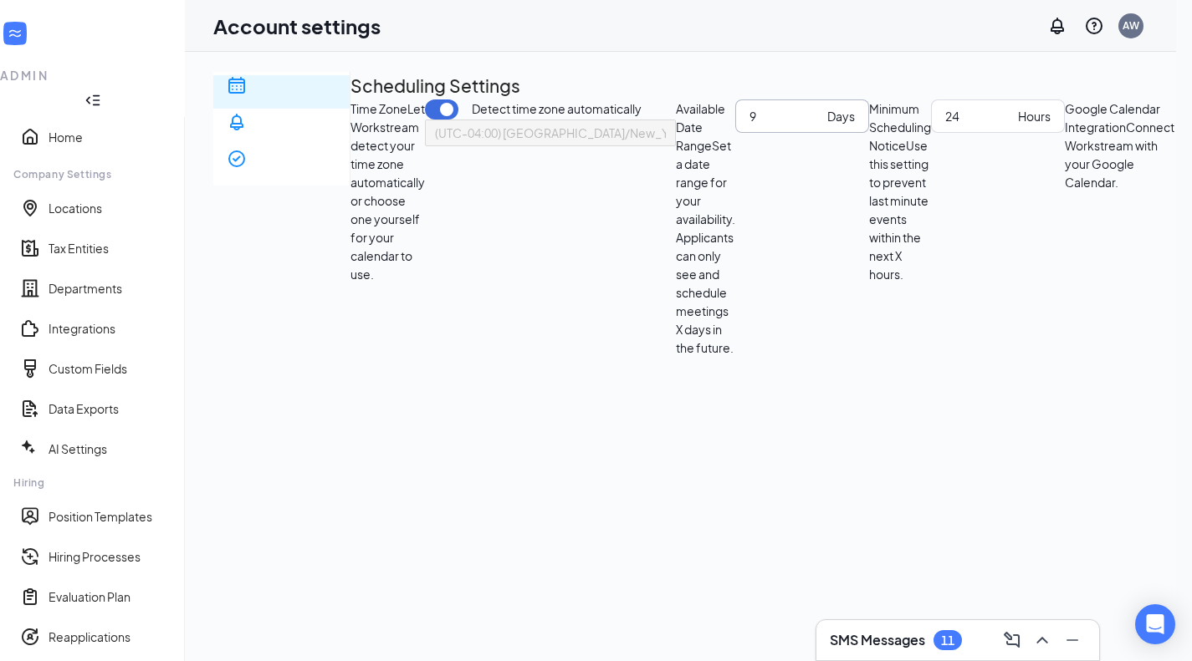
click at [778, 125] on input "9" at bounding box center [784, 116] width 71 height 18
type input "10"
click at [779, 125] on input "10" at bounding box center [784, 116] width 71 height 18
click at [1003, 297] on div "Scheduling Notification settings E-verify quiz Scheduling Settings Time Zone Le…" at bounding box center [1062, 289] width 1698 height 434
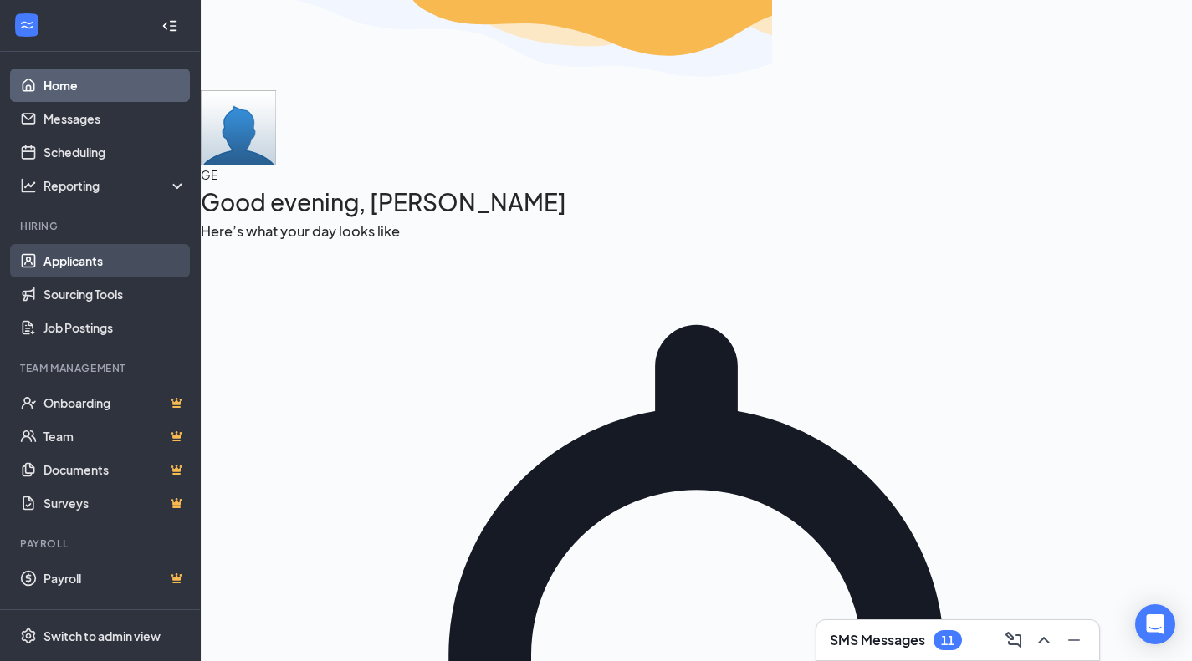
click at [127, 267] on link "Applicants" at bounding box center [114, 260] width 143 height 33
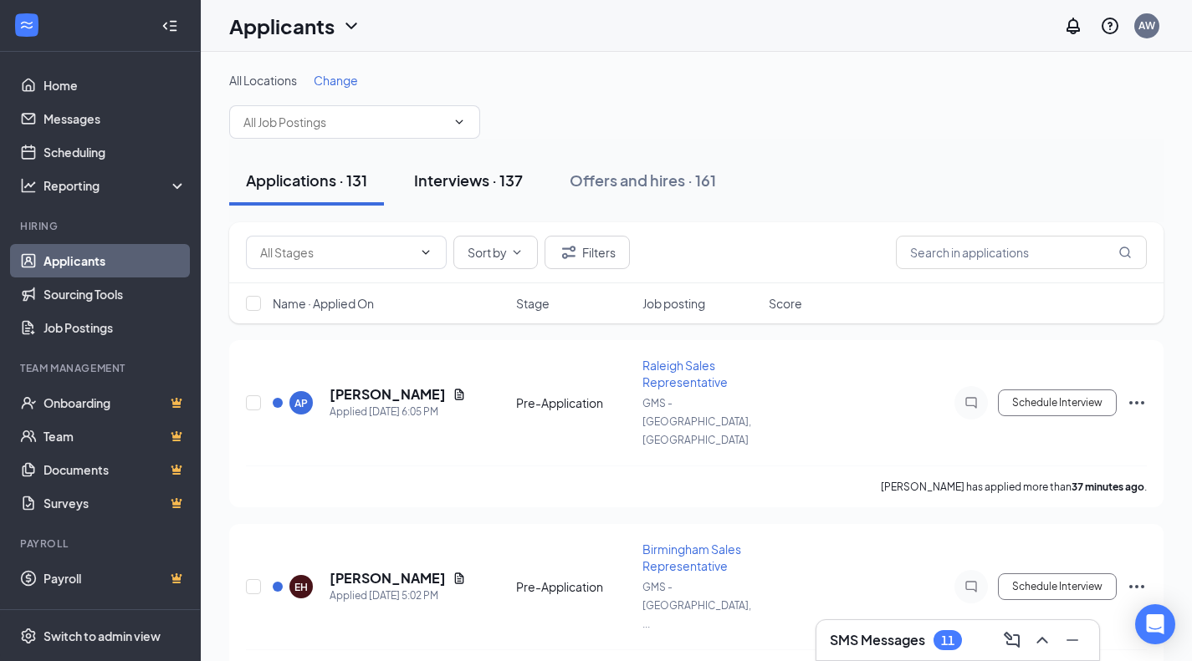
click at [493, 194] on button "Interviews · 137" at bounding box center [468, 181] width 142 height 50
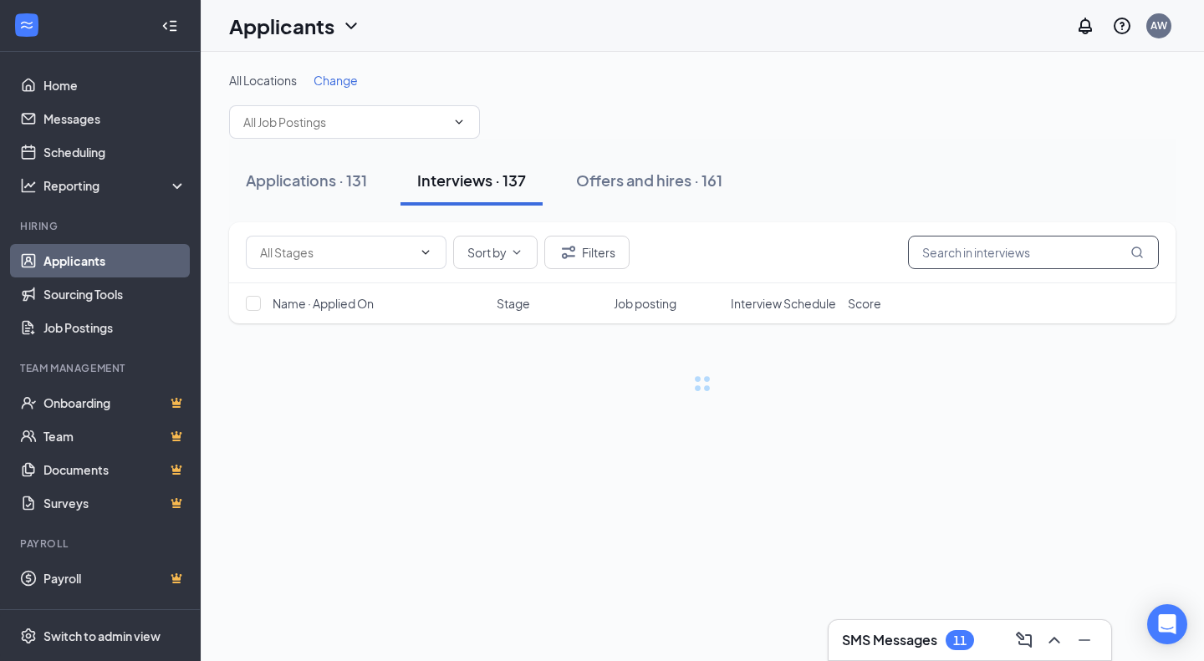
click at [934, 259] on input "text" at bounding box center [1033, 252] width 251 height 33
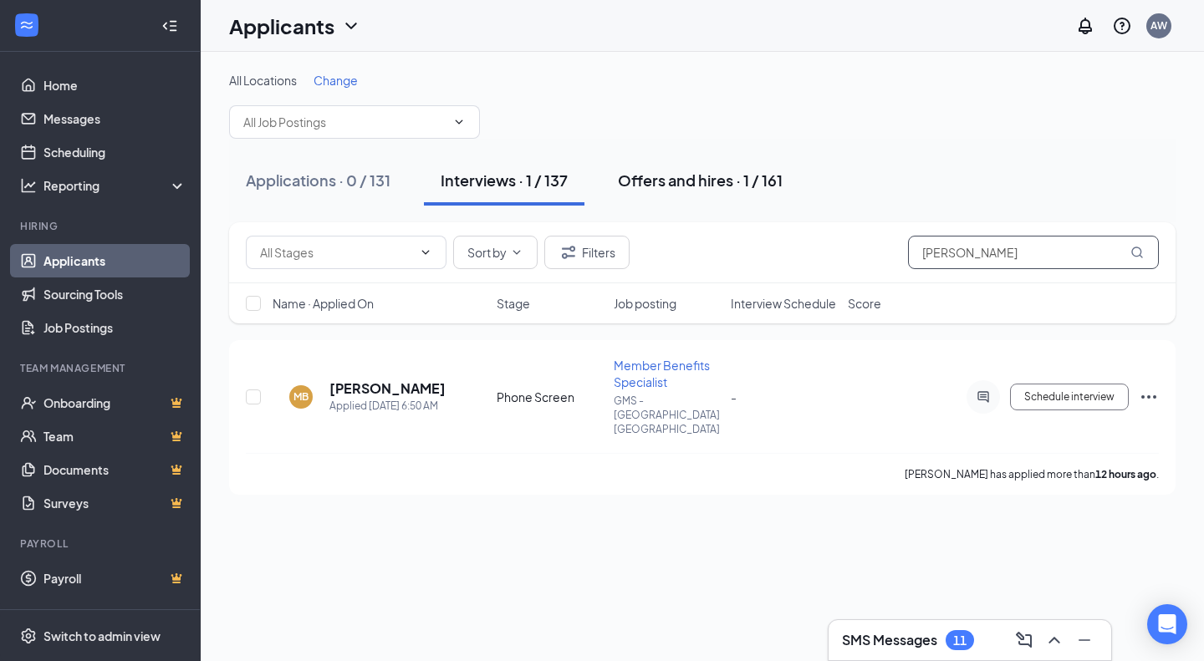
type input "[PERSON_NAME]"
click at [688, 176] on div "Offers and hires · 1 / 161" at bounding box center [700, 180] width 165 height 21
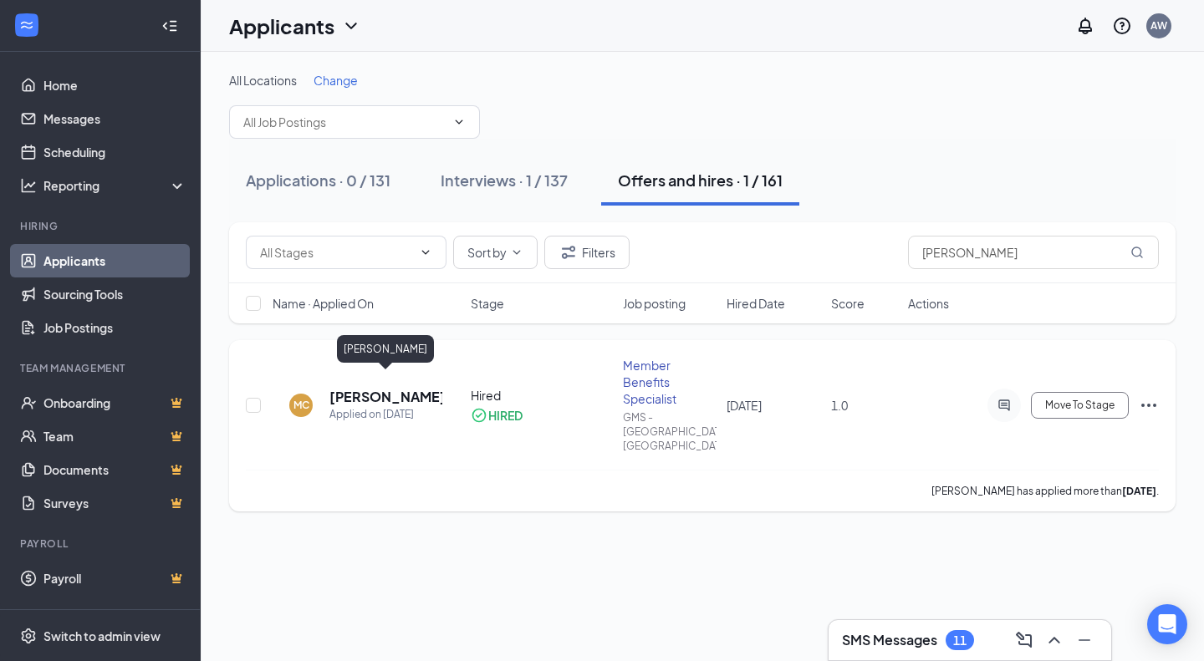
click at [358, 390] on h5 "[PERSON_NAME]" at bounding box center [385, 397] width 113 height 18
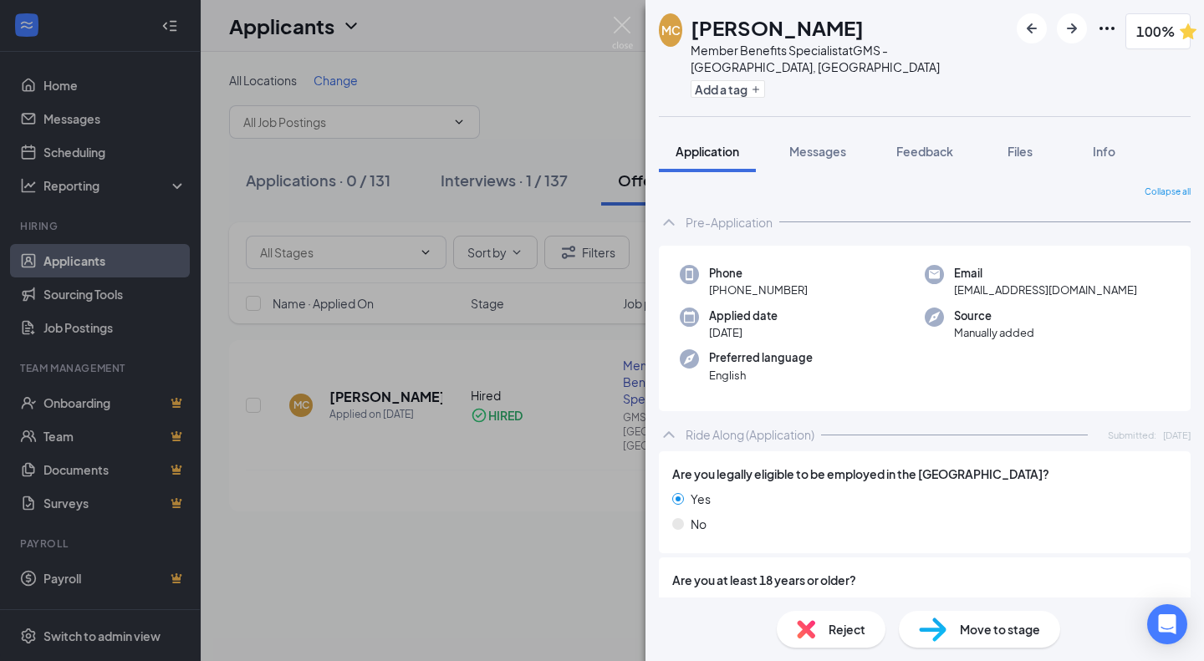
click at [1025, 282] on span "[EMAIL_ADDRESS][DOMAIN_NAME]" at bounding box center [1045, 290] width 183 height 17
copy span "[EMAIL_ADDRESS][DOMAIN_NAME]"
